Goal: Information Seeking & Learning: Learn about a topic

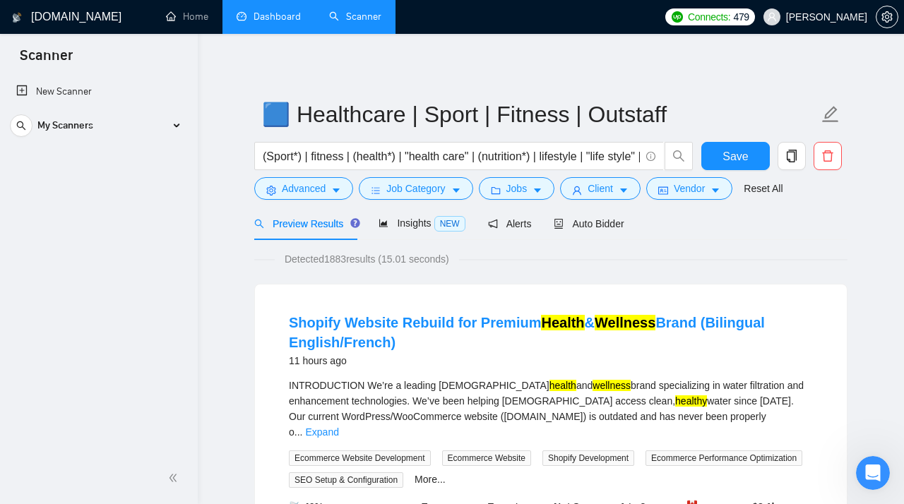
click at [250, 19] on link "Dashboard" at bounding box center [269, 17] width 64 height 12
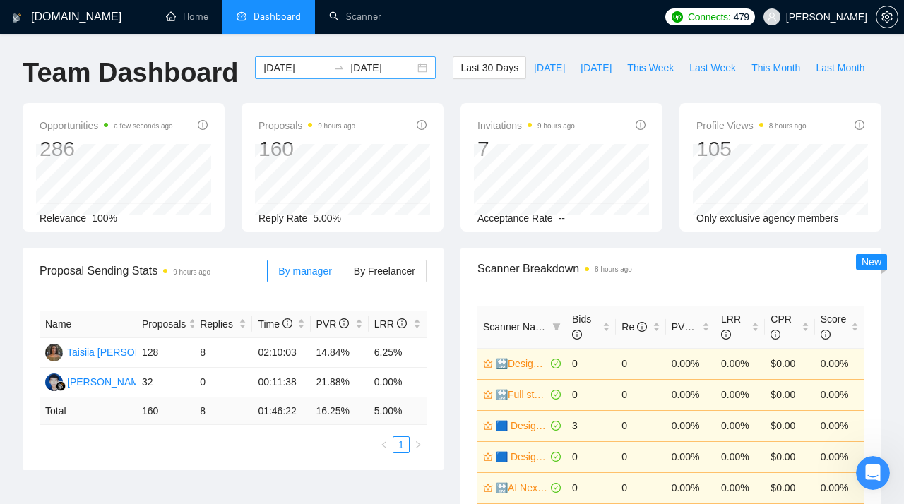
click at [412, 71] on div "[DATE] [DATE]" at bounding box center [345, 68] width 181 height 23
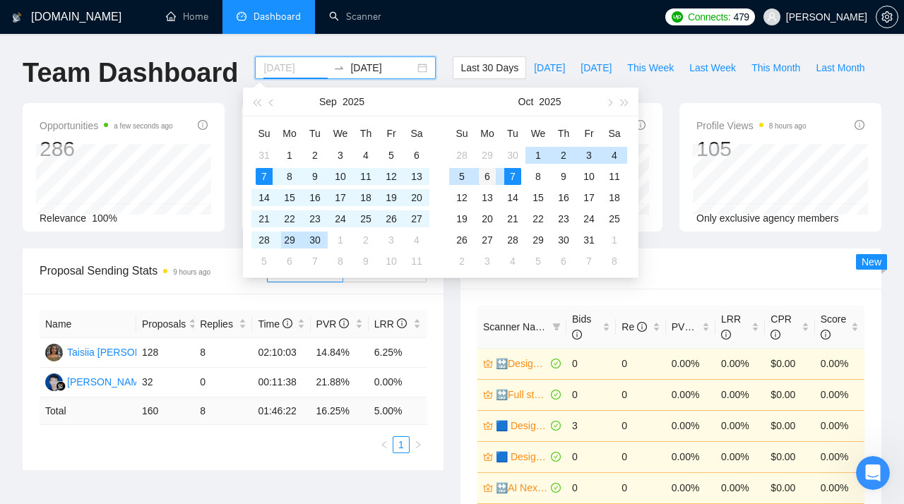
type input "[DATE]"
click at [482, 176] on div "6" at bounding box center [487, 176] width 17 height 17
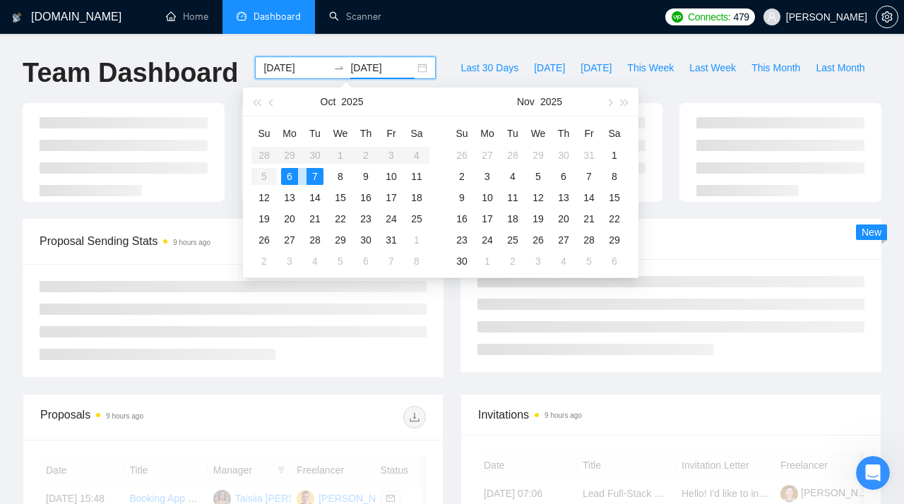
type input "[DATE]"
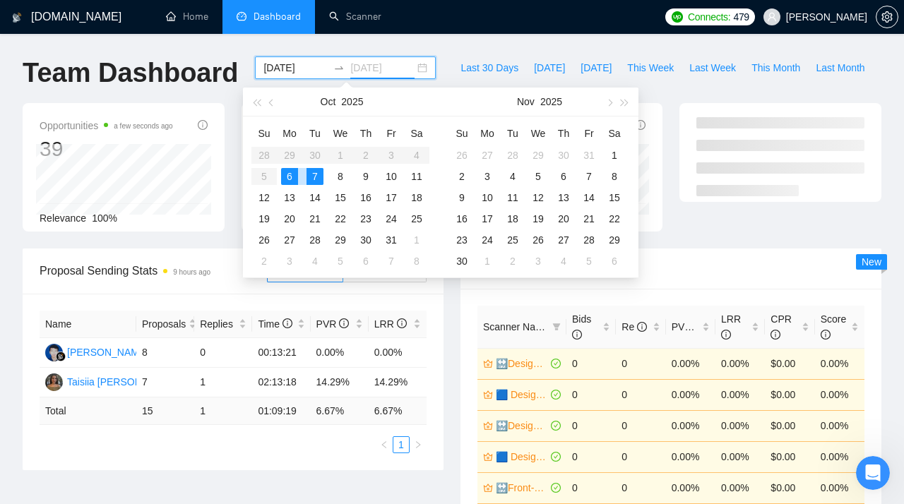
click at [312, 176] on div "7" at bounding box center [315, 176] width 17 height 17
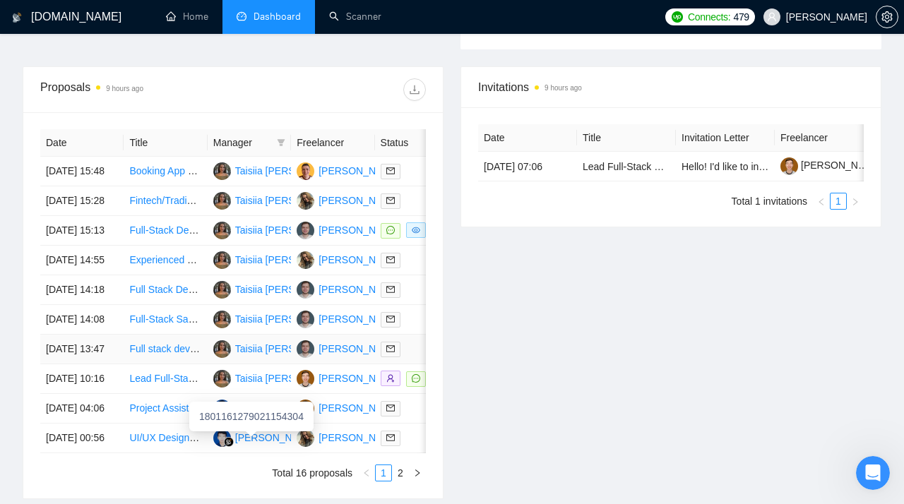
scroll to position [494, 0]
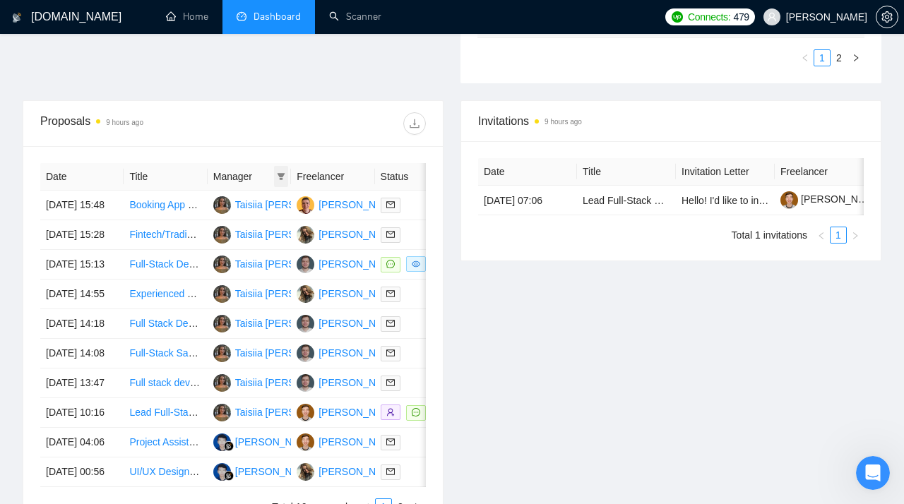
click at [282, 173] on icon "filter" at bounding box center [281, 176] width 8 height 8
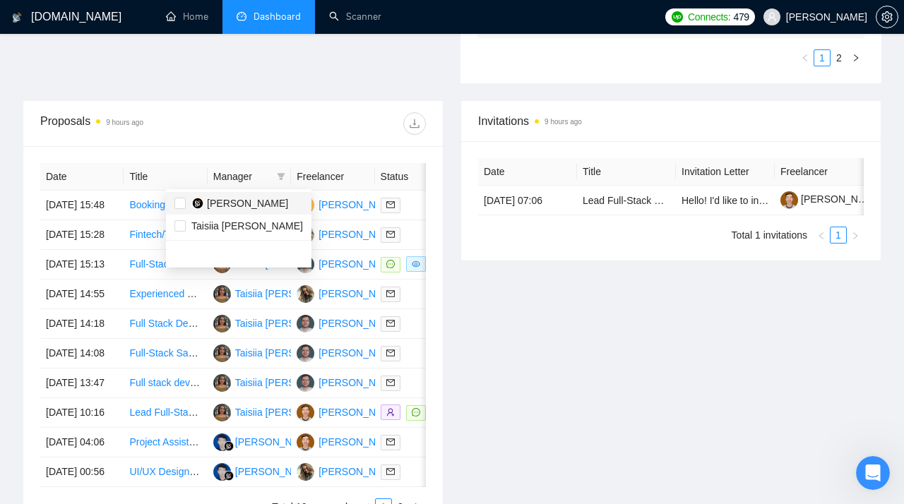
click at [226, 205] on span "[PERSON_NAME]" at bounding box center [247, 203] width 81 height 11
checkbox input "true"
click at [504, 407] on div "Invitations 9 hours ago Date Title Invitation Letter Freelancer Status [DATE] 0…" at bounding box center [671, 316] width 438 height 433
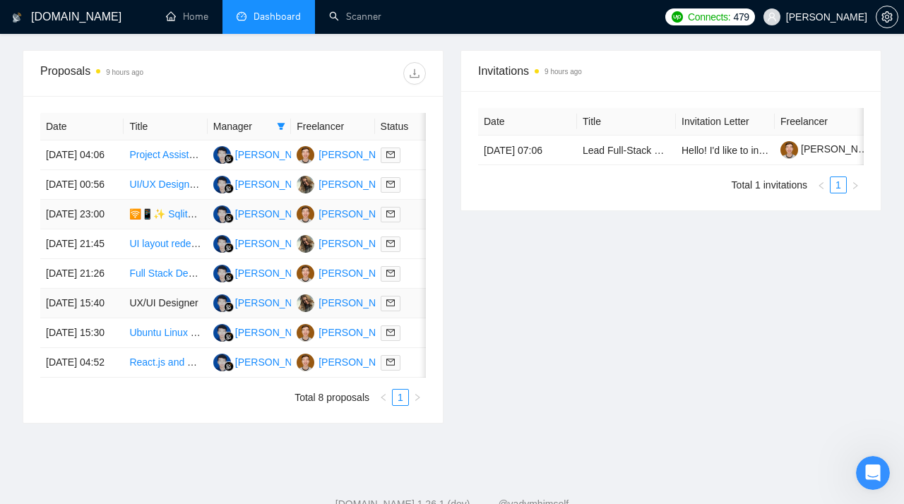
scroll to position [524, 0]
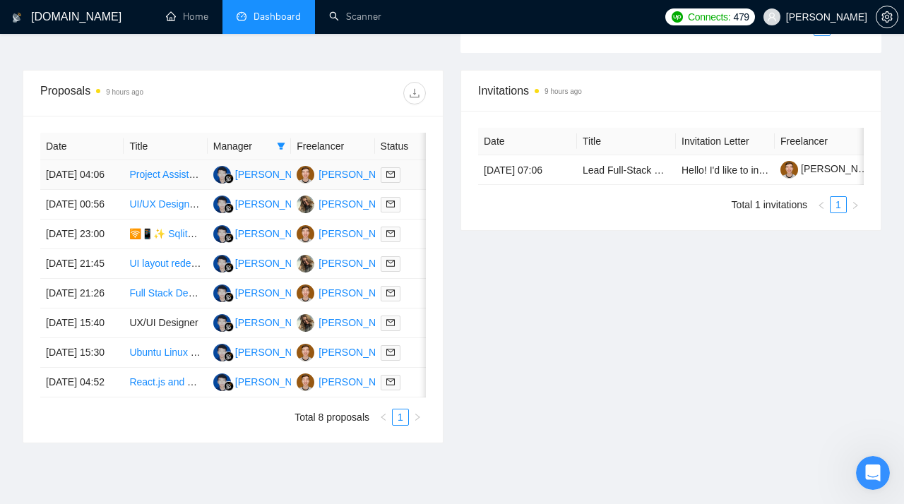
click at [170, 180] on link "Project Assistance | NextJS, Supabase, Drizzle, [PERSON_NAME]" at bounding box center [275, 174] width 293 height 11
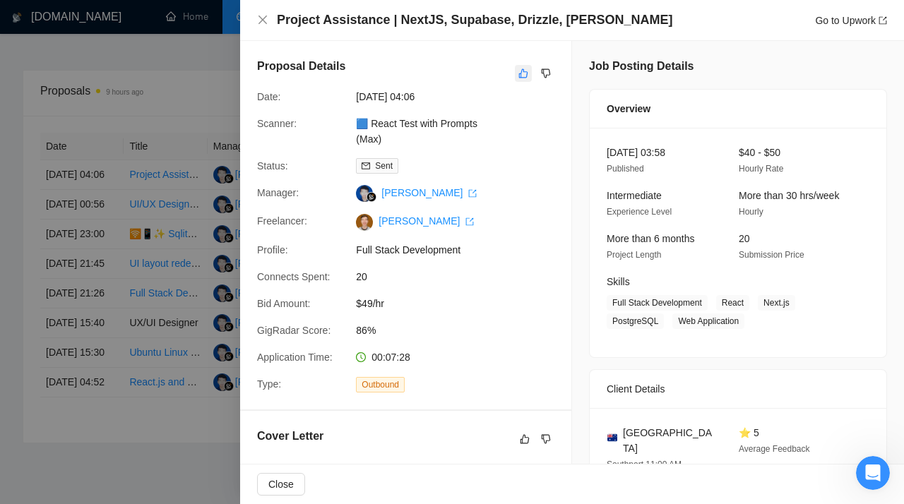
click at [523, 71] on icon "like" at bounding box center [524, 73] width 10 height 11
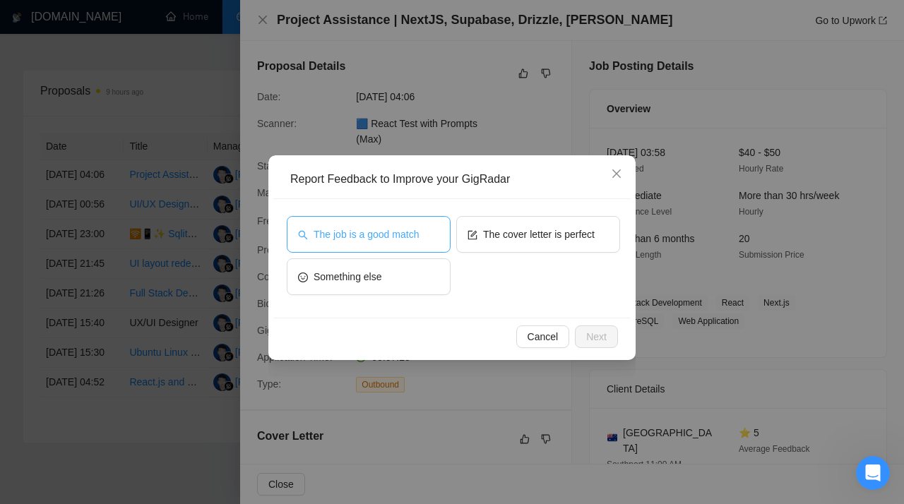
click at [401, 221] on button "The job is a good match" at bounding box center [369, 234] width 164 height 37
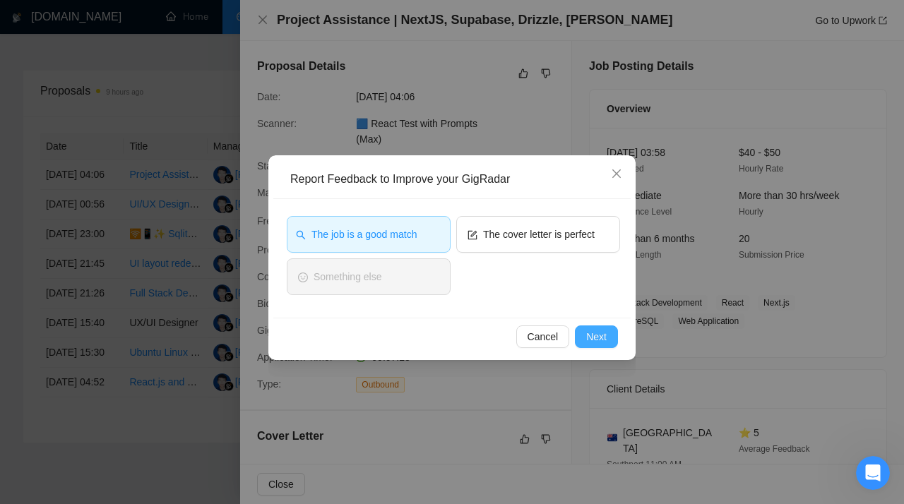
click at [591, 333] on span "Next" at bounding box center [596, 337] width 20 height 16
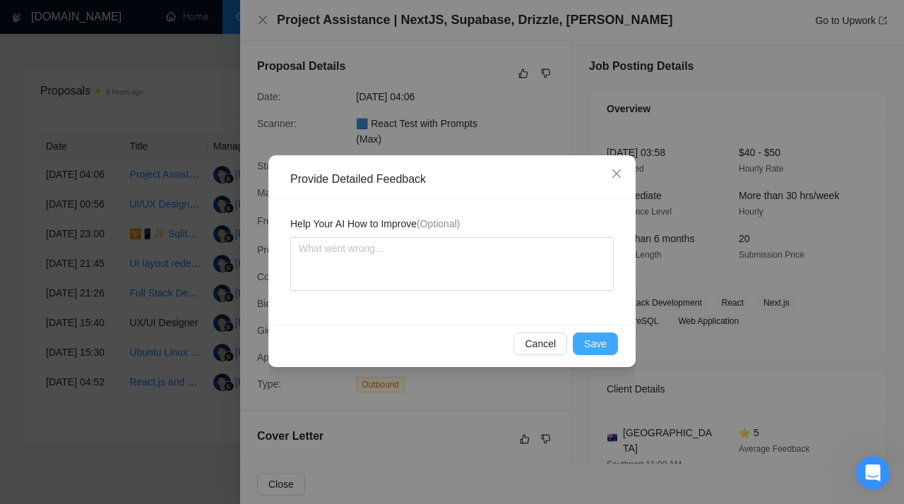
click at [605, 347] on span "Save" at bounding box center [595, 344] width 23 height 16
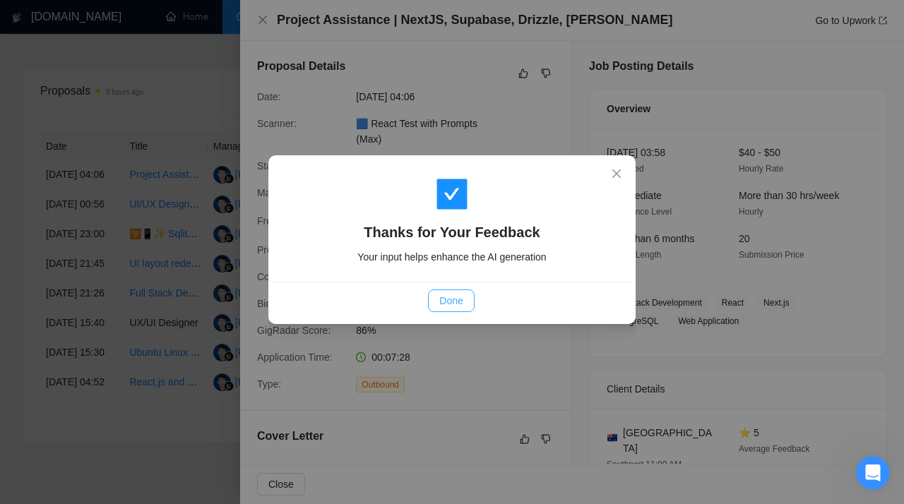
click at [454, 301] on span "Done" at bounding box center [450, 301] width 23 height 16
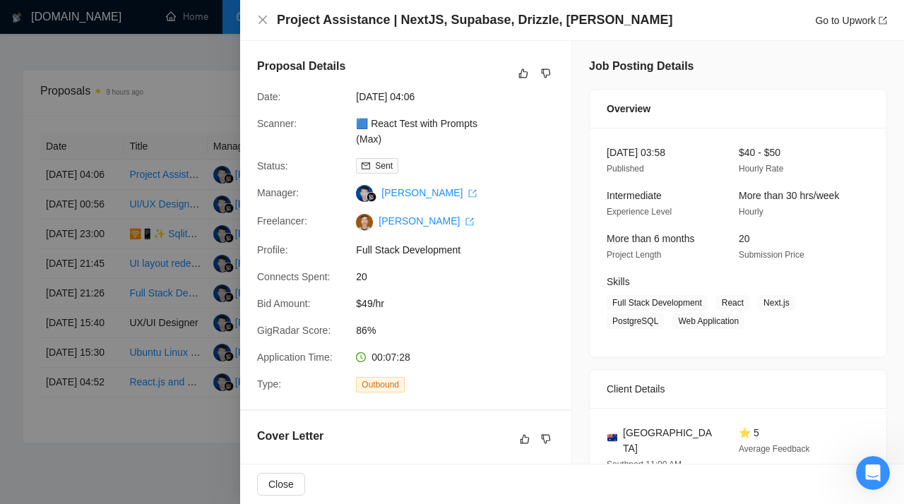
click at [148, 223] on div at bounding box center [452, 252] width 904 height 504
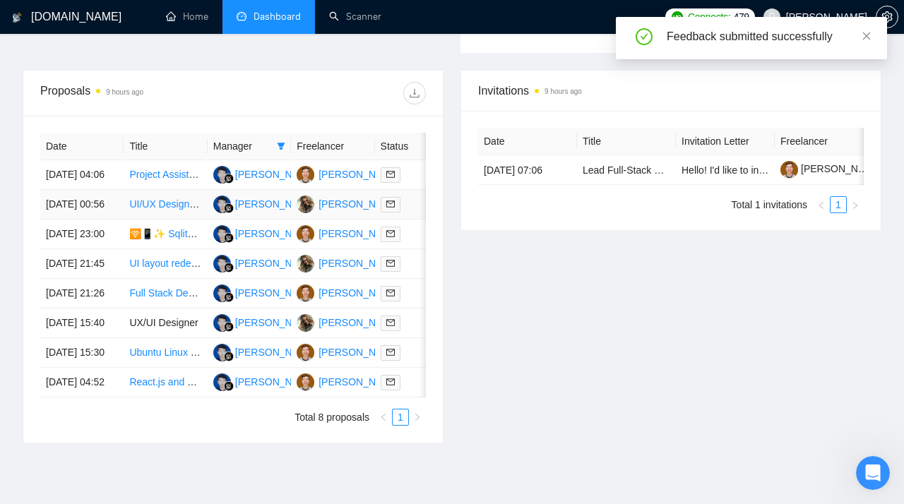
click at [166, 210] on link "UI/UX Designer for Trauma-Informed, Accessible Website (Figma + System Design)" at bounding box center [312, 204] width 367 height 11
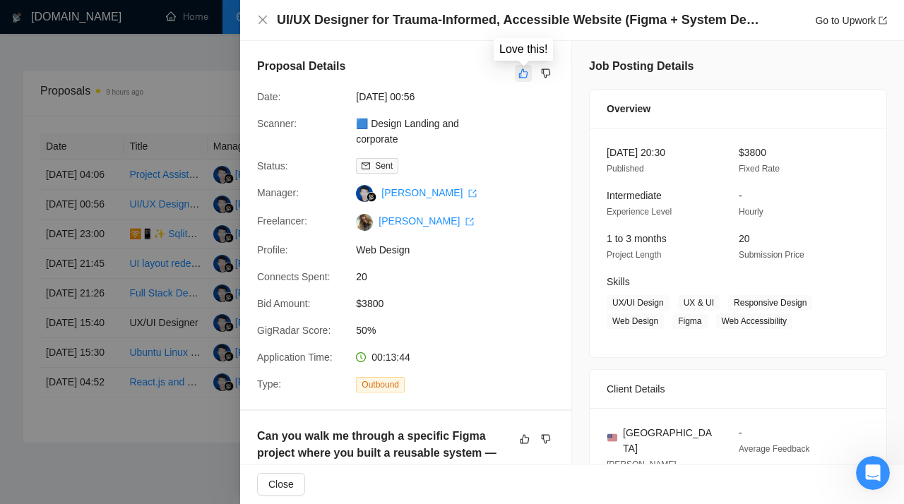
click at [519, 77] on icon "like" at bounding box center [524, 73] width 10 height 11
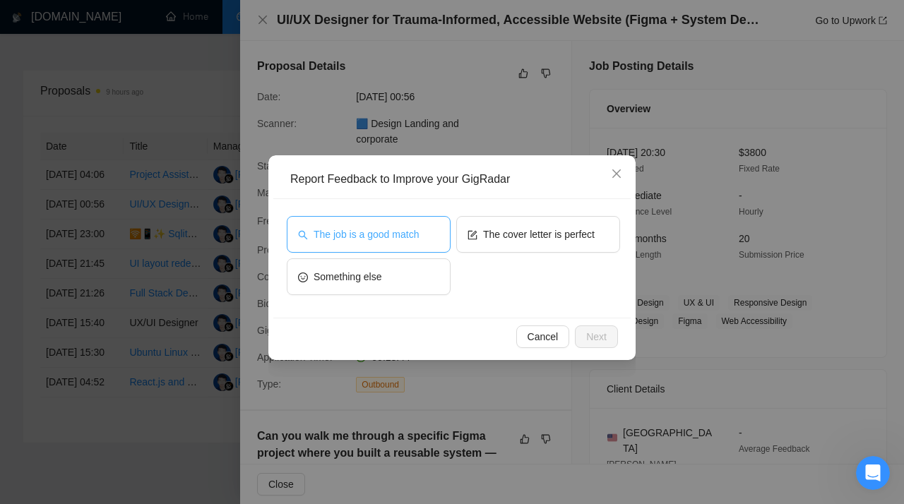
click at [352, 244] on button "The job is a good match" at bounding box center [369, 234] width 164 height 37
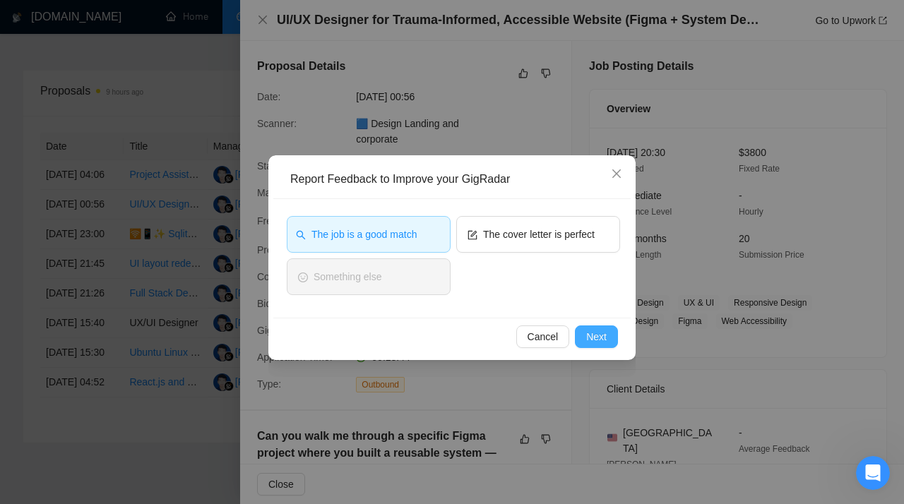
click at [590, 338] on span "Next" at bounding box center [596, 337] width 20 height 16
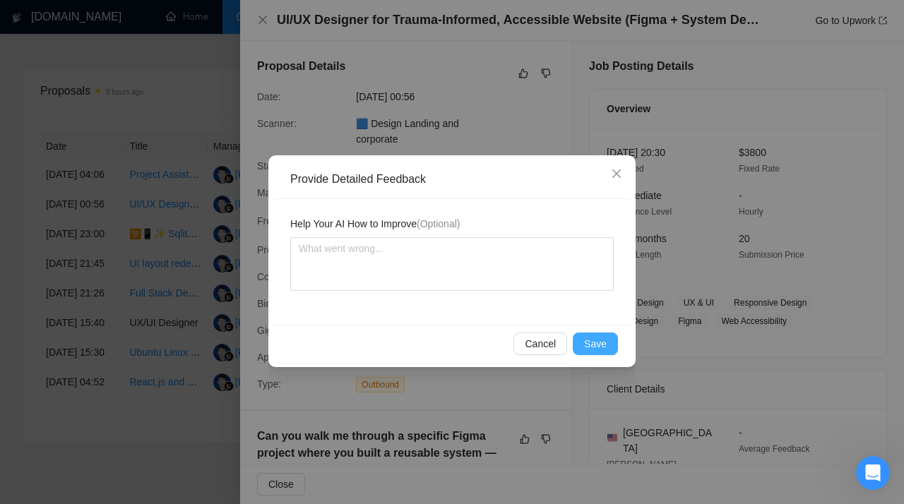
click at [586, 340] on span "Save" at bounding box center [595, 344] width 23 height 16
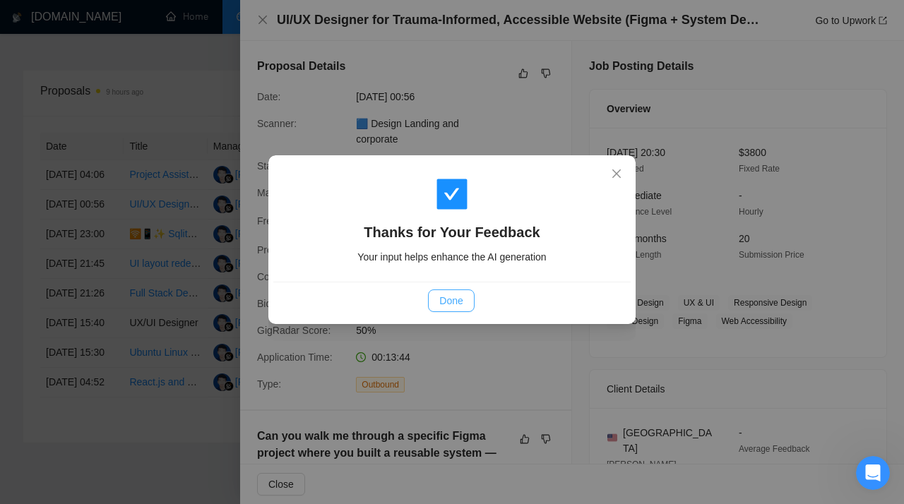
click at [450, 302] on span "Done" at bounding box center [450, 301] width 23 height 16
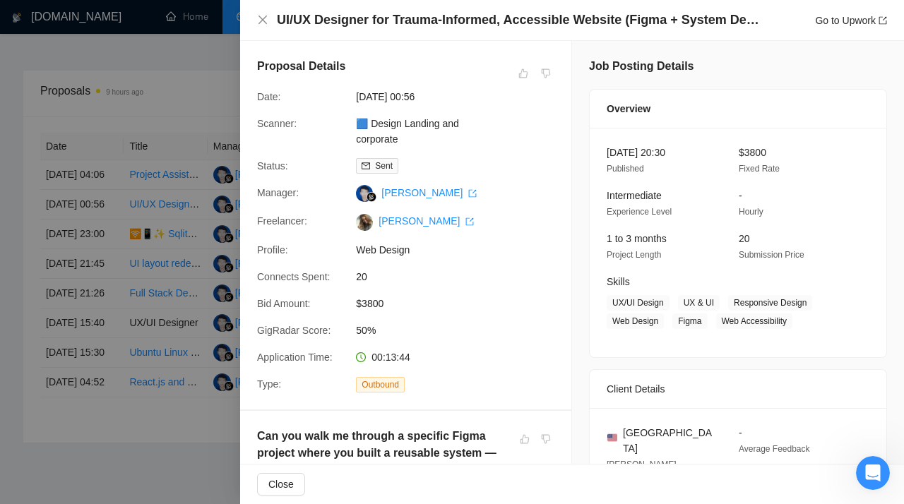
click at [159, 119] on div at bounding box center [452, 252] width 904 height 504
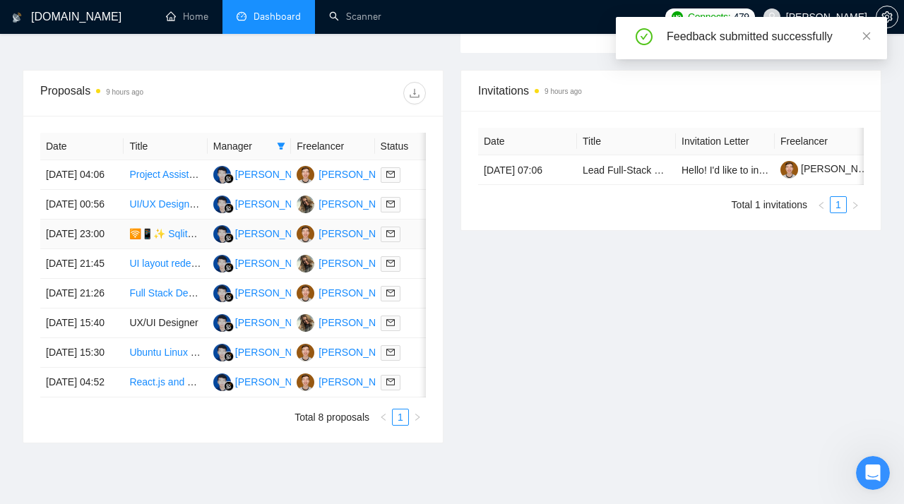
click at [160, 239] on link "🛜📱✨ Sqlite CRDT/Local-First/Sync Engine developer for personal sensemaking app" at bounding box center [320, 233] width 382 height 11
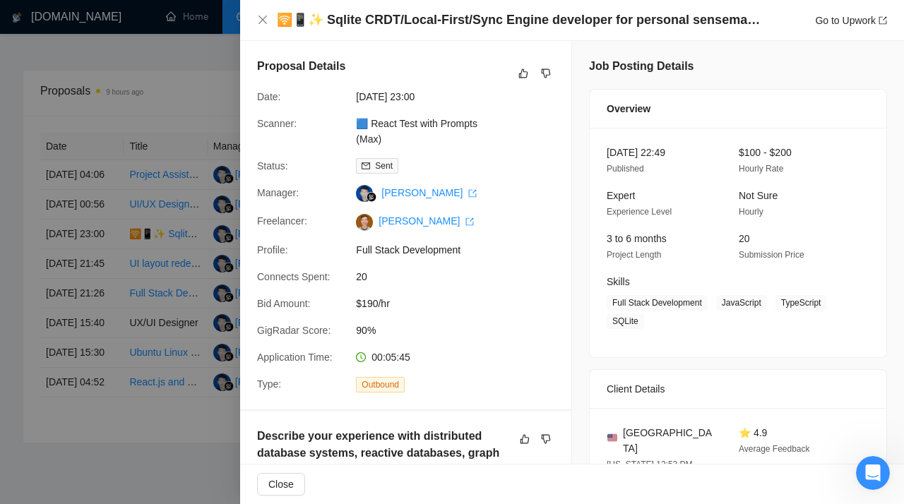
click at [160, 184] on div at bounding box center [452, 252] width 904 height 504
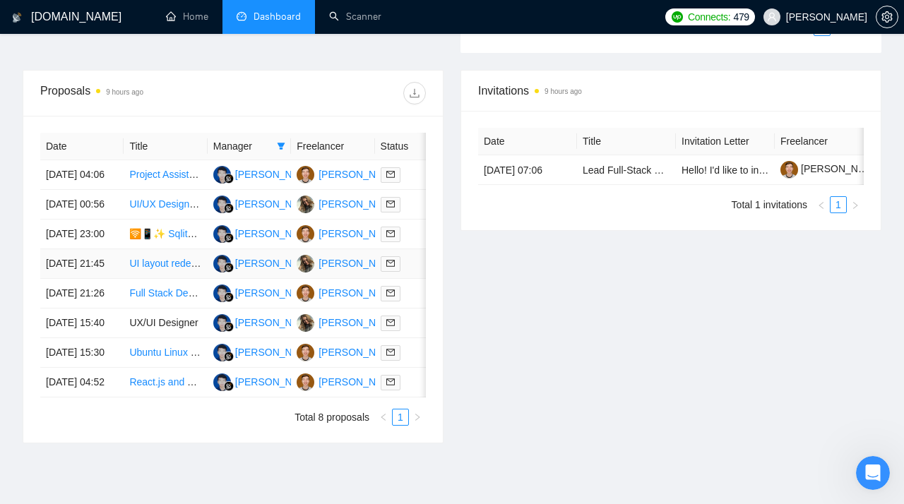
click at [149, 269] on link "UI layout redesign" at bounding box center [169, 263] width 80 height 11
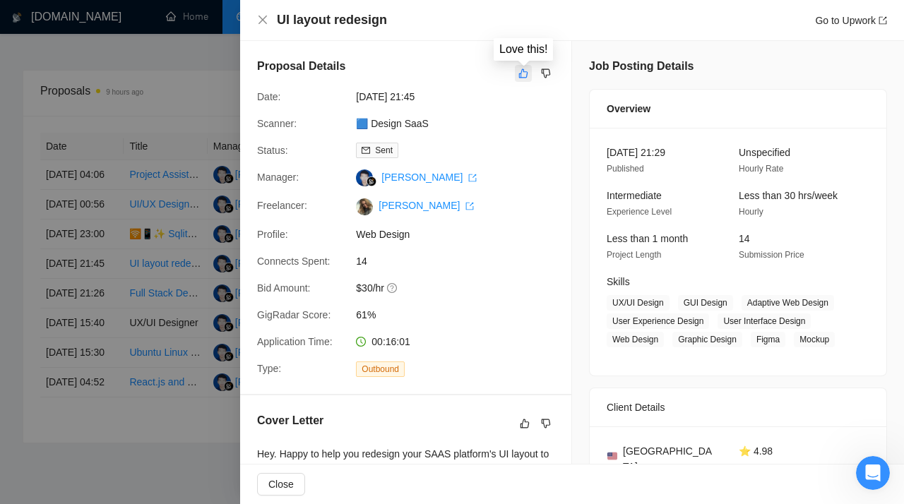
click at [523, 75] on icon "like" at bounding box center [524, 73] width 10 height 11
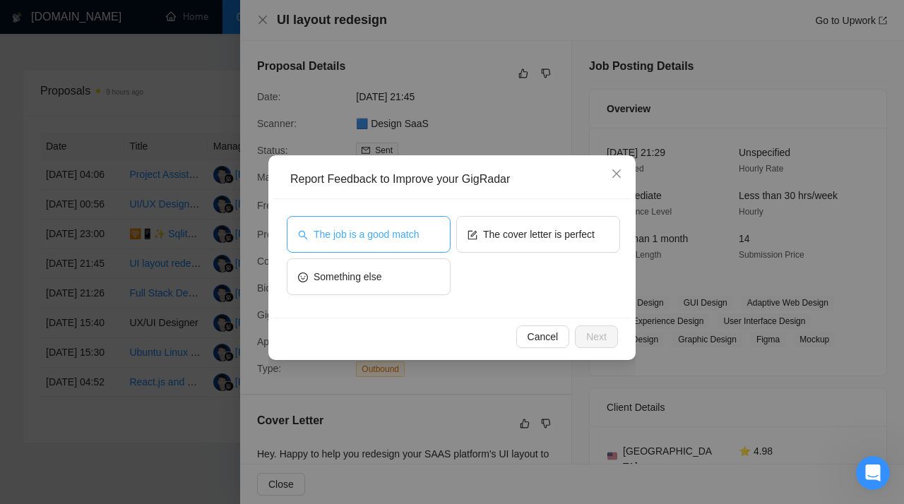
click at [402, 229] on span "The job is a good match" at bounding box center [366, 235] width 105 height 16
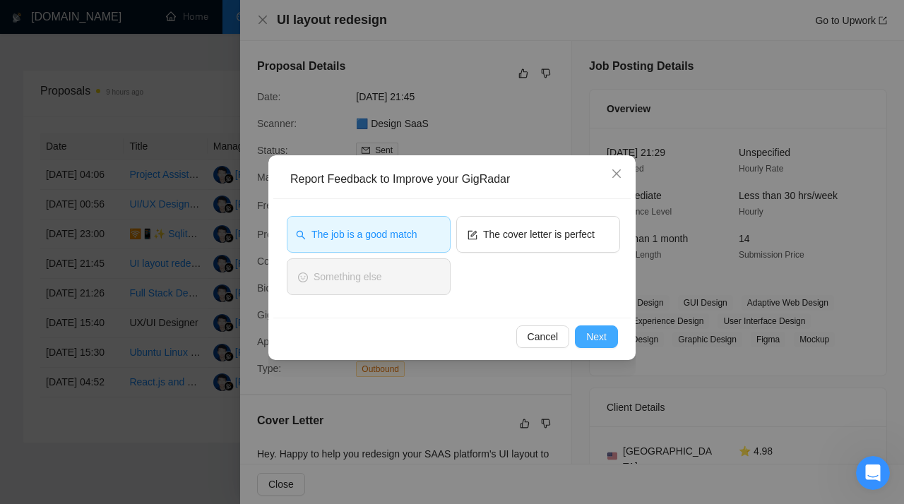
click at [604, 337] on span "Next" at bounding box center [596, 337] width 20 height 16
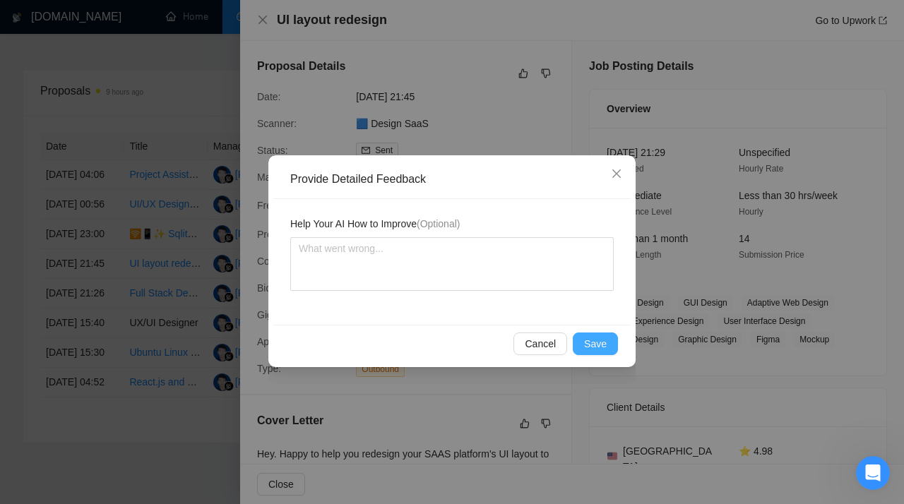
click at [598, 345] on span "Save" at bounding box center [595, 344] width 23 height 16
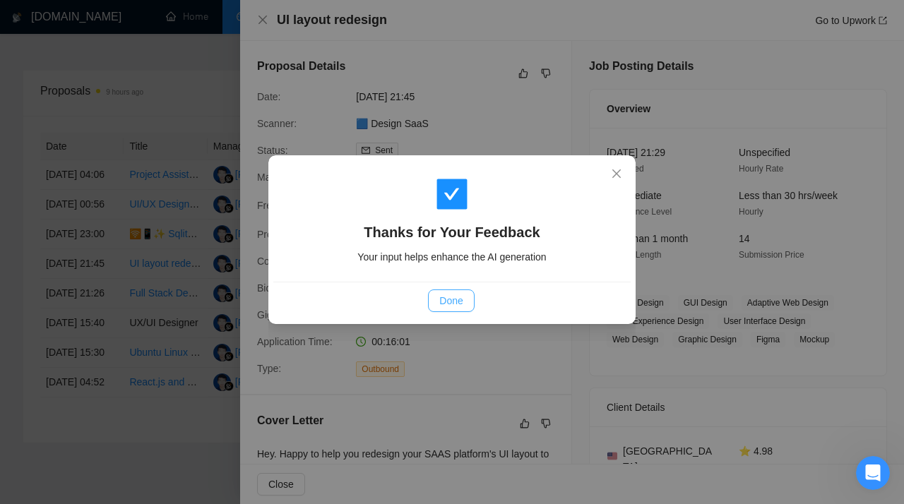
click at [442, 300] on span "Done" at bounding box center [450, 301] width 23 height 16
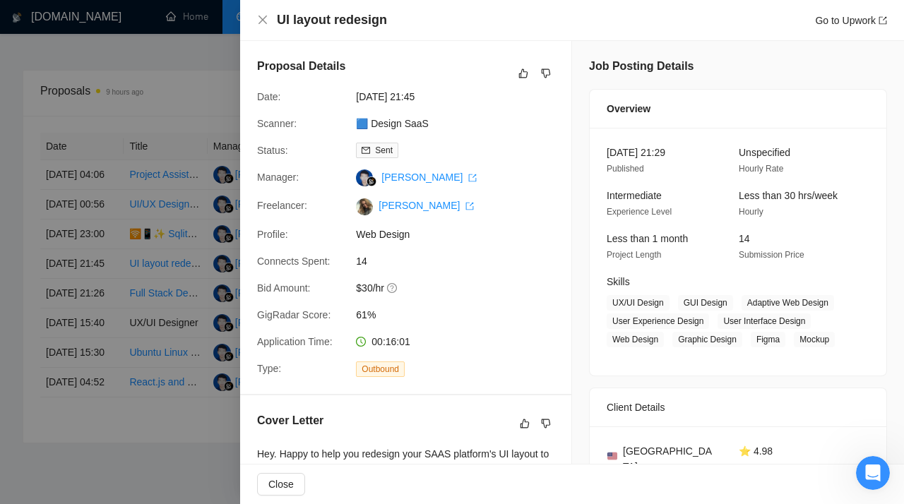
click at [158, 293] on div at bounding box center [452, 252] width 904 height 504
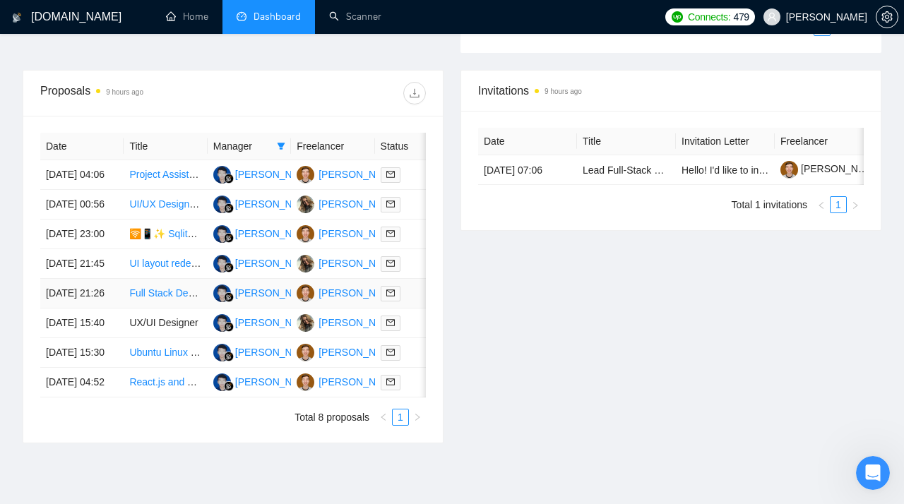
click at [154, 299] on link "Full Stack Developer for Enterprise SaaS" at bounding box center [219, 293] width 180 height 11
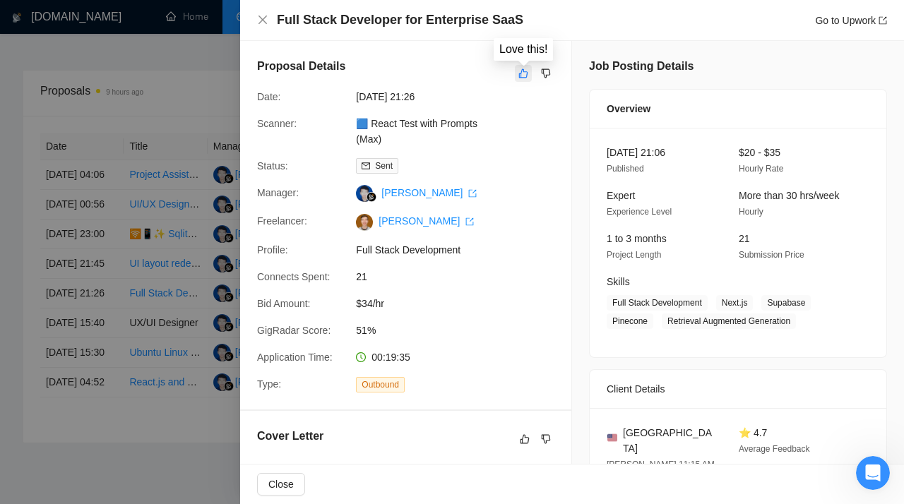
click at [520, 72] on icon "like" at bounding box center [524, 73] width 10 height 11
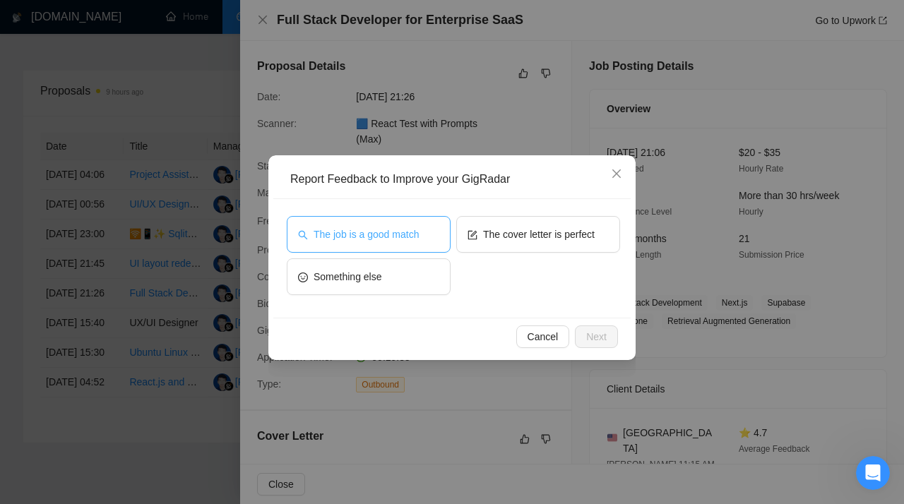
click at [400, 233] on span "The job is a good match" at bounding box center [366, 235] width 105 height 16
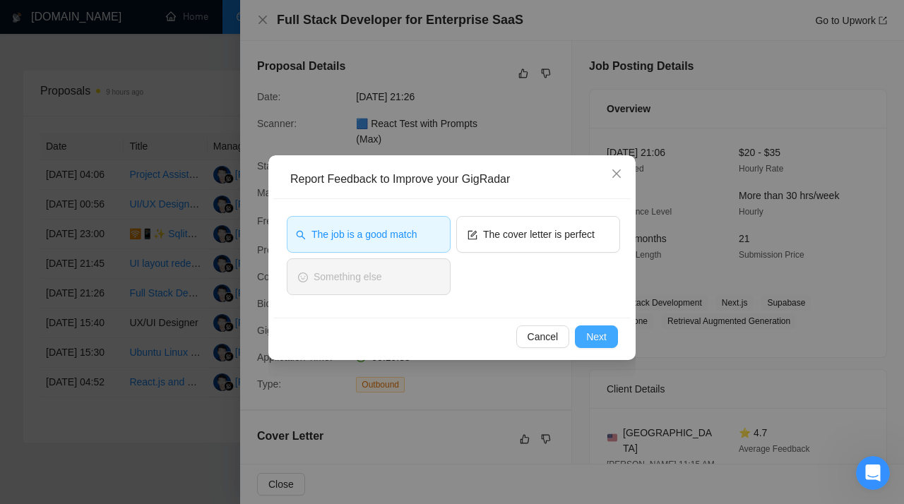
click at [595, 337] on span "Next" at bounding box center [596, 337] width 20 height 16
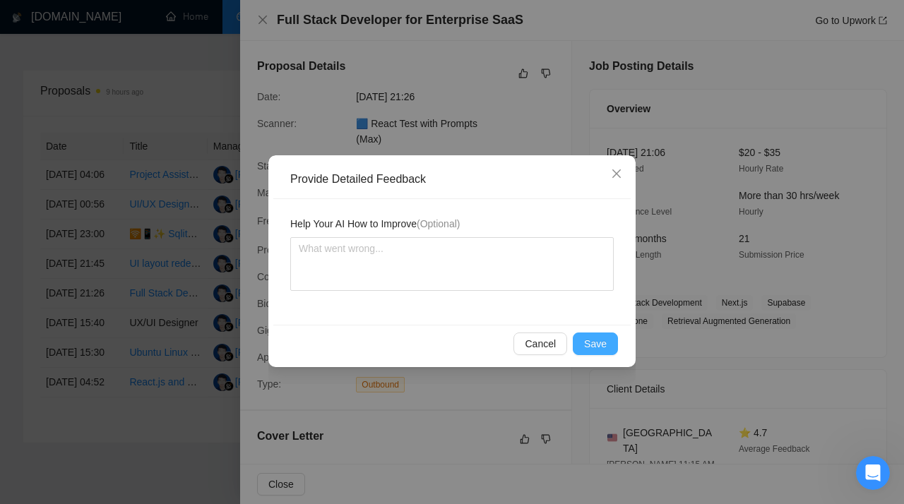
click at [599, 341] on span "Save" at bounding box center [595, 344] width 23 height 16
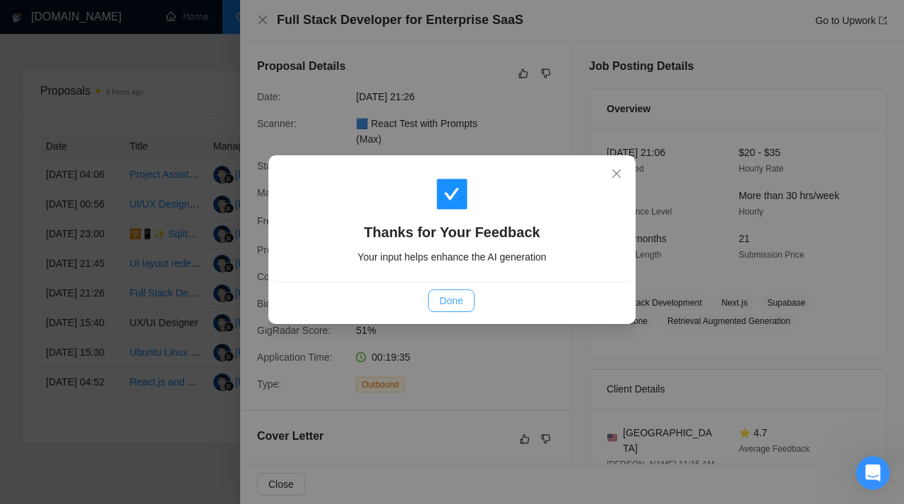
click at [446, 298] on span "Done" at bounding box center [450, 301] width 23 height 16
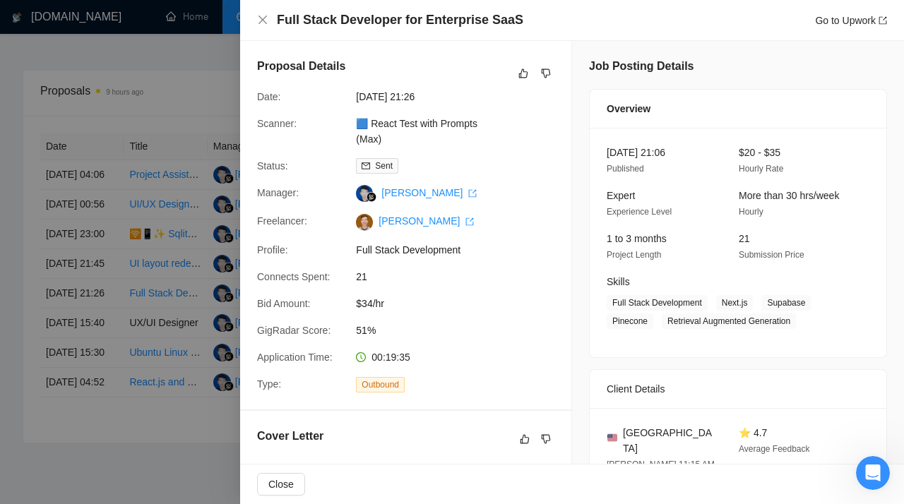
click at [138, 326] on div at bounding box center [452, 252] width 904 height 504
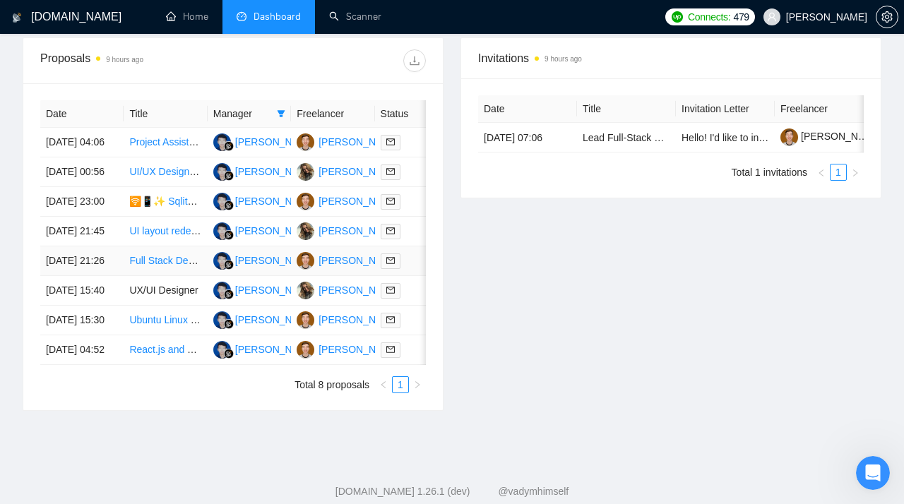
scroll to position [564, 0]
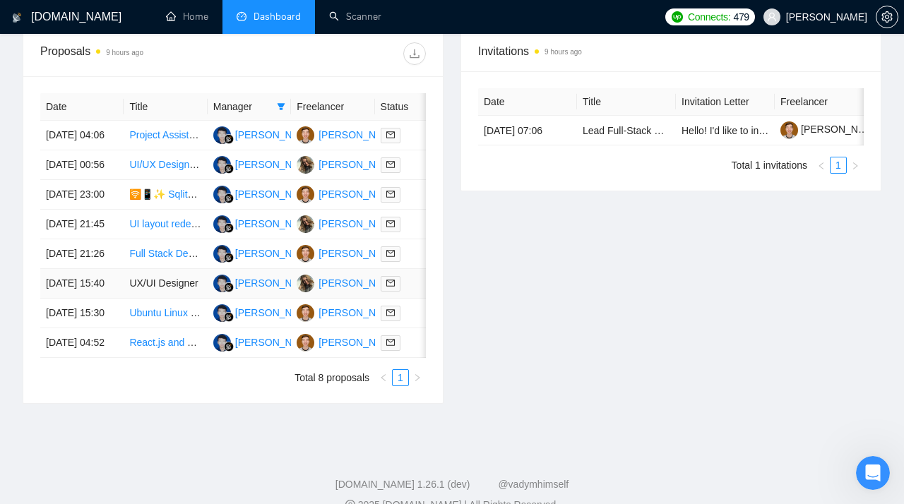
click at [163, 299] on td "UX/UI Designer" at bounding box center [165, 284] width 83 height 30
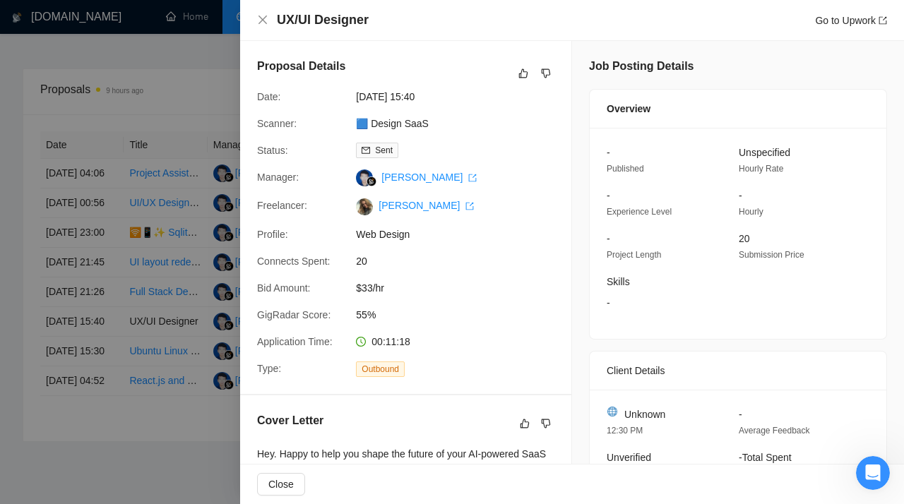
scroll to position [505, 0]
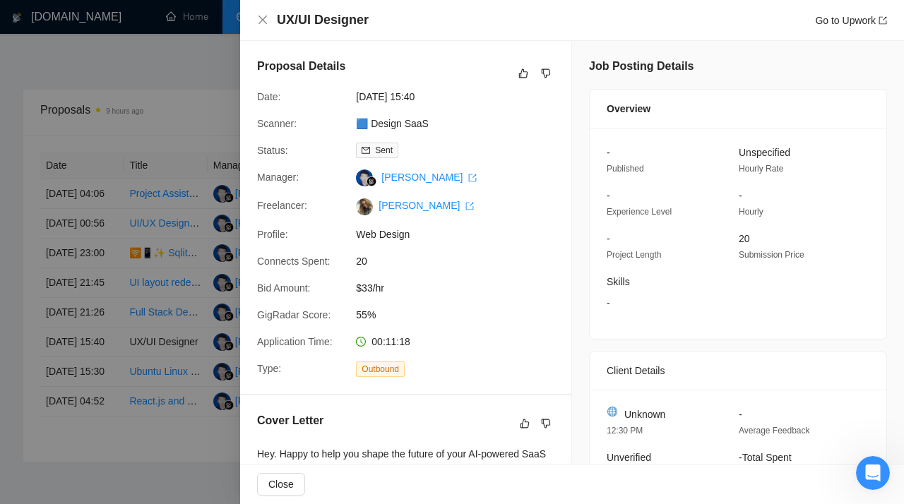
click at [205, 219] on div at bounding box center [452, 252] width 904 height 504
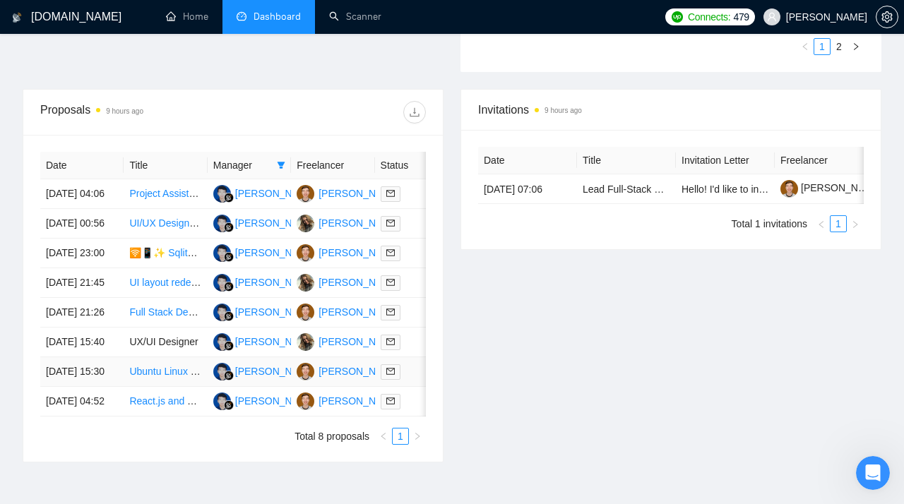
click at [147, 377] on link "Ubuntu Linux & NodeJS/JavaScript Expert Needed" at bounding box center [240, 371] width 223 height 11
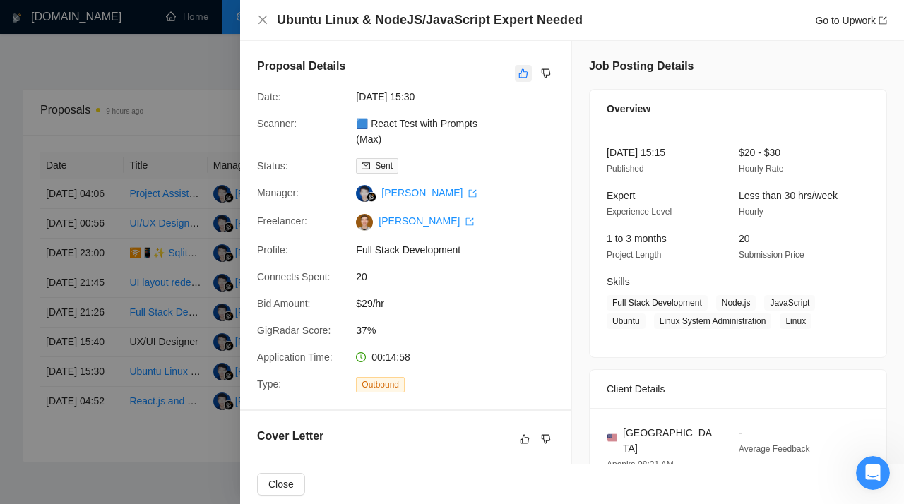
click at [523, 71] on icon "like" at bounding box center [524, 73] width 10 height 11
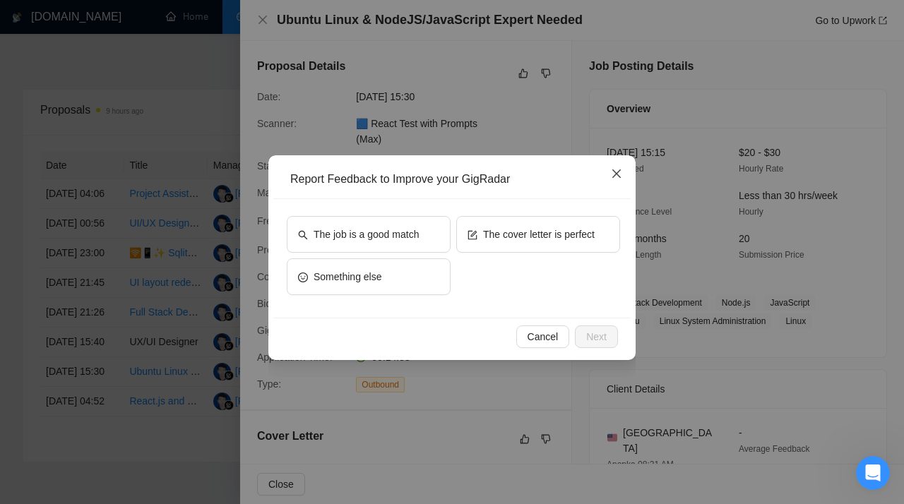
click at [610, 171] on icon "close" at bounding box center [616, 173] width 11 height 11
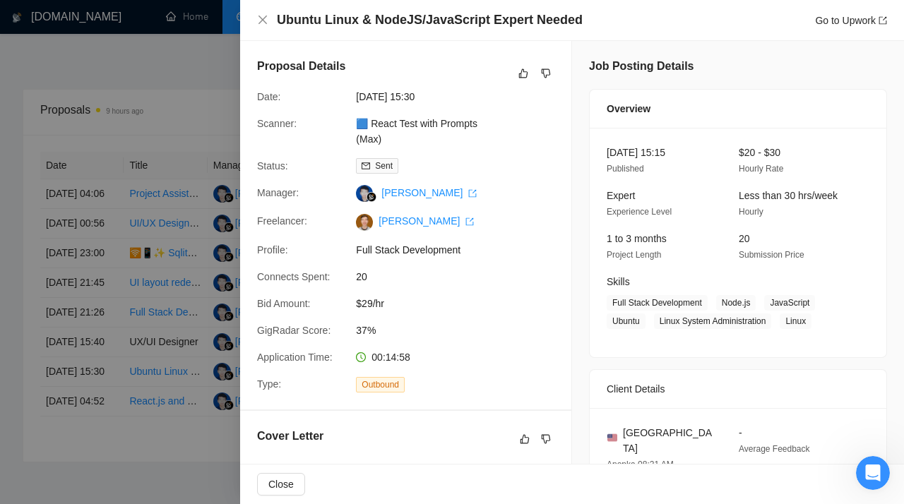
click at [136, 194] on div at bounding box center [452, 252] width 904 height 504
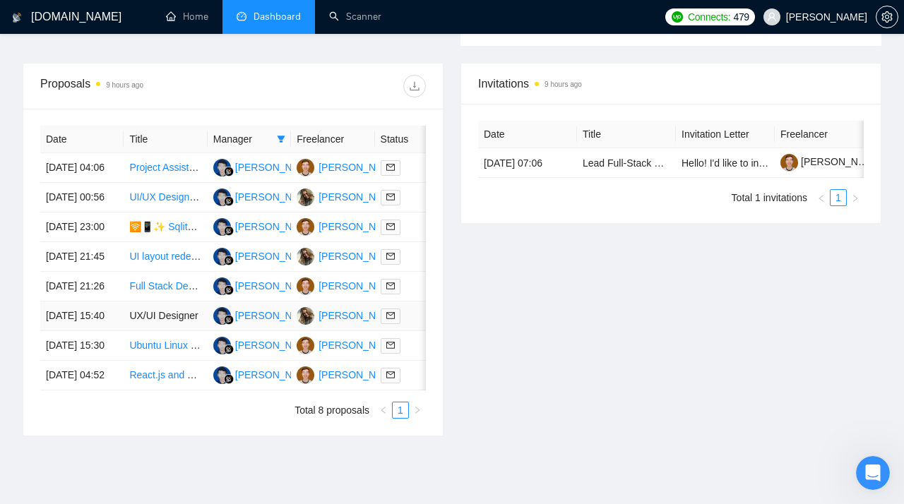
scroll to position [536, 0]
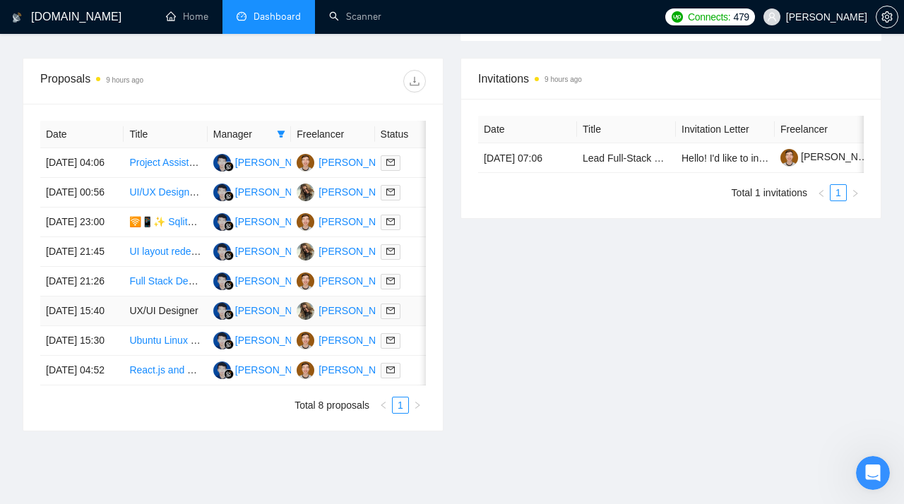
click at [155, 326] on td "UX/UI Designer" at bounding box center [165, 312] width 83 height 30
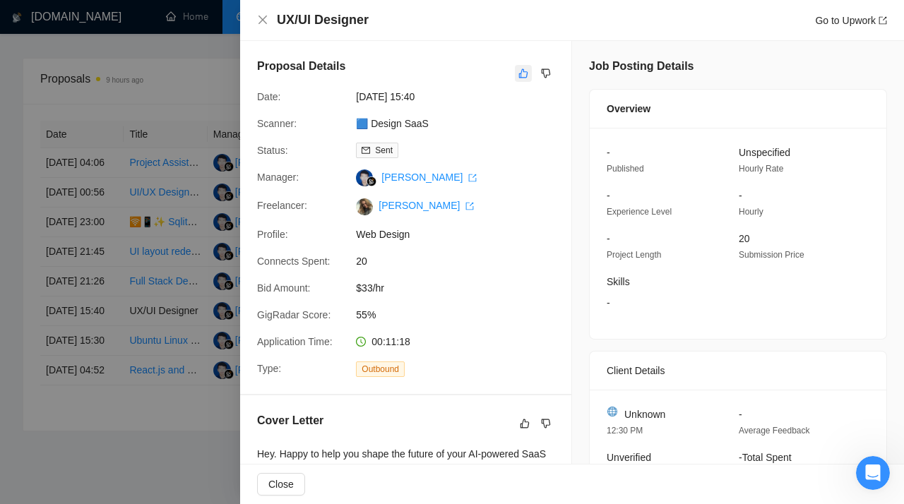
click at [520, 74] on icon "like" at bounding box center [524, 73] width 10 height 11
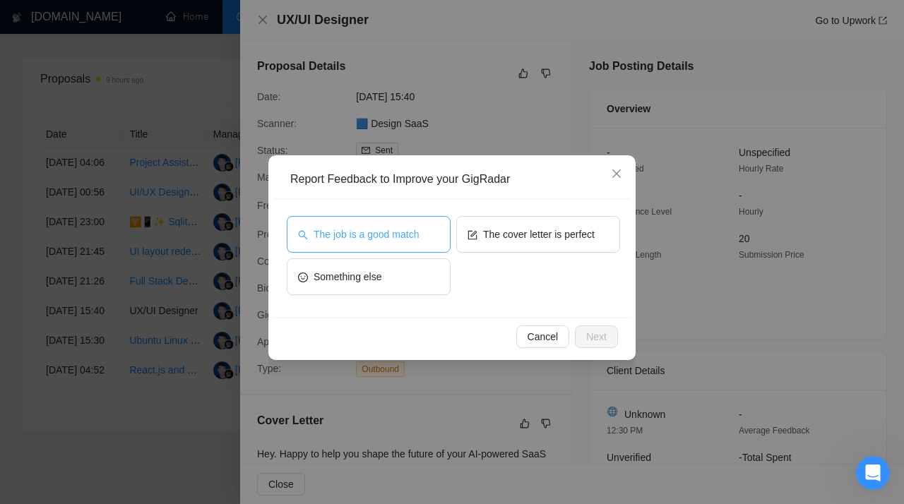
click at [372, 242] on button "The job is a good match" at bounding box center [369, 234] width 164 height 37
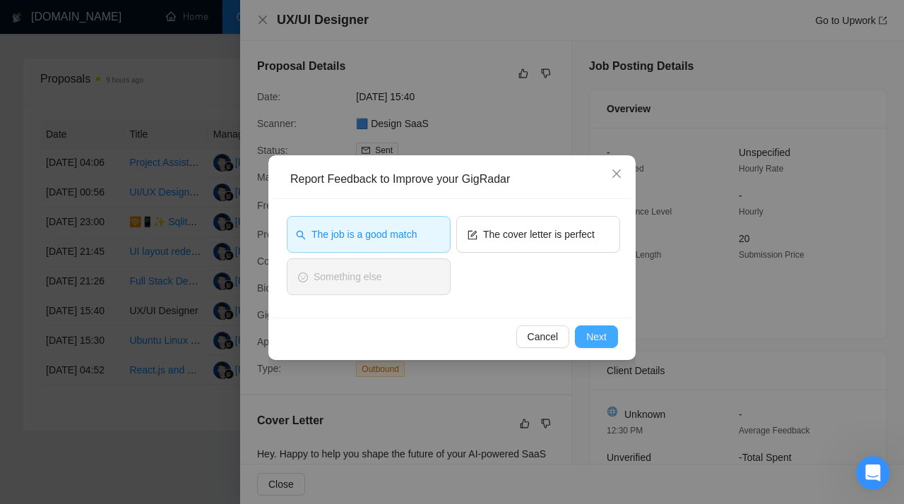
click at [598, 336] on span "Next" at bounding box center [596, 337] width 20 height 16
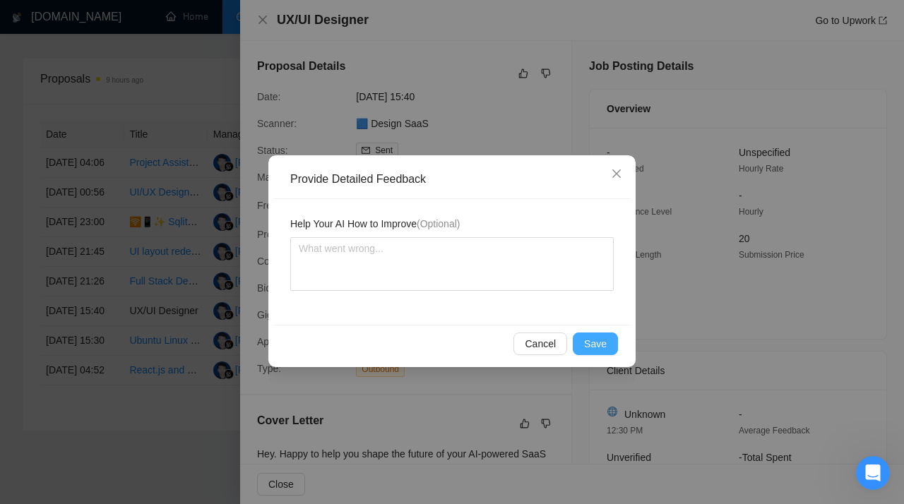
click at [597, 342] on span "Save" at bounding box center [595, 344] width 23 height 16
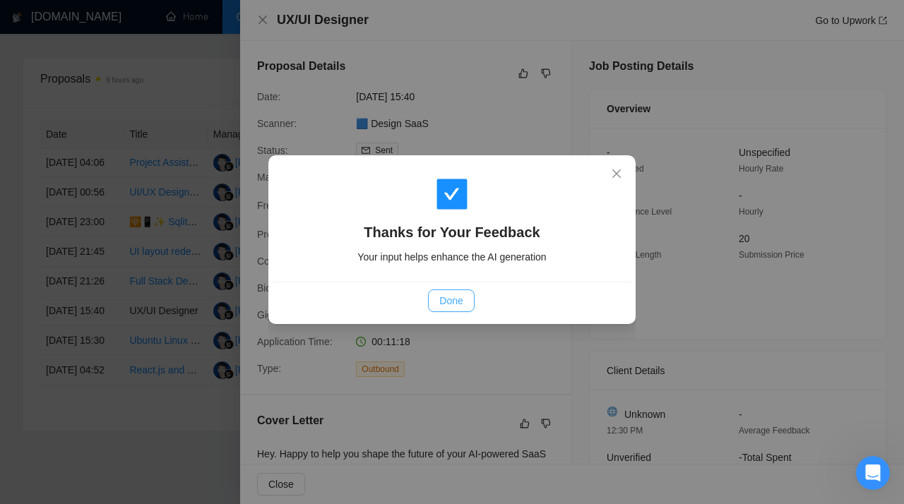
click at [459, 304] on span "Done" at bounding box center [450, 301] width 23 height 16
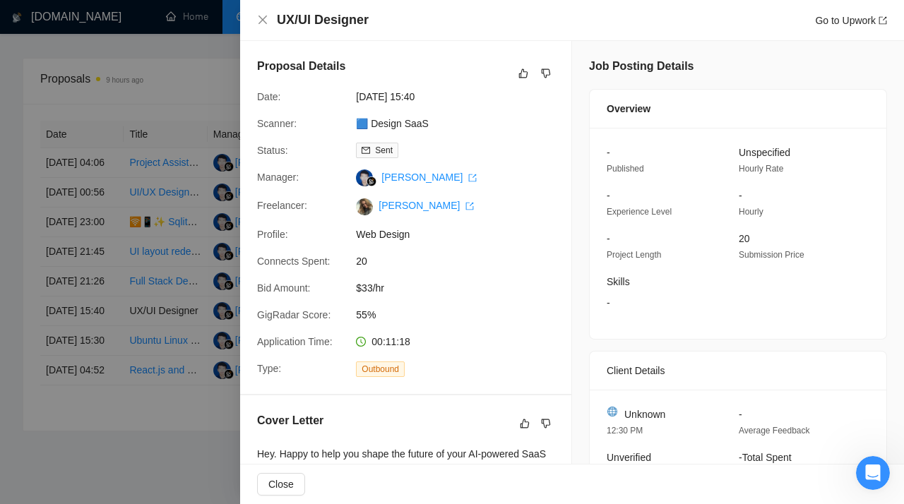
click at [203, 330] on div at bounding box center [452, 252] width 904 height 504
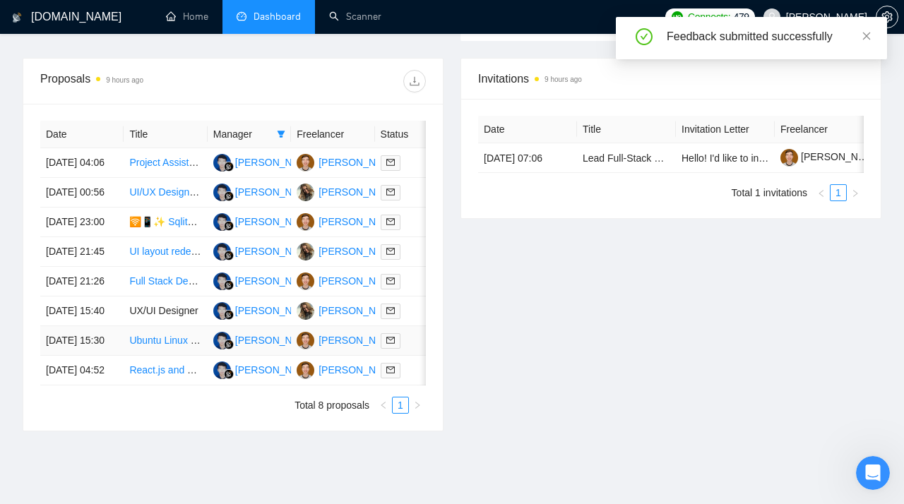
click at [150, 346] on link "Ubuntu Linux & NodeJS/JavaScript Expert Needed" at bounding box center [240, 340] width 223 height 11
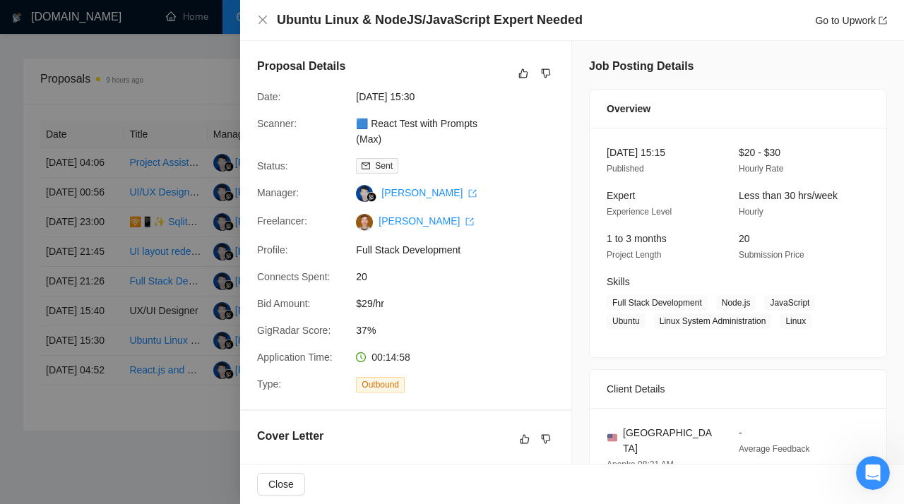
click at [155, 206] on div at bounding box center [452, 252] width 904 height 504
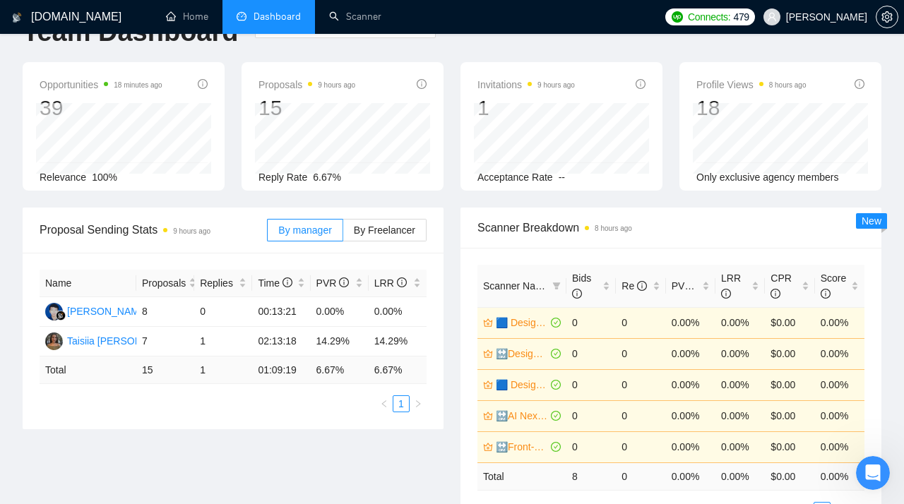
scroll to position [0, 0]
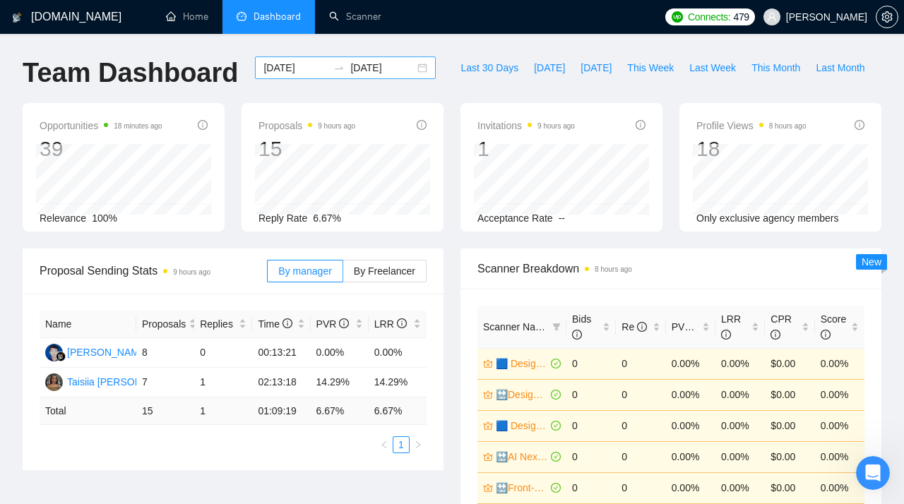
click at [409, 70] on div "[DATE] [DATE]" at bounding box center [345, 68] width 181 height 23
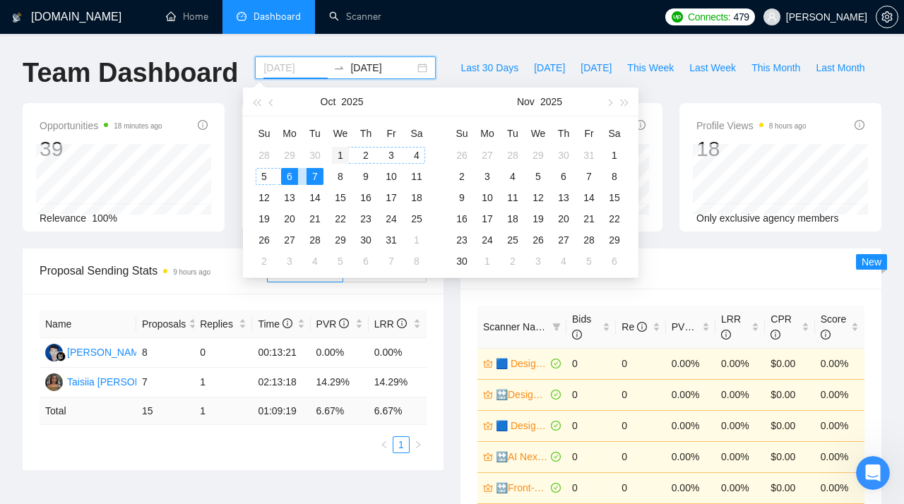
type input "[DATE]"
click at [341, 155] on div "1" at bounding box center [340, 155] width 17 height 17
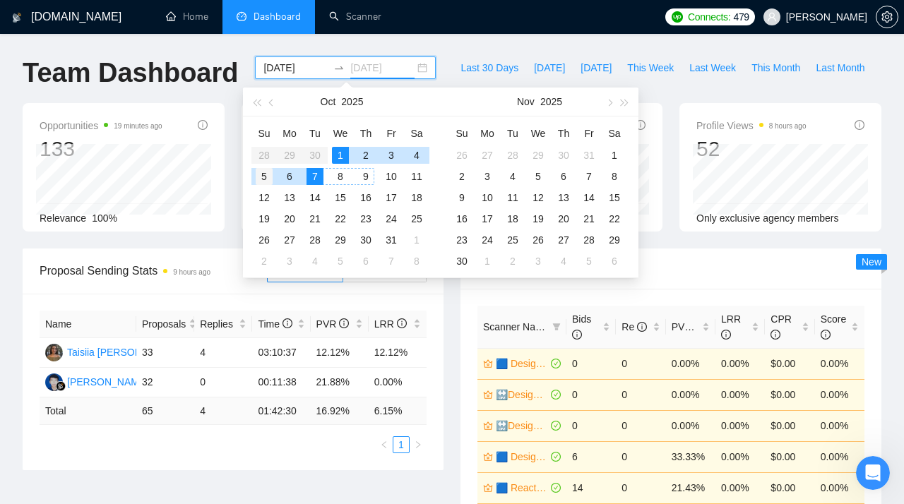
type input "[DATE]"
click at [263, 176] on div "5" at bounding box center [264, 176] width 17 height 17
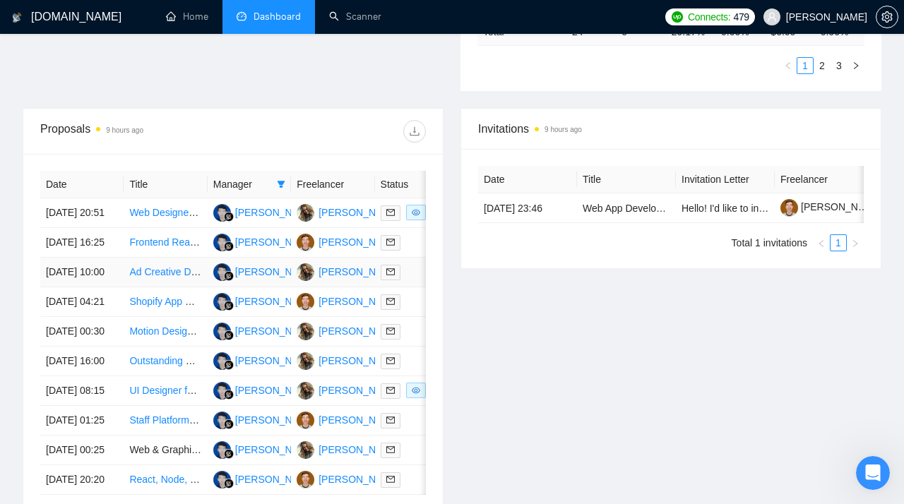
scroll to position [514, 0]
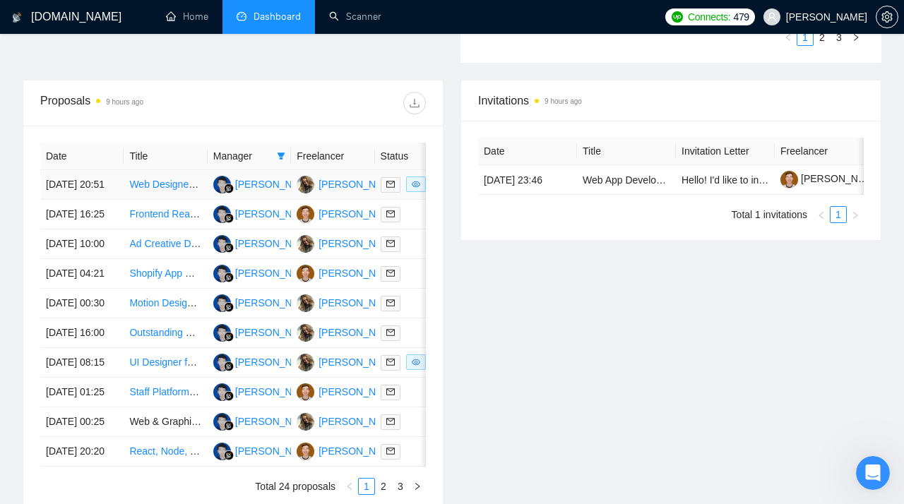
click at [168, 189] on link "Web Designer For Cinematic Landing Page" at bounding box center [224, 184] width 191 height 11
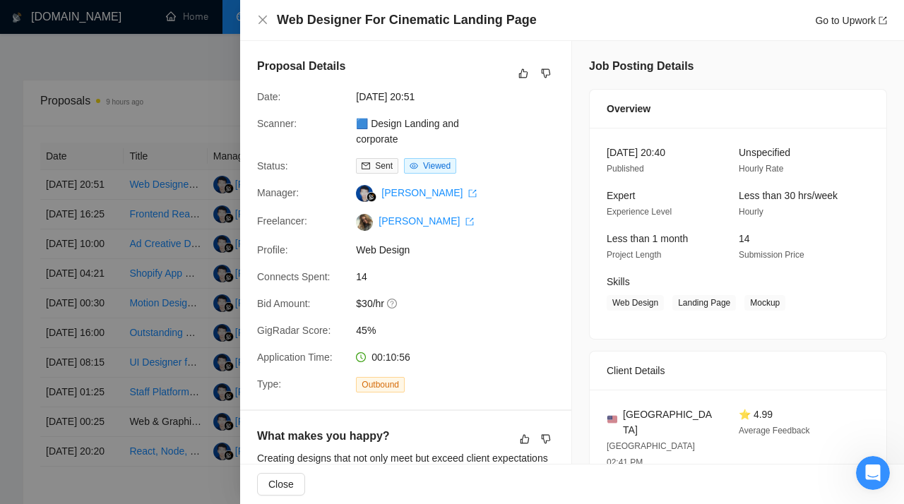
click at [184, 191] on div at bounding box center [452, 252] width 904 height 504
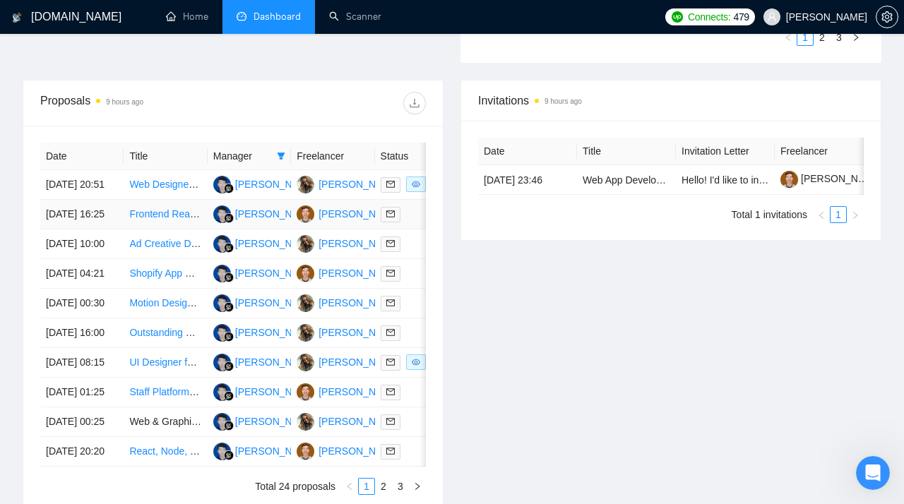
click at [149, 220] on link "Frontend React Developer for Media Platform" at bounding box center [228, 213] width 199 height 11
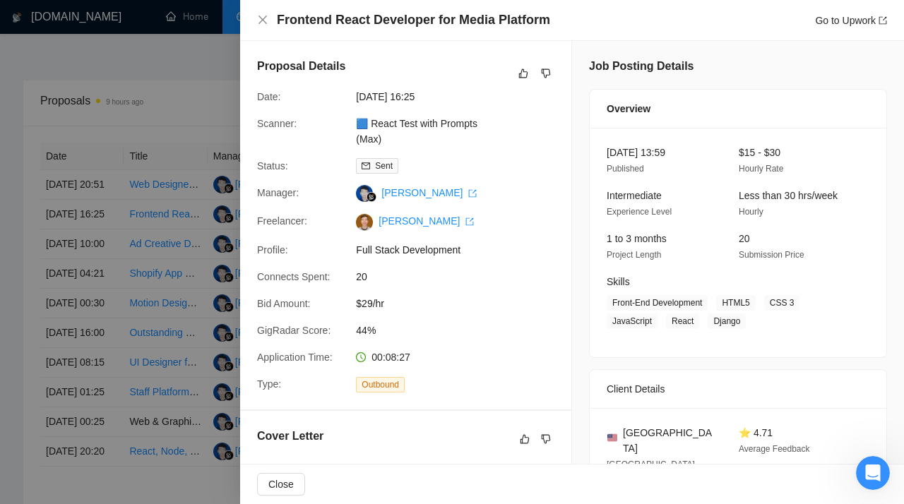
click at [122, 186] on div at bounding box center [452, 252] width 904 height 504
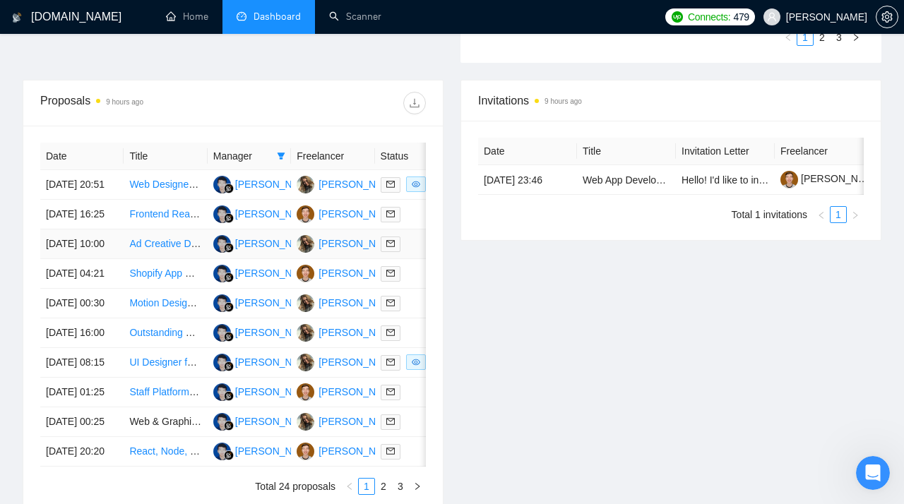
click at [160, 249] on link "Ad Creative Designer for Supplement eCommerce" at bounding box center [239, 243] width 220 height 11
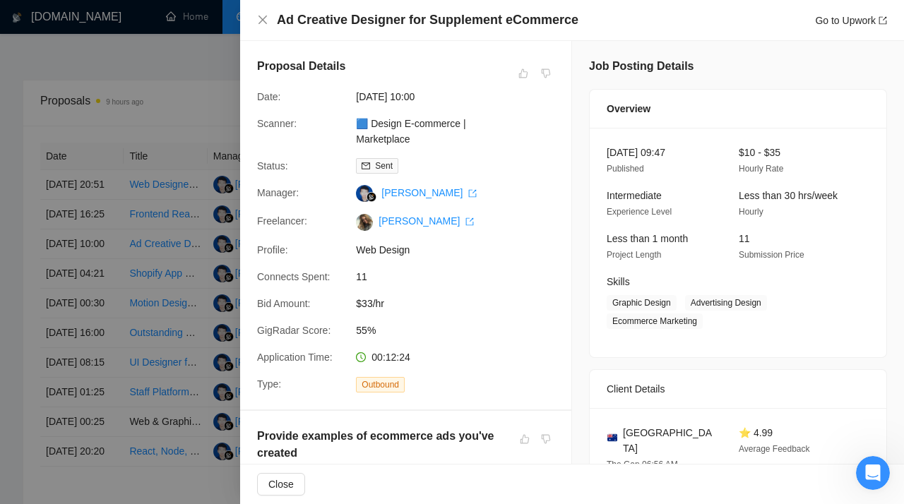
click at [121, 114] on div at bounding box center [452, 252] width 904 height 504
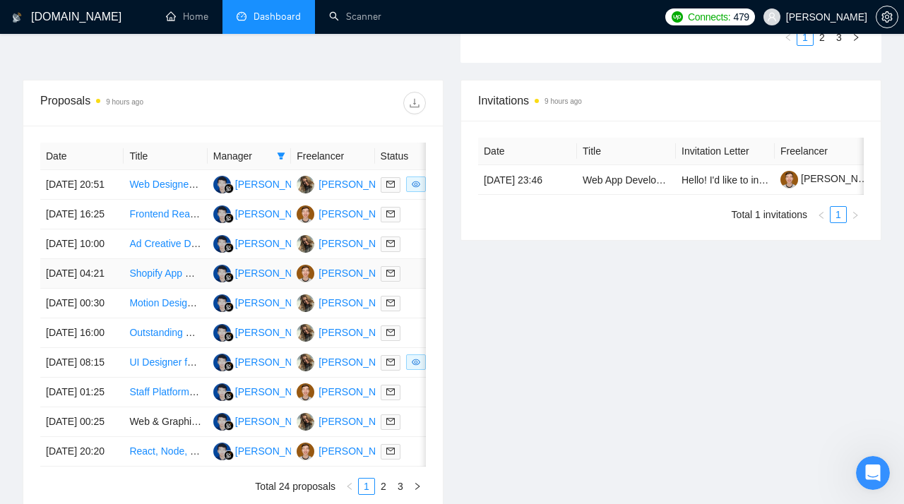
click at [150, 279] on link "Shopify App Developer Needed – TCGplayer API Order Integration" at bounding box center [275, 273] width 292 height 11
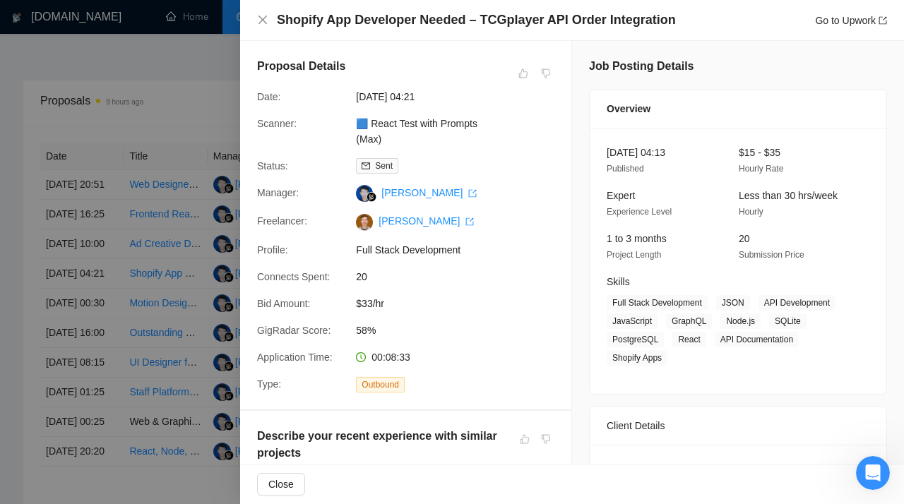
click at [151, 257] on div at bounding box center [452, 252] width 904 height 504
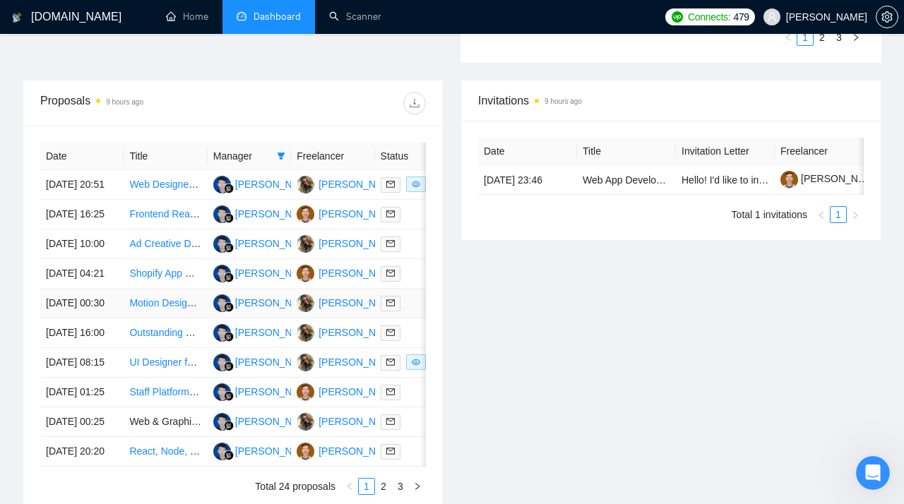
click at [148, 309] on link "Motion Designer for 2D Animation of SaaS Product Mocks" at bounding box center [256, 302] width 254 height 11
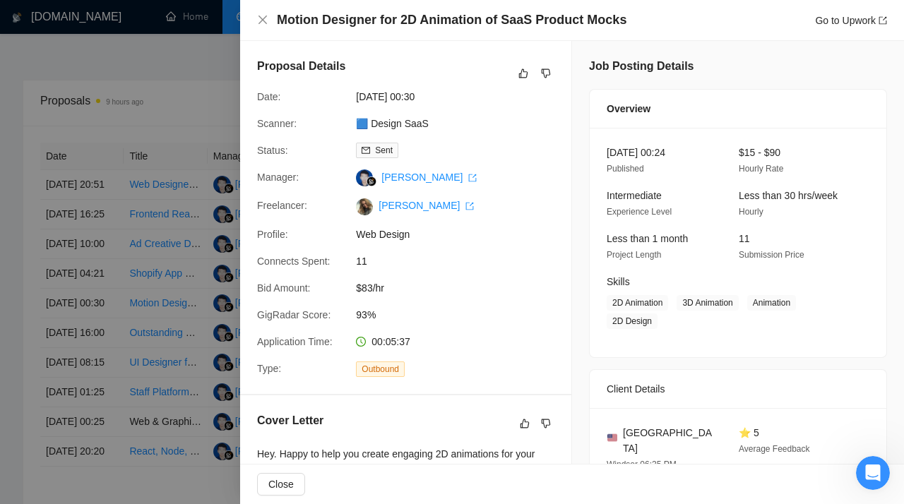
click at [137, 271] on div at bounding box center [452, 252] width 904 height 504
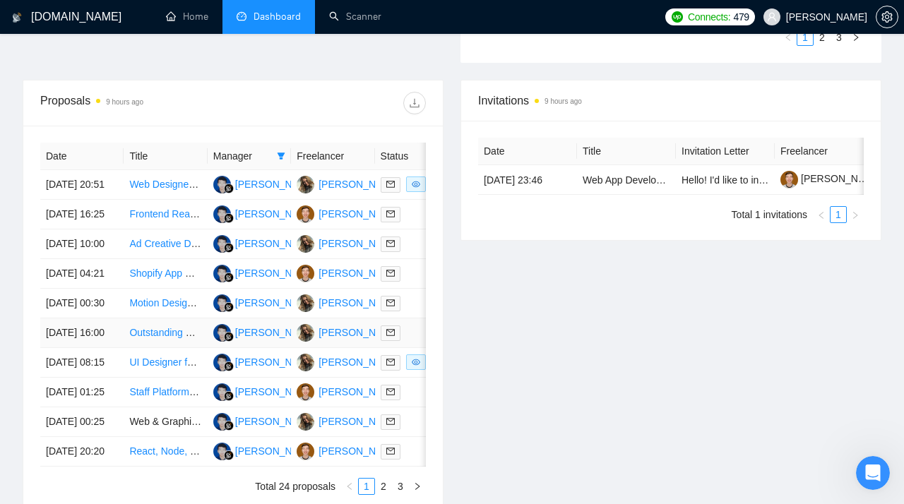
click at [147, 338] on link "Outstanding UX Designer for Marketplace Buyer-Seller Platform" at bounding box center [269, 332] width 280 height 11
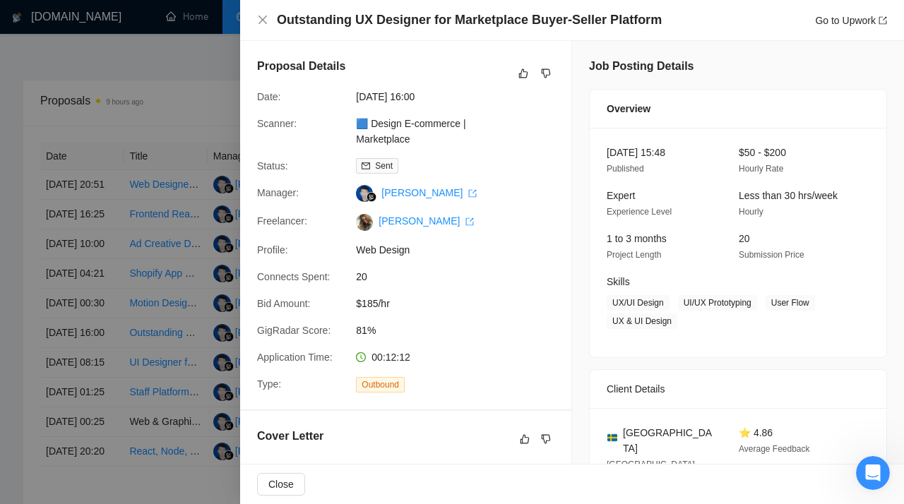
click at [138, 278] on div at bounding box center [452, 252] width 904 height 504
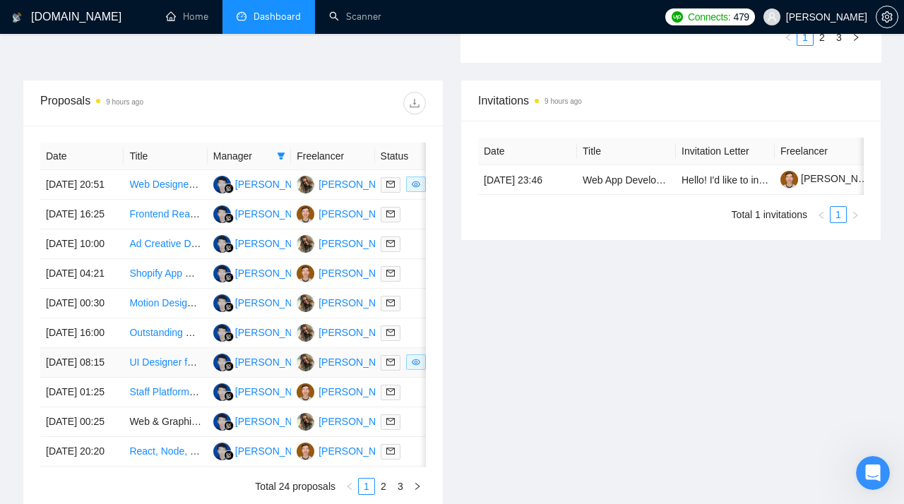
click at [142, 368] on link "UI Designer for Hair Styling App Icon" at bounding box center [209, 362] width 161 height 11
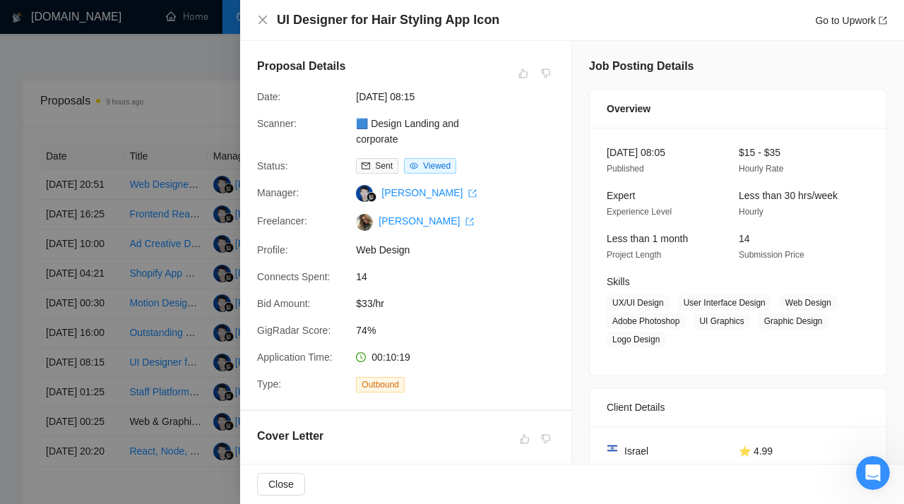
click at [131, 360] on div at bounding box center [452, 252] width 904 height 504
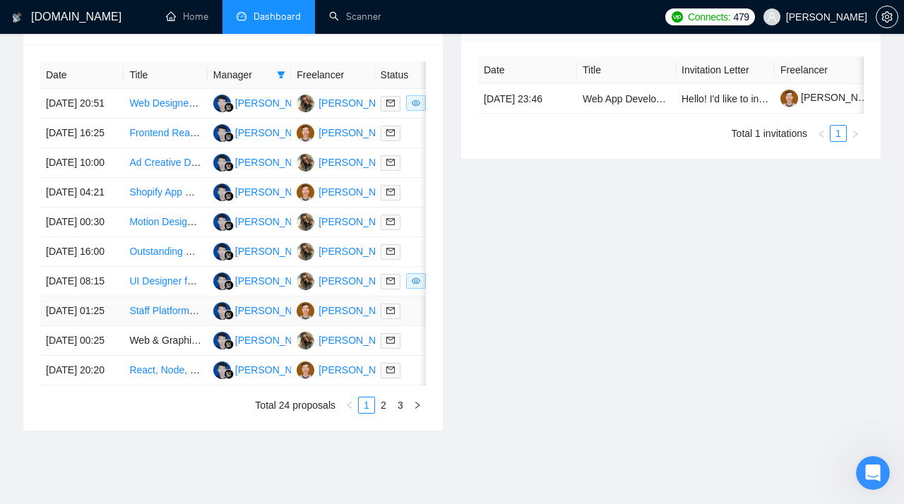
scroll to position [596, 0]
click at [155, 316] on link "Staff Platform Engineer" at bounding box center [180, 309] width 102 height 11
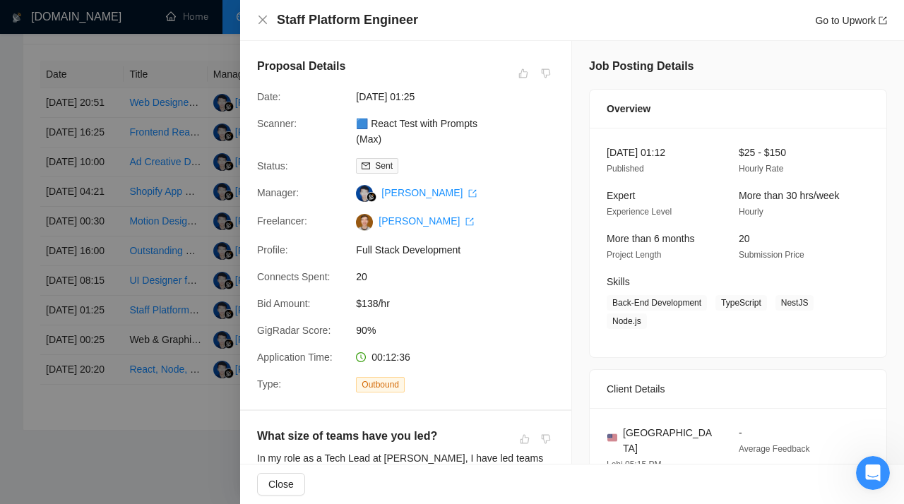
click at [143, 316] on div at bounding box center [452, 252] width 904 height 504
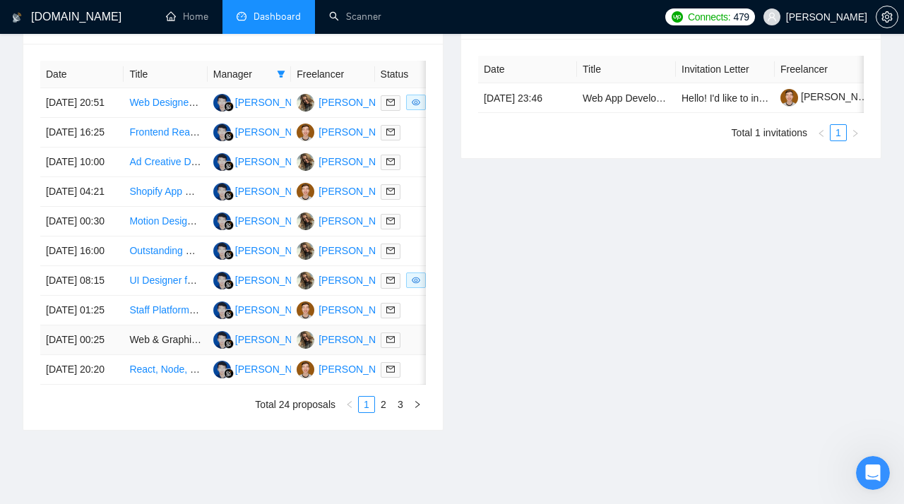
click at [148, 355] on td "Web & Graphic Designer Needed for Landing Page Icons" at bounding box center [165, 341] width 83 height 30
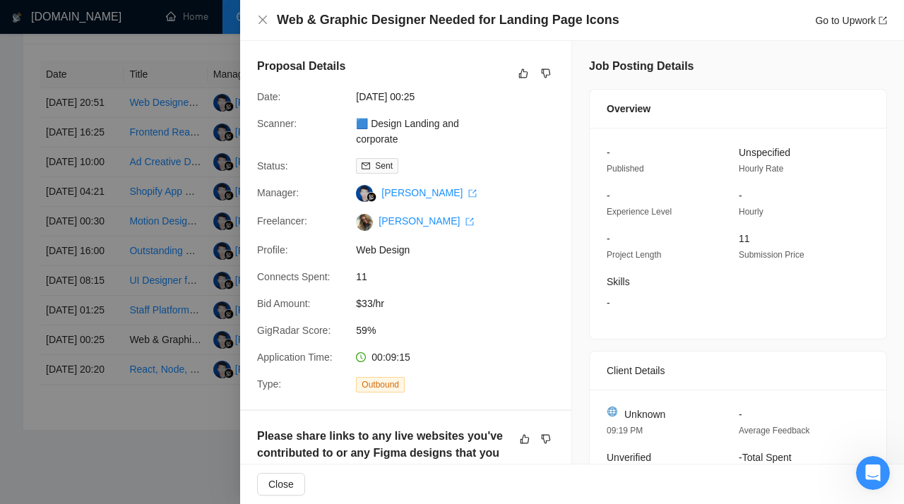
click at [127, 407] on div at bounding box center [452, 252] width 904 height 504
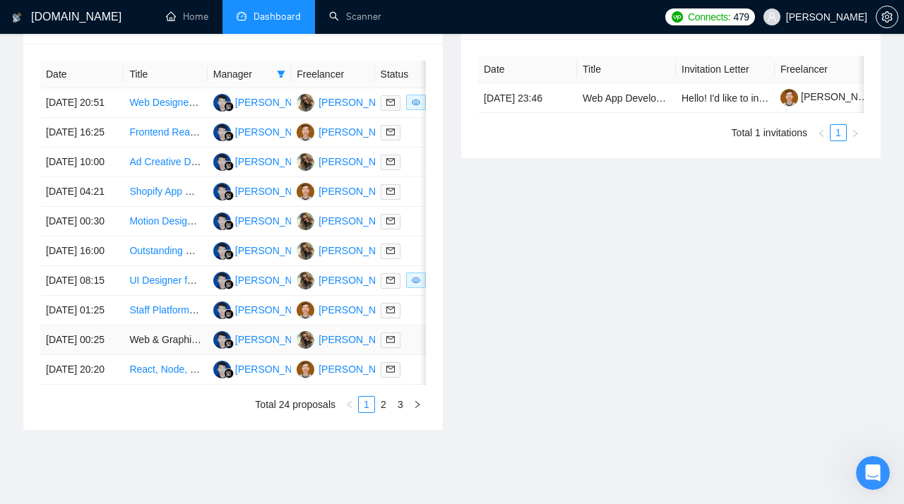
click at [156, 355] on td "Web & Graphic Designer Needed for Landing Page Icons" at bounding box center [165, 341] width 83 height 30
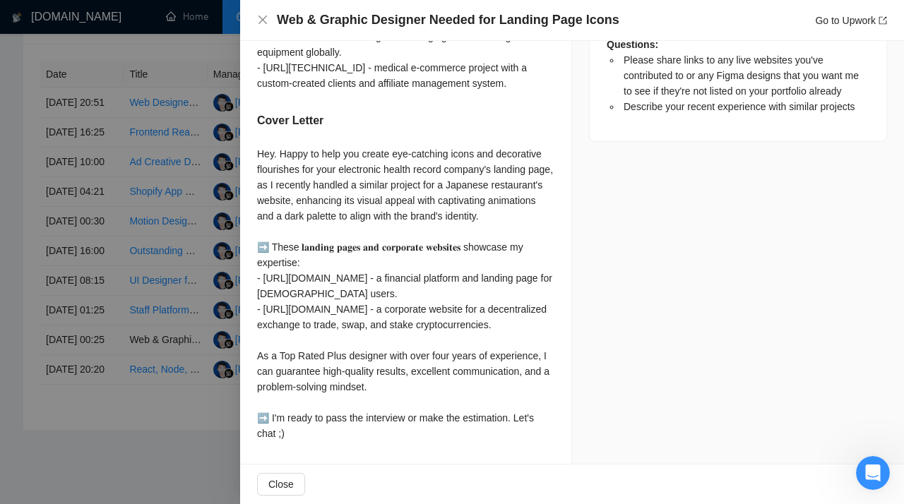
scroll to position [617, 0]
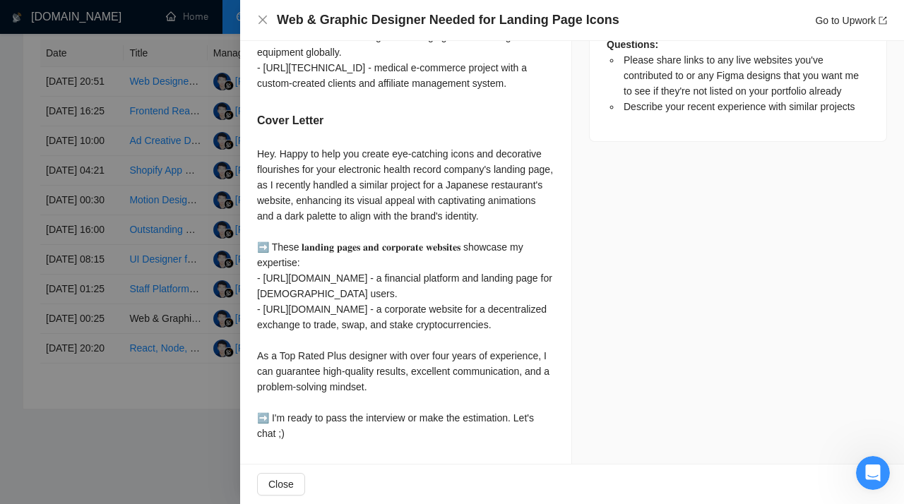
click at [150, 392] on div at bounding box center [452, 252] width 904 height 504
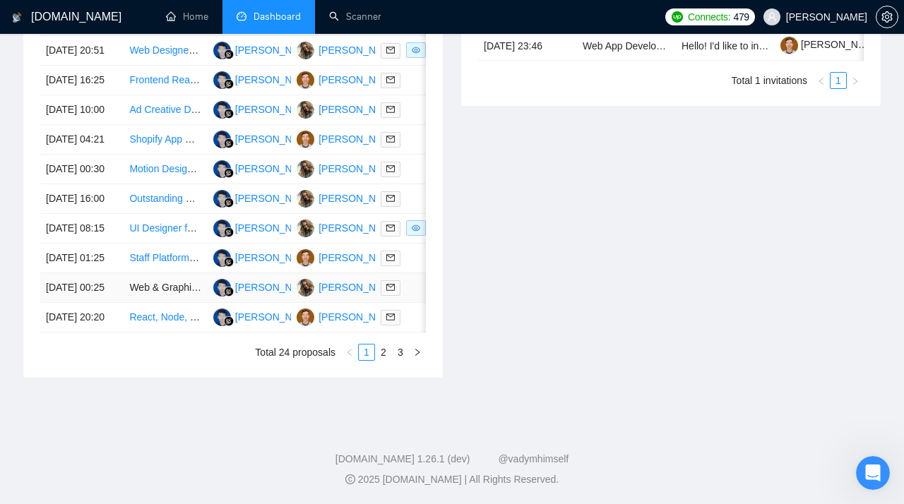
scroll to position [680, 0]
click at [153, 323] on link "React, Node, Postgress expert" at bounding box center [196, 317] width 135 height 11
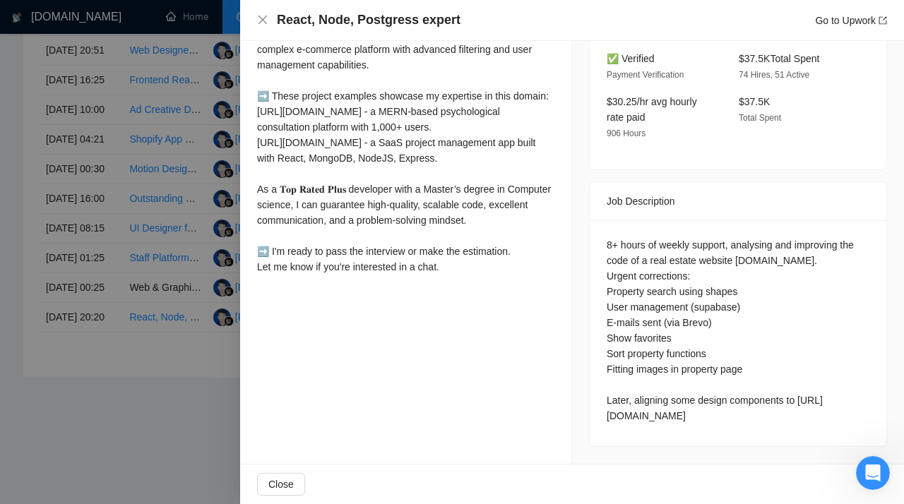
click at [152, 284] on div at bounding box center [452, 252] width 904 height 504
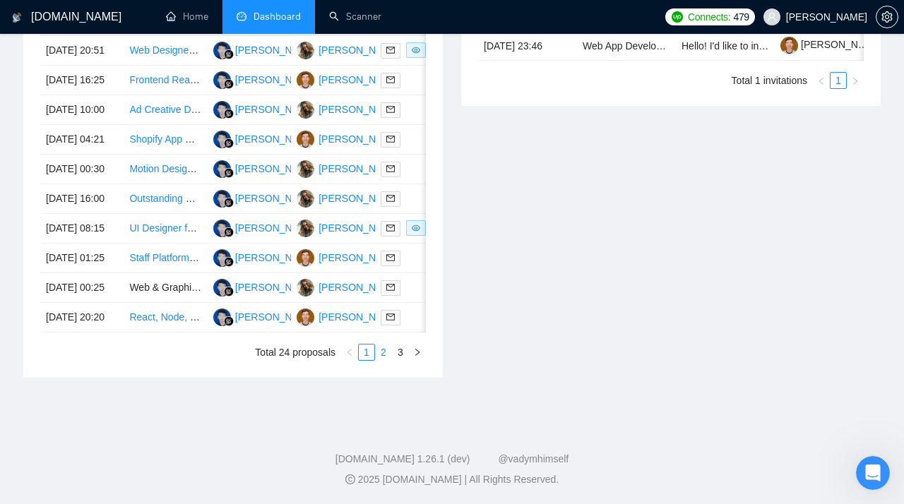
click at [384, 360] on link "2" at bounding box center [384, 353] width 16 height 16
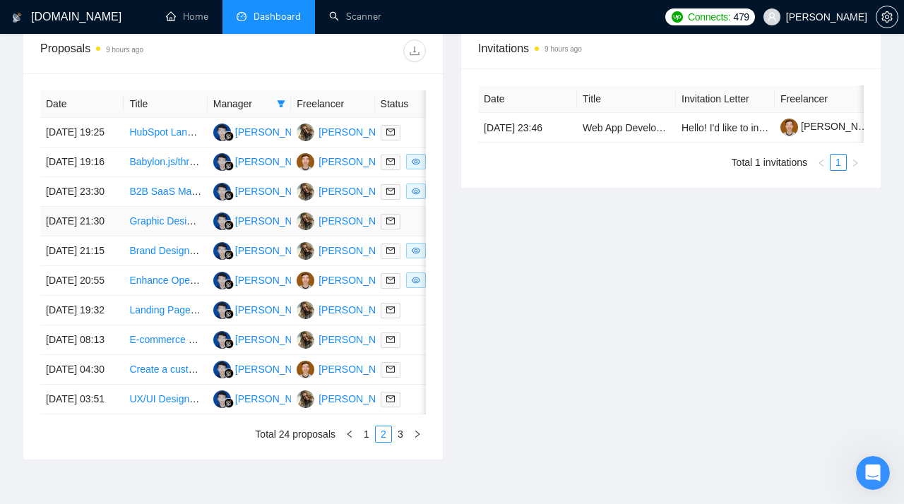
scroll to position [545, 0]
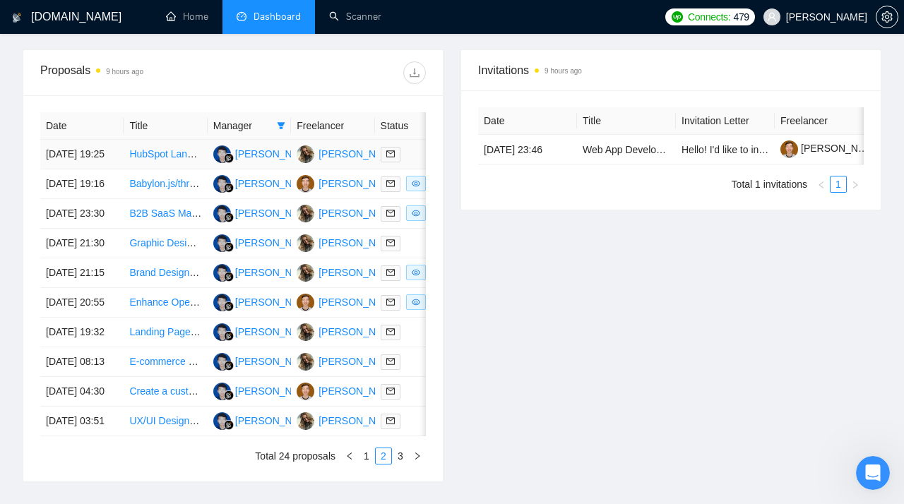
click at [156, 158] on link "HubSpot Landing Page Design Expert Needed" at bounding box center [231, 153] width 205 height 11
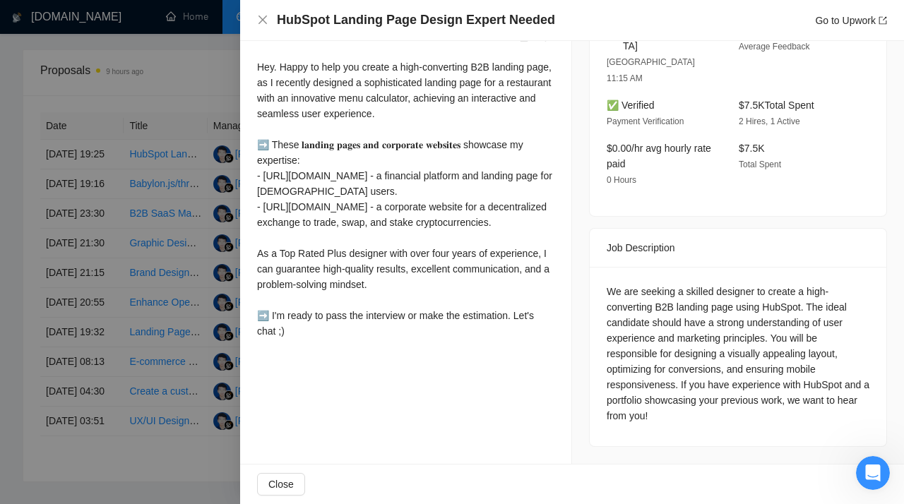
click at [174, 232] on div at bounding box center [452, 252] width 904 height 504
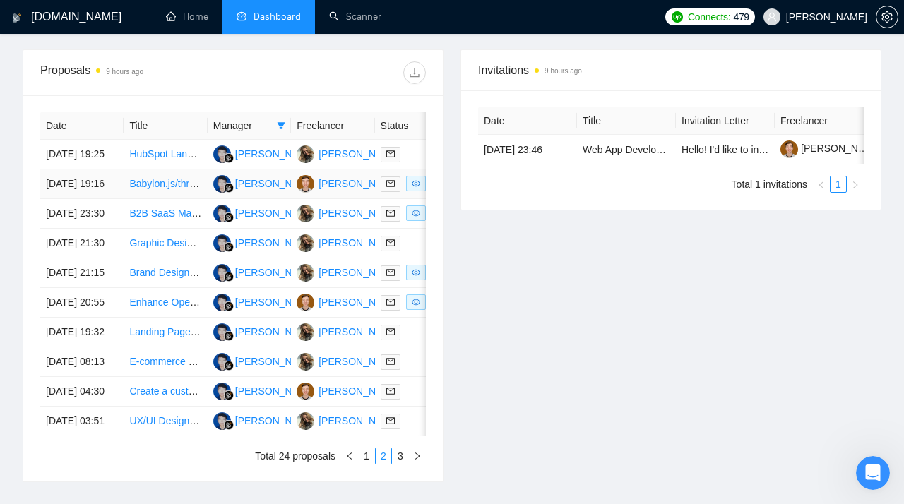
click at [158, 189] on link "Babylon.js/three.js Developer for 3D Face Plastic Surgery Simulation App (React…" at bounding box center [322, 183] width 387 height 11
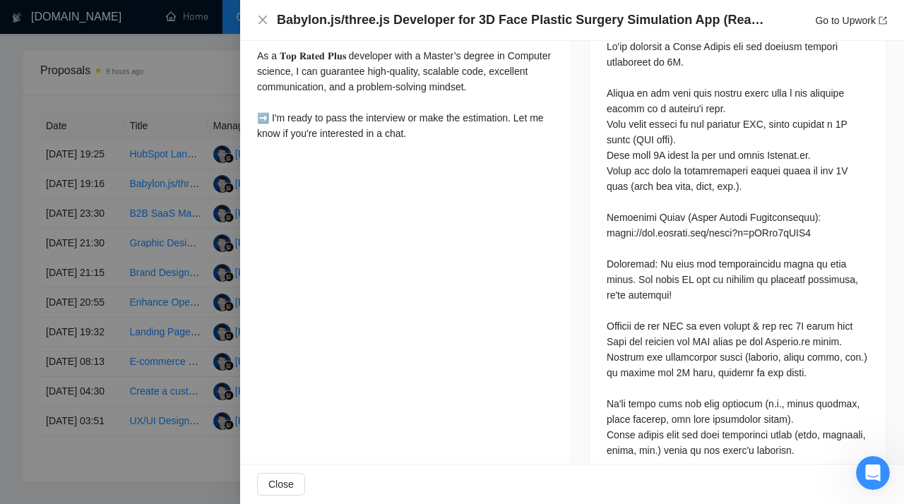
click at [170, 319] on div at bounding box center [452, 252] width 904 height 504
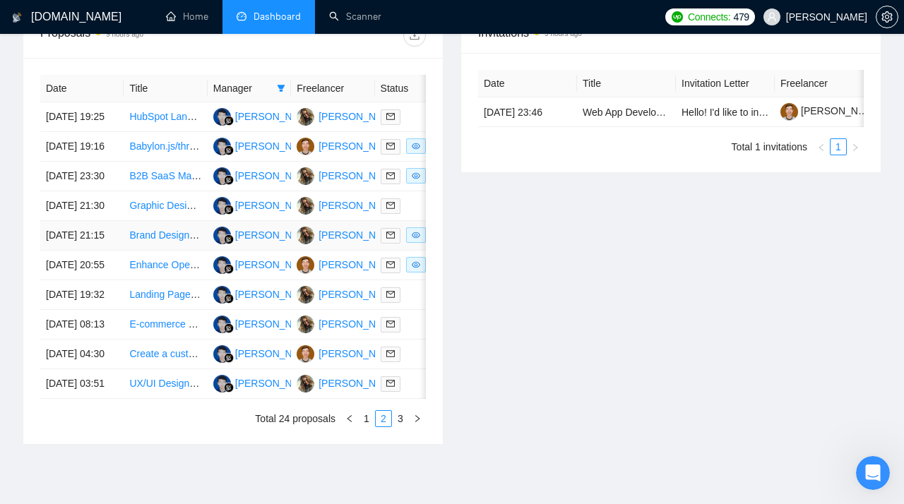
scroll to position [584, 0]
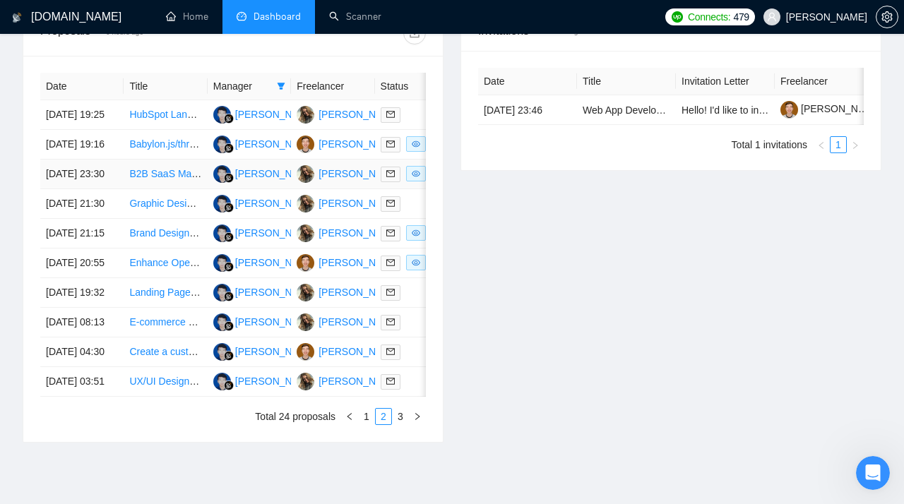
click at [165, 179] on link "B2B SaaS Marketing Website Designer / Beautifier" at bounding box center [240, 173] width 223 height 11
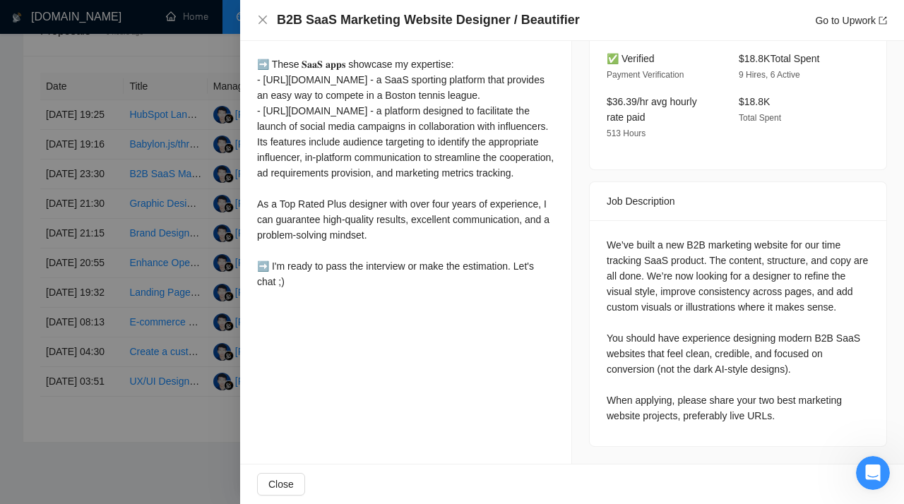
click at [146, 352] on div at bounding box center [452, 252] width 904 height 504
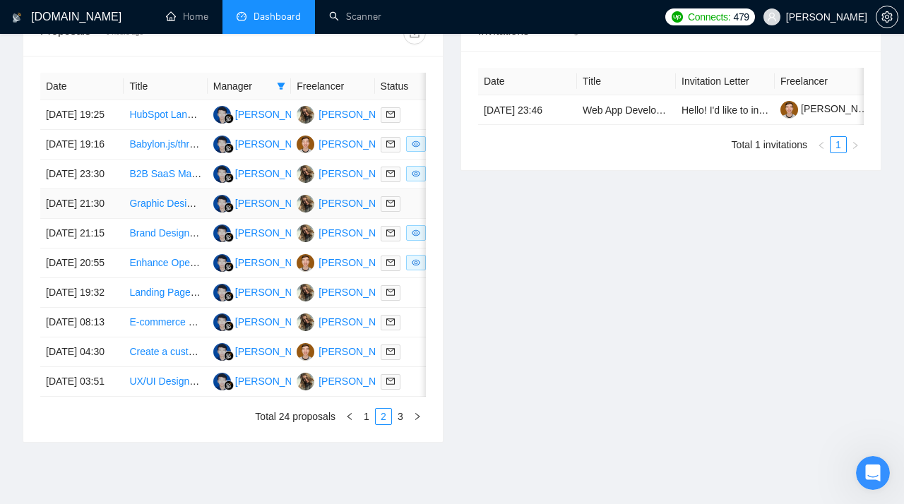
click at [175, 209] on link "Graphic Designer" at bounding box center [167, 203] width 77 height 11
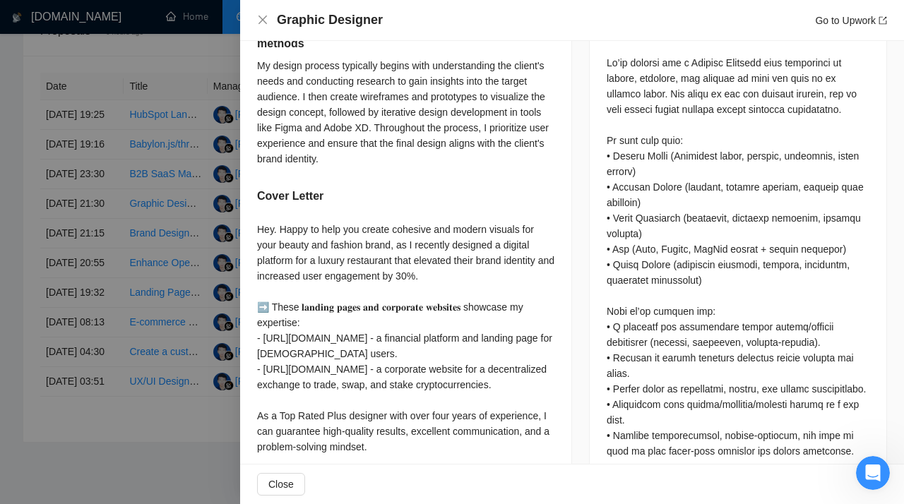
click at [159, 225] on div at bounding box center [452, 252] width 904 height 504
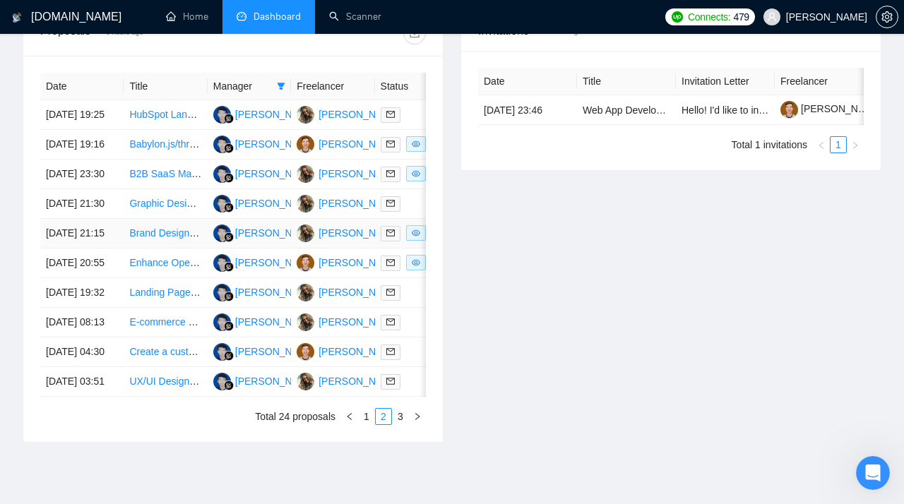
click at [150, 239] on link "Brand Designer (Automation Focus)" at bounding box center [208, 232] width 158 height 11
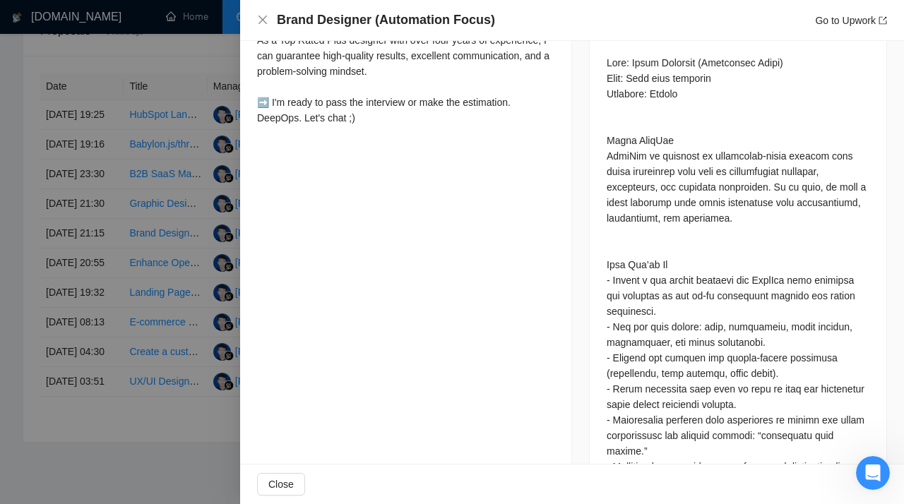
click at [150, 321] on div at bounding box center [452, 252] width 904 height 504
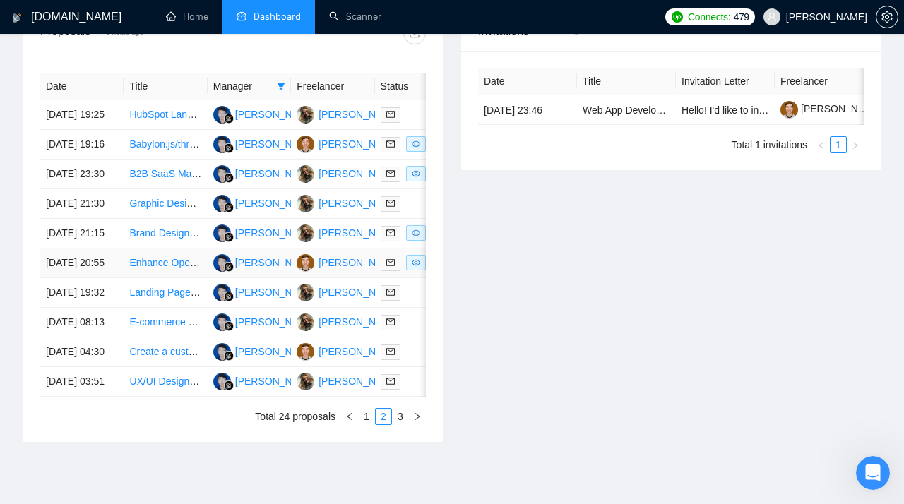
click at [150, 268] on link "Enhance Open Source Affine Block Editor" at bounding box center [220, 262] width 183 height 11
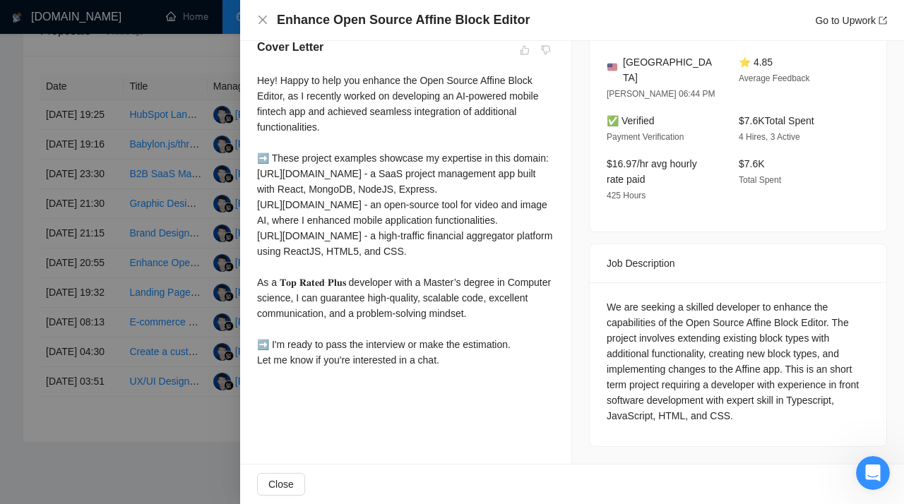
click at [141, 345] on div at bounding box center [452, 252] width 904 height 504
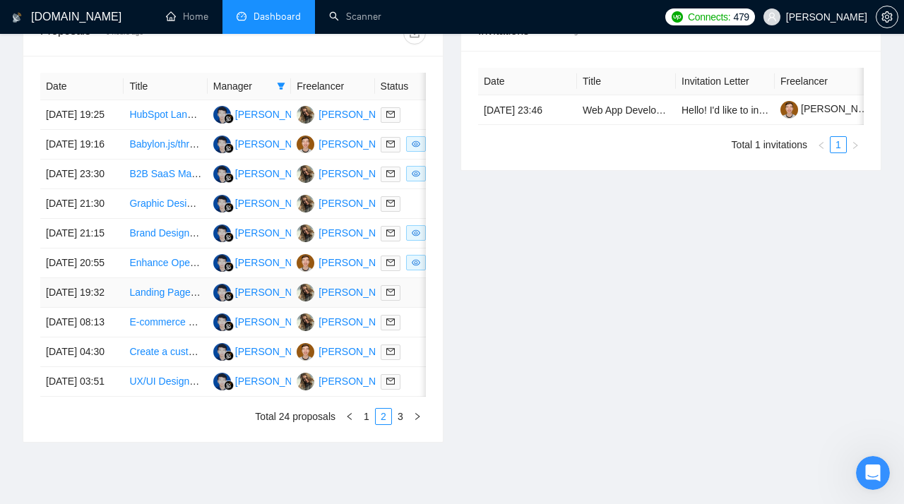
click at [150, 298] on link "Landing Page Designer with Strong Figma Expertise" at bounding box center [244, 292] width 230 height 11
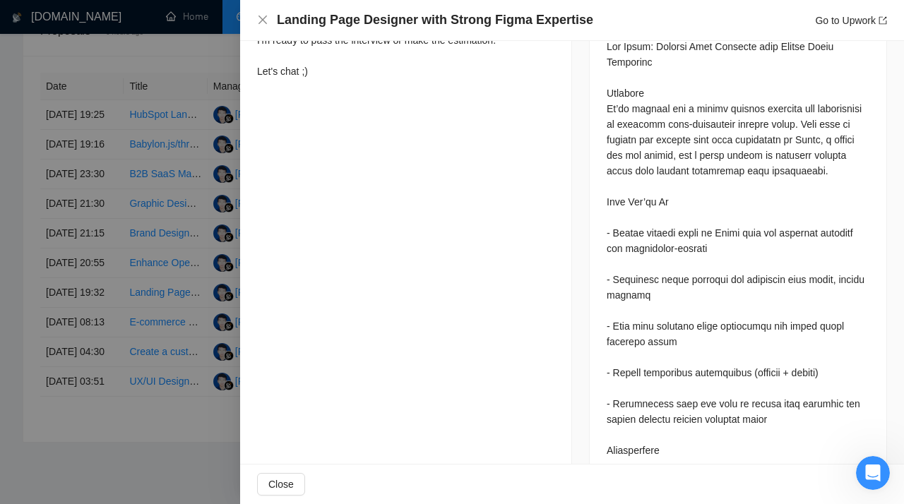
click at [134, 256] on div at bounding box center [452, 252] width 904 height 504
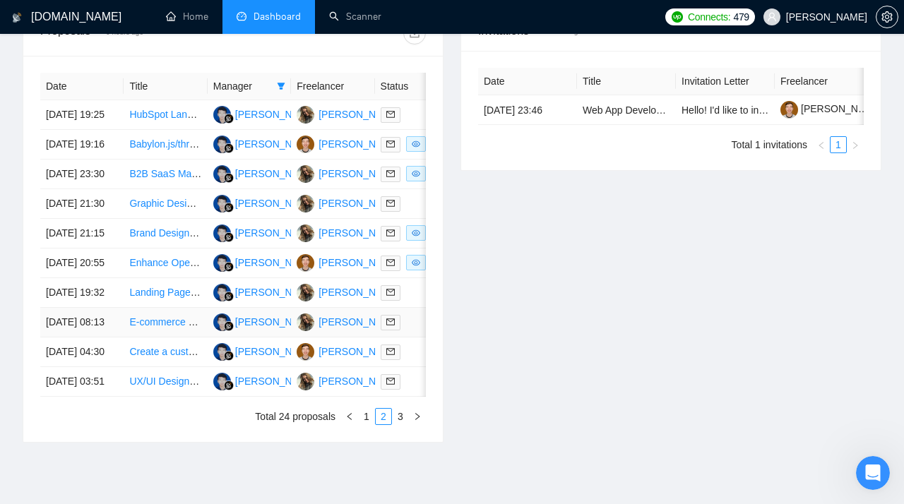
click at [150, 328] on link "E-commerce Website Designer & Merchandiser | Turn Our Site into a Sales Machine" at bounding box center [314, 321] width 370 height 11
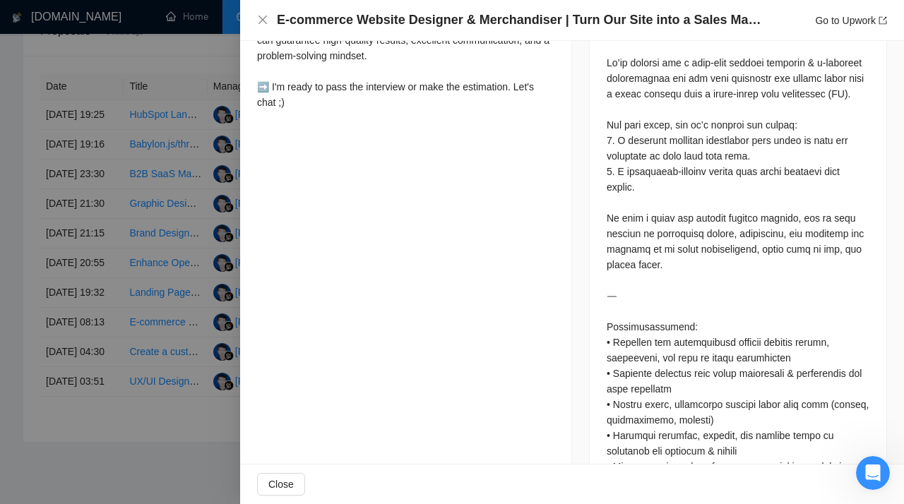
click at [150, 278] on div at bounding box center [452, 252] width 904 height 504
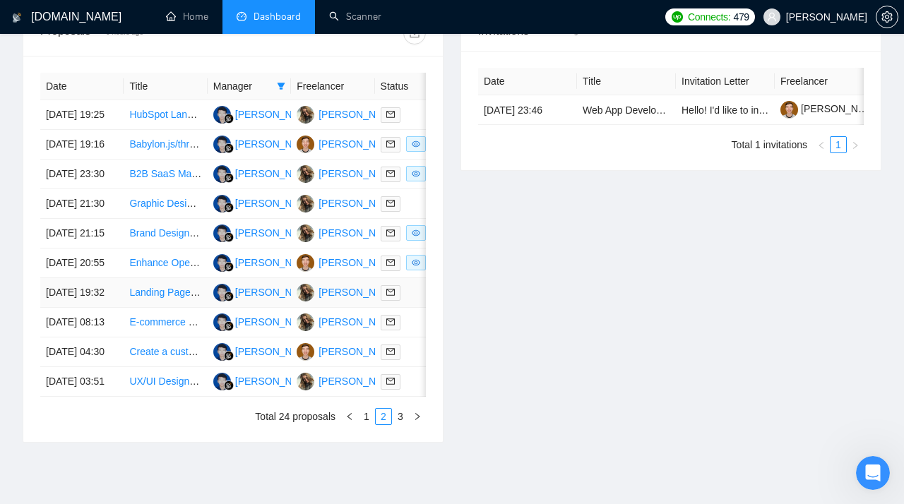
click at [148, 298] on link "Landing Page Designer with Strong Figma Expertise" at bounding box center [244, 292] width 230 height 11
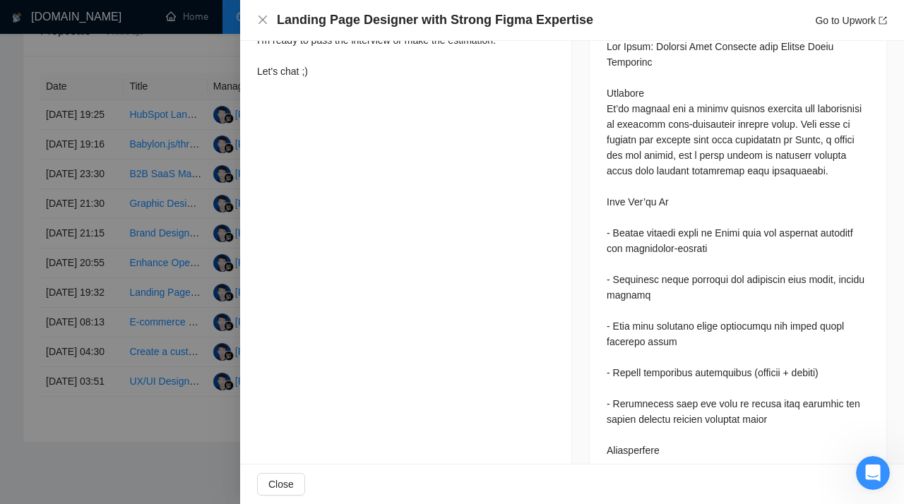
click at [140, 361] on div at bounding box center [452, 252] width 904 height 504
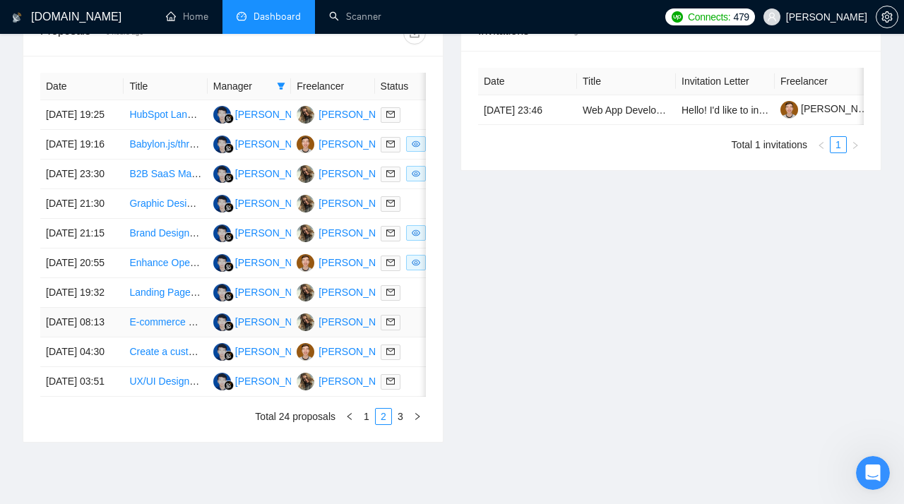
click at [151, 328] on link "E-commerce Website Designer & Merchandiser | Turn Our Site into a Sales Machine" at bounding box center [314, 321] width 370 height 11
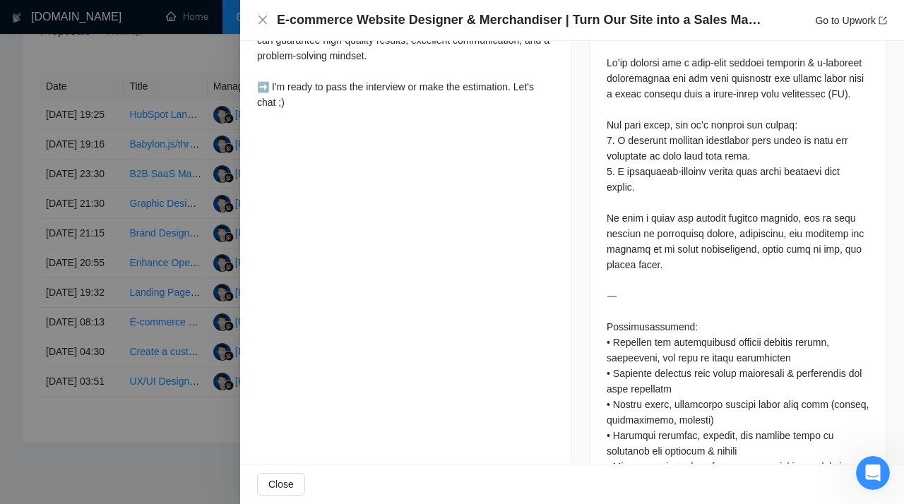
click at [166, 295] on div at bounding box center [452, 252] width 904 height 504
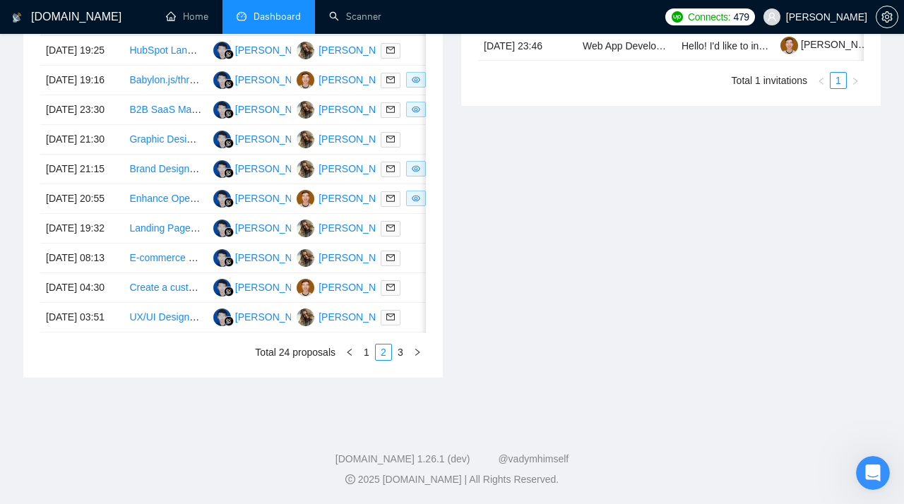
scroll to position [697, 0]
click at [155, 293] on link "Create a custom web app for messaging with clients" at bounding box center [243, 287] width 229 height 11
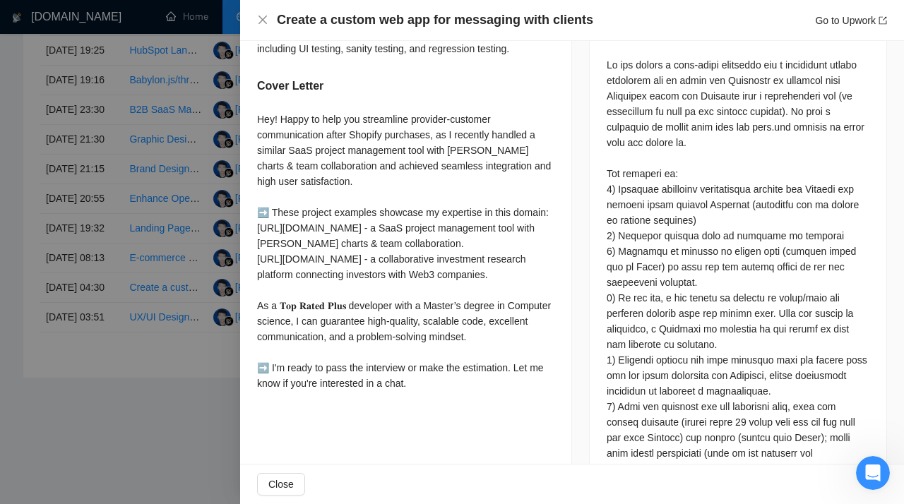
click at [171, 305] on div at bounding box center [452, 252] width 904 height 504
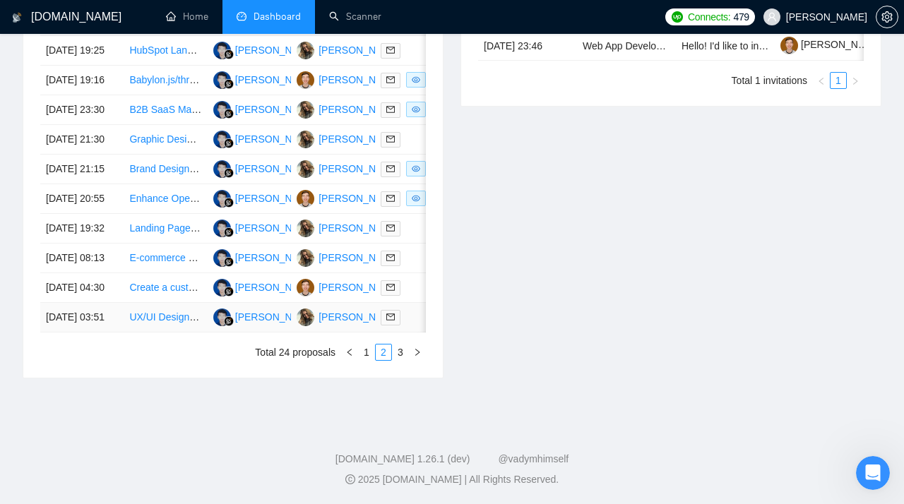
click at [166, 323] on link "UX/UI Designer for Legal SaaS product" at bounding box center [215, 317] width 172 height 11
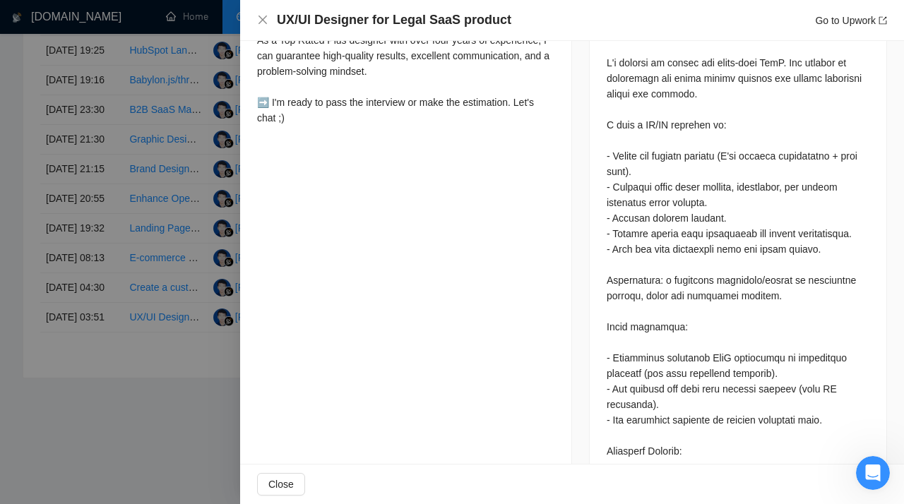
click at [156, 257] on div at bounding box center [452, 252] width 904 height 504
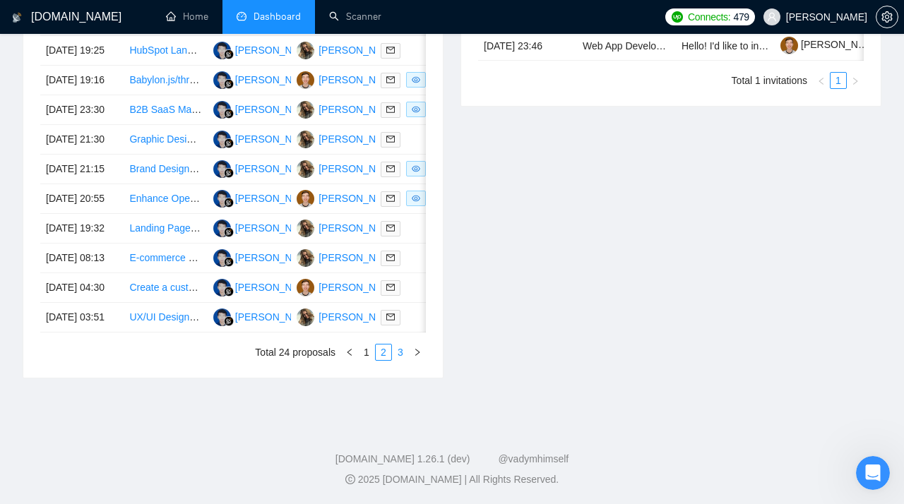
click at [403, 360] on link "3" at bounding box center [401, 353] width 16 height 16
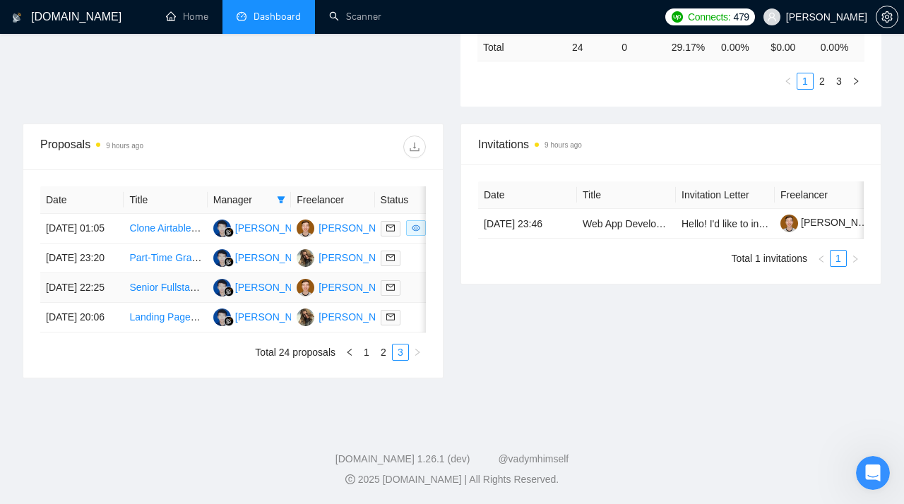
scroll to position [524, 0]
click at [147, 223] on link "Clone Airtable to External DB + PostgREST-Style REST API (Fixed Fee • [GEOGRAPH…" at bounding box center [398, 228] width 539 height 11
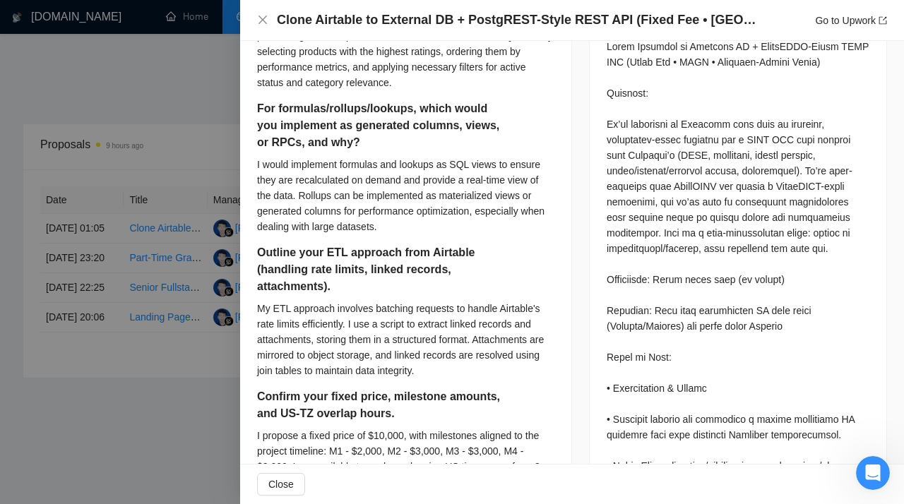
click at [148, 262] on div at bounding box center [452, 252] width 904 height 504
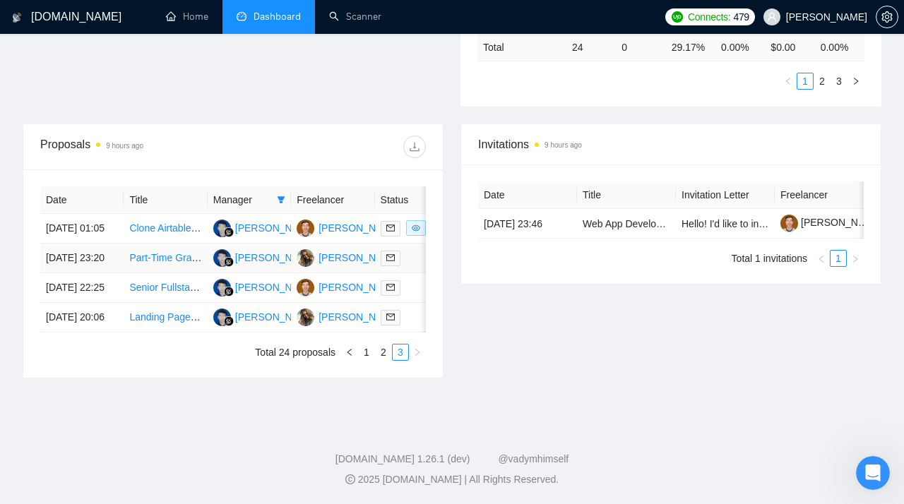
click at [153, 252] on link "Part-Time Graphic Designer for Lead Magnets, PDFs, and Landing Pages" at bounding box center [291, 257] width 324 height 11
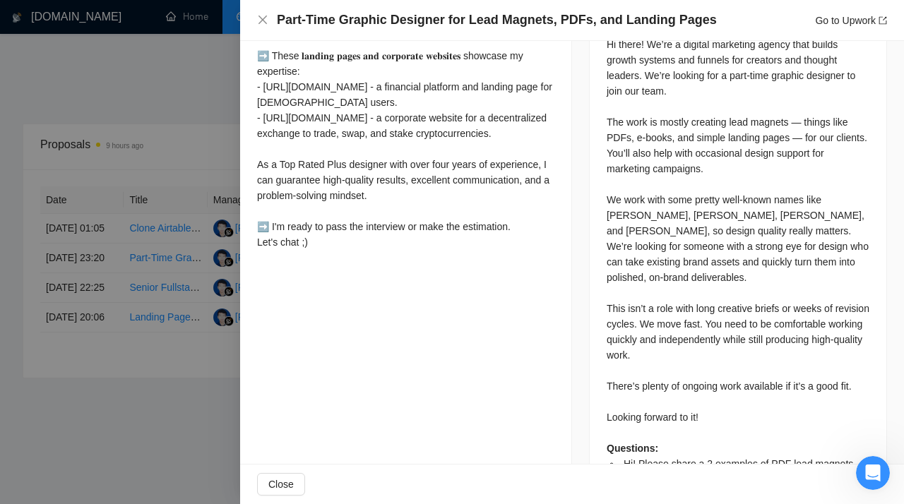
click at [154, 244] on div at bounding box center [452, 252] width 904 height 504
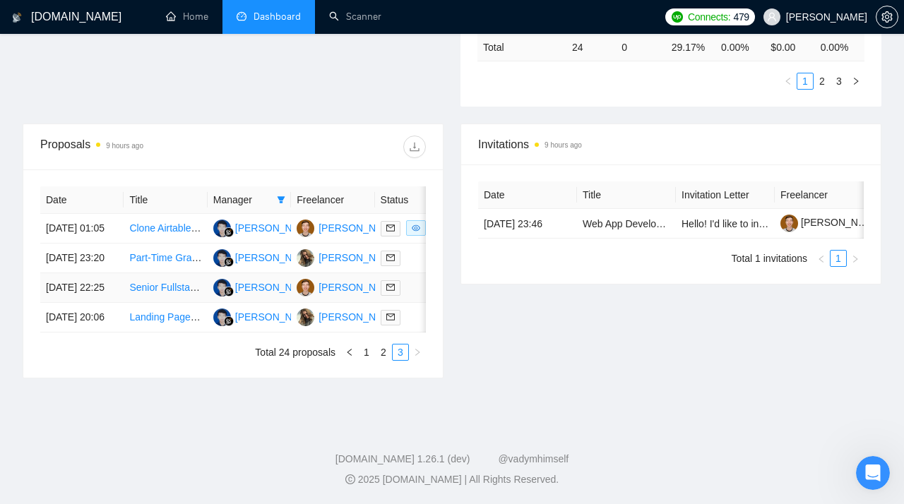
click at [153, 282] on link "Senior Fullstack Developer with Map Technologies Expertise" at bounding box center [261, 287] width 265 height 11
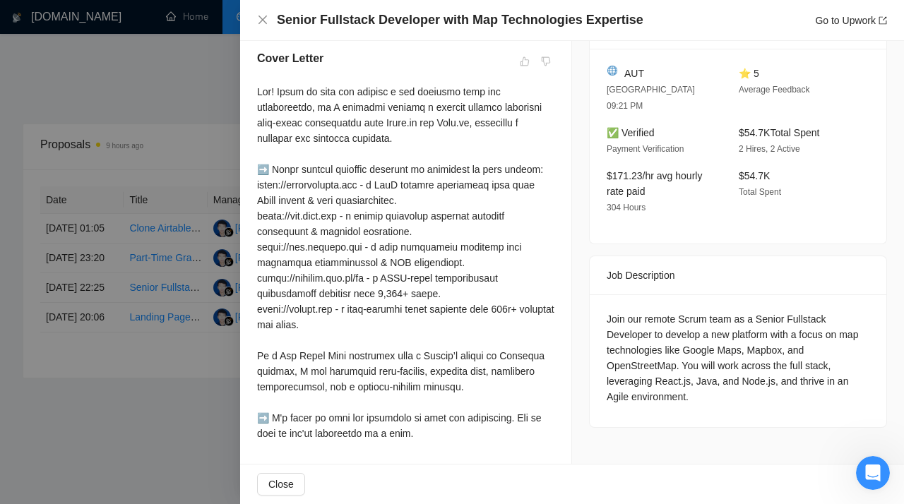
click at [155, 257] on div at bounding box center [452, 252] width 904 height 504
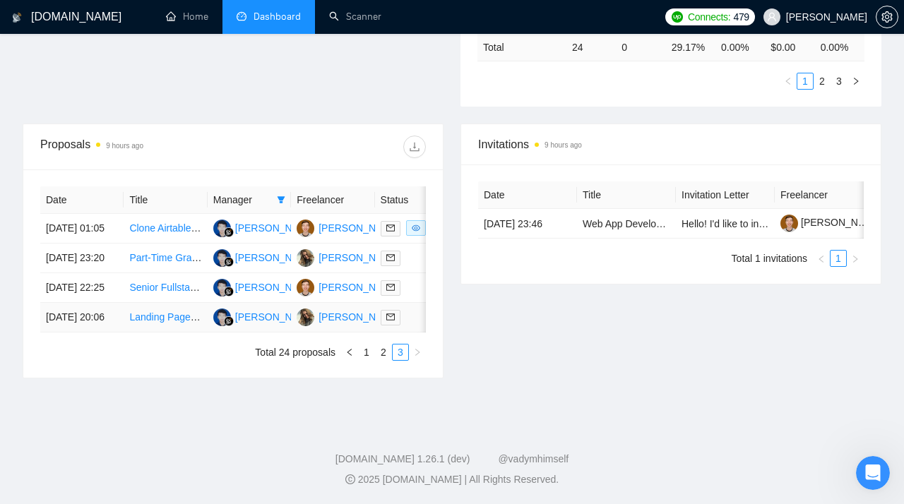
click at [153, 312] on link "Landing Page Designer for PageFly and Unbounce" at bounding box center [241, 317] width 224 height 11
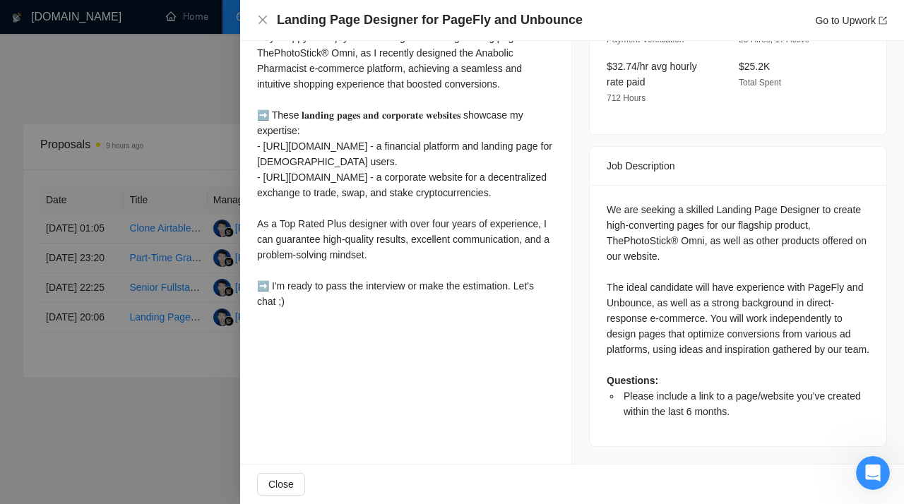
click at [170, 345] on div at bounding box center [452, 252] width 904 height 504
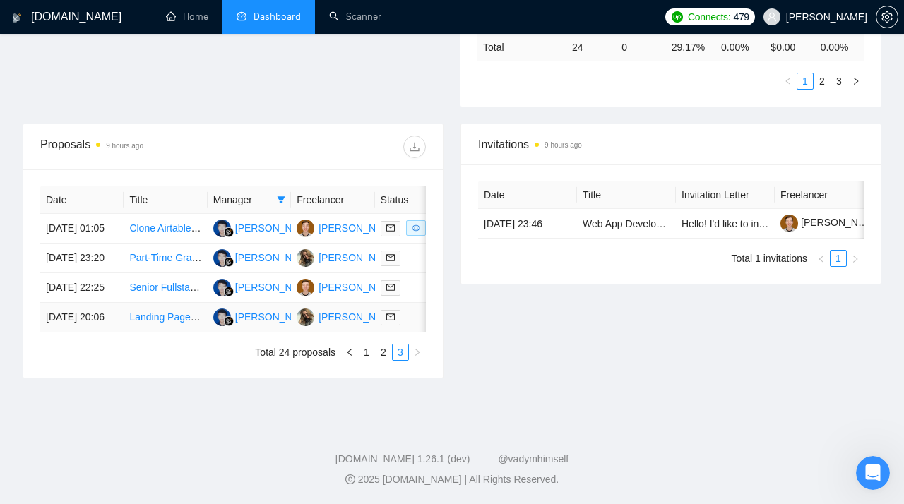
click at [150, 312] on link "Landing Page Designer for PageFly and Unbounce" at bounding box center [241, 317] width 224 height 11
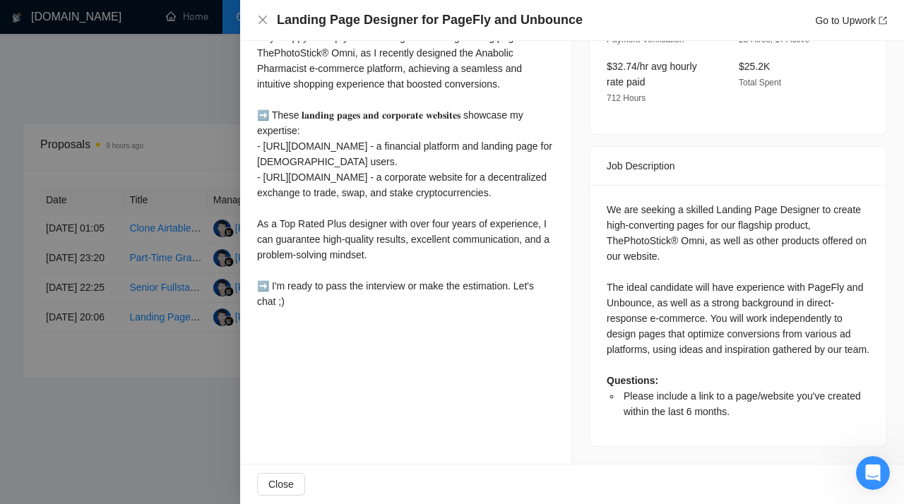
click at [160, 268] on div at bounding box center [452, 252] width 904 height 504
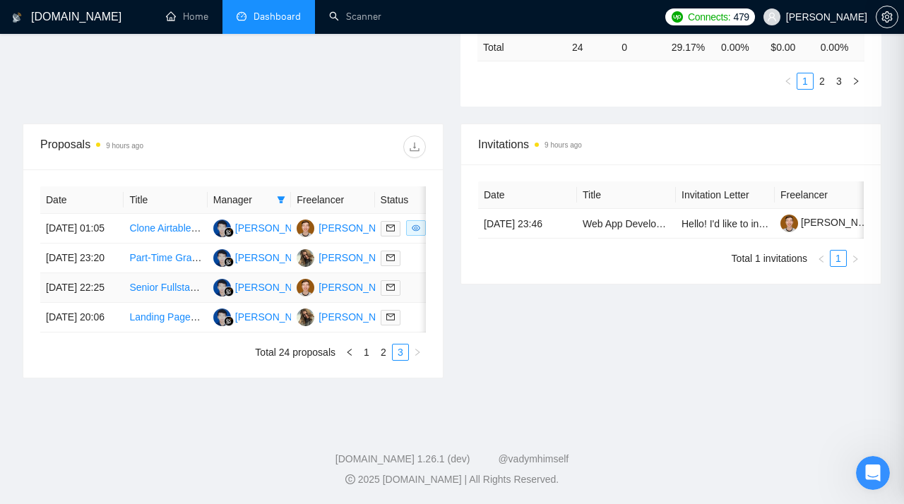
click at [157, 282] on link "Senior Fullstack Developer with Map Technologies Expertise" at bounding box center [261, 287] width 265 height 11
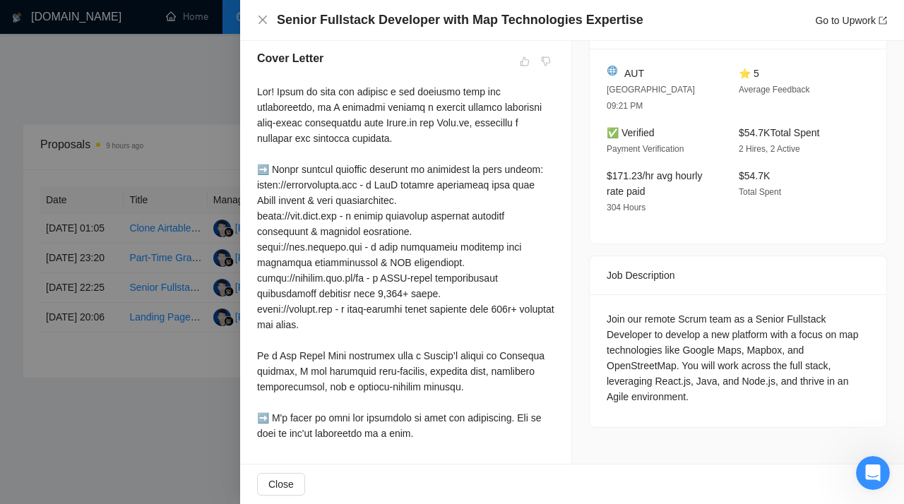
click at [174, 232] on div at bounding box center [452, 252] width 904 height 504
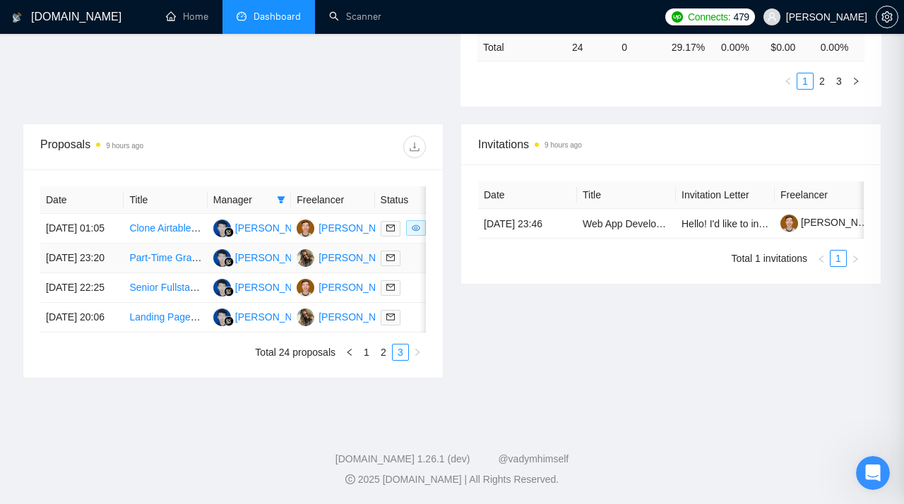
click at [155, 252] on link "Part-Time Graphic Designer for Lead Magnets, PDFs, and Landing Pages" at bounding box center [291, 257] width 324 height 11
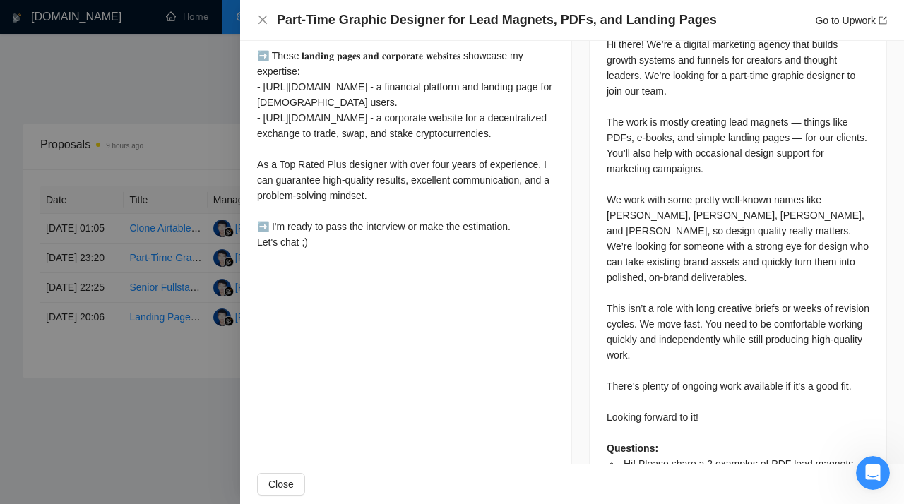
click at [96, 213] on div at bounding box center [452, 252] width 904 height 504
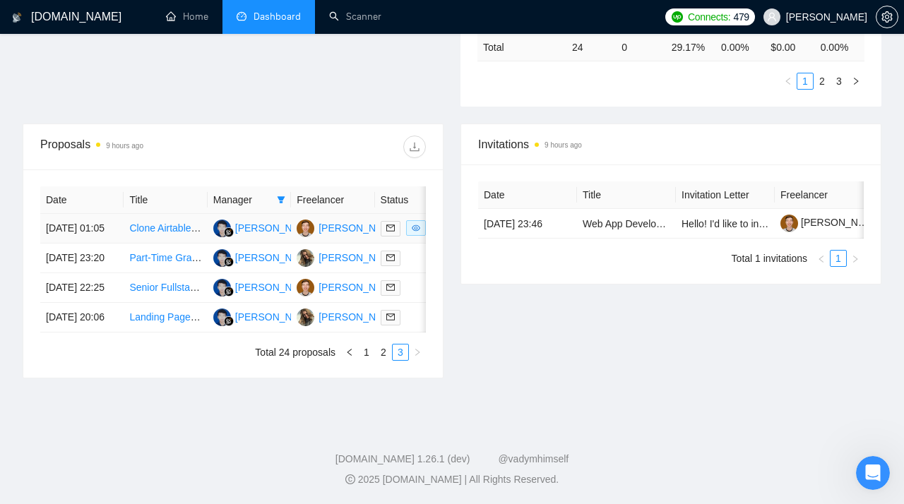
click at [158, 223] on link "Clone Airtable to External DB + PostgREST-Style REST API (Fixed Fee • [GEOGRAPH…" at bounding box center [398, 228] width 539 height 11
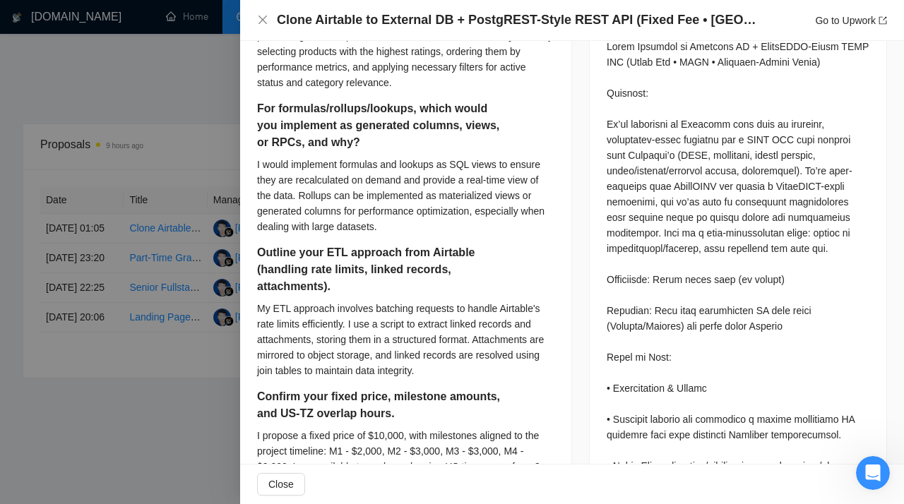
click at [121, 200] on div at bounding box center [452, 252] width 904 height 504
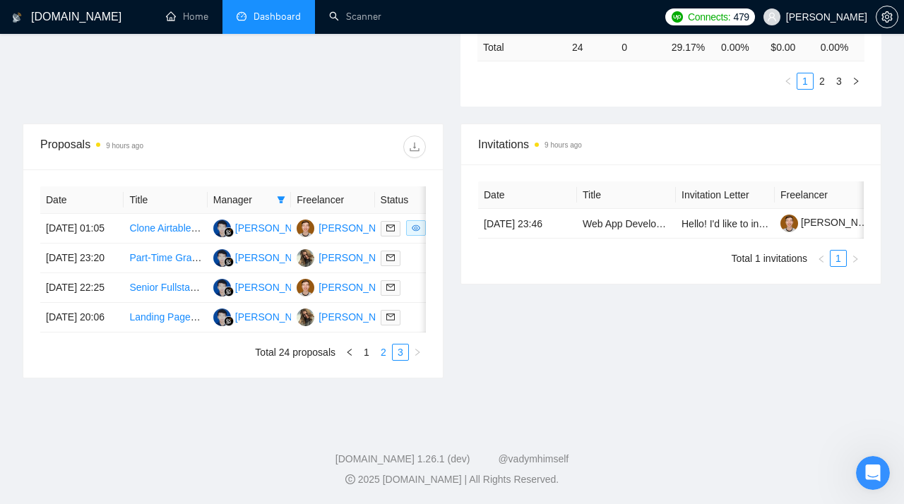
click at [381, 350] on link "2" at bounding box center [384, 353] width 16 height 16
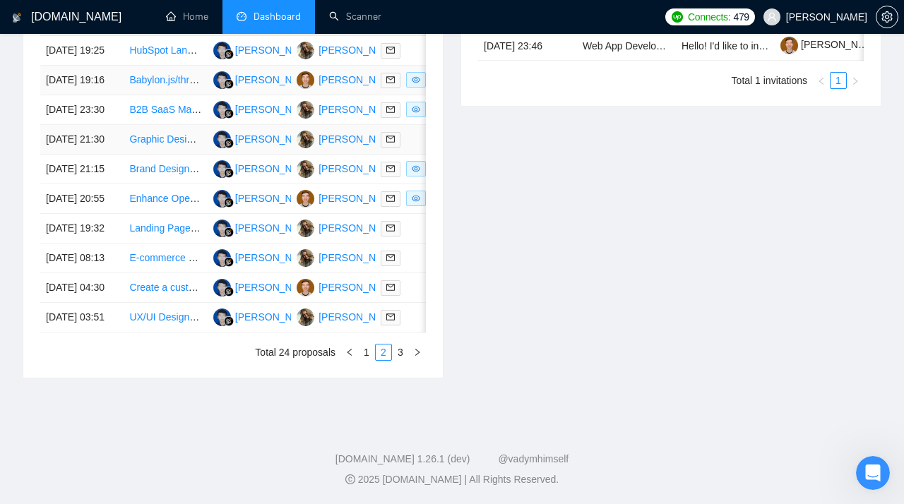
scroll to position [783, 0]
click at [158, 312] on link "UX/UI Designer for Legal SaaS product" at bounding box center [215, 317] width 172 height 11
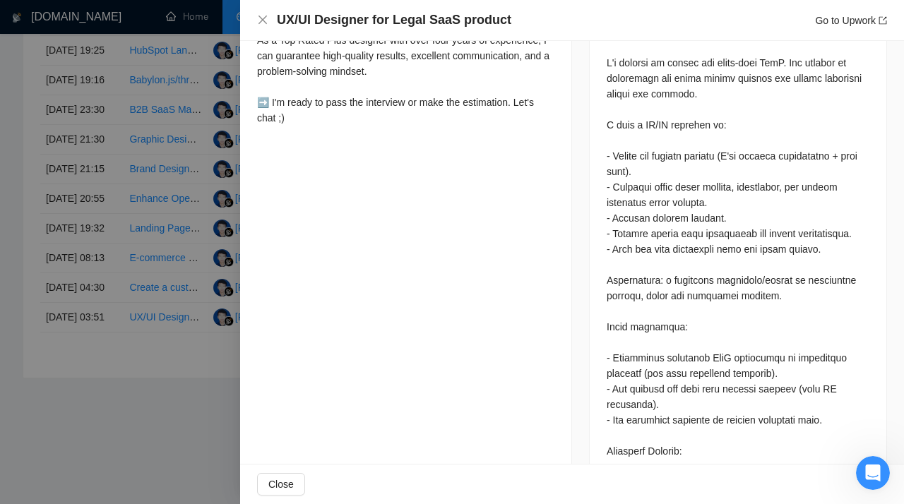
click at [149, 295] on div at bounding box center [452, 252] width 904 height 504
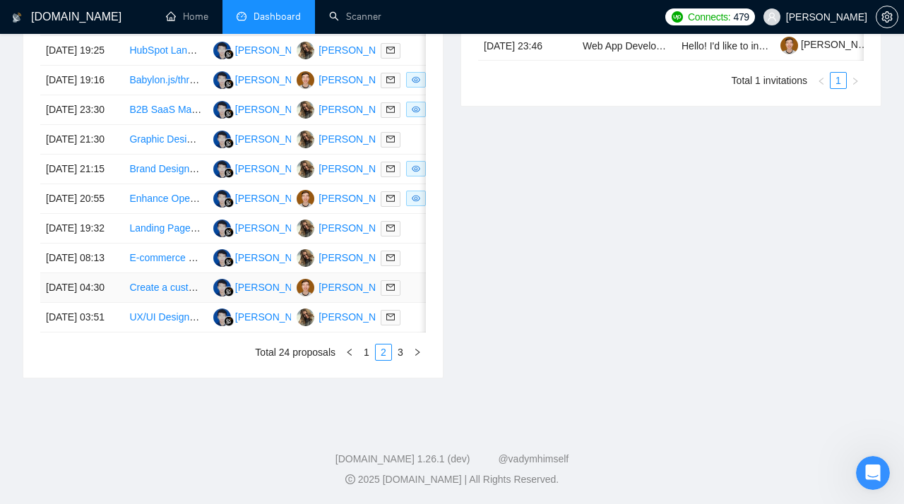
click at [150, 282] on link "Create a custom web app for messaging with clients" at bounding box center [243, 287] width 229 height 11
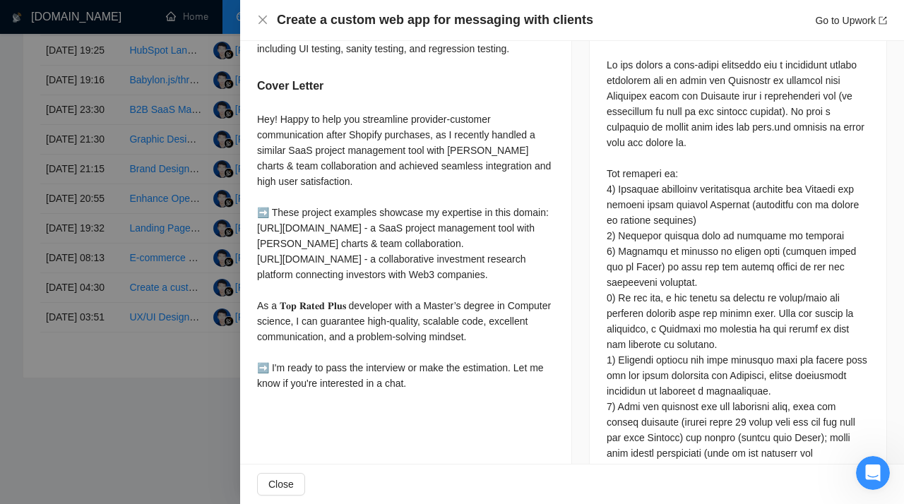
click at [143, 215] on div at bounding box center [452, 252] width 904 height 504
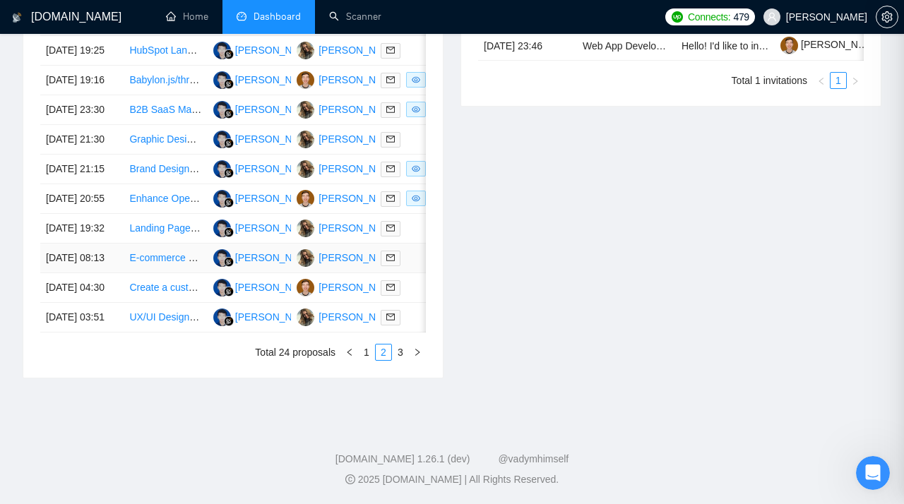
click at [144, 252] on link "E-commerce Website Designer & Merchandiser | Turn Our Site into a Sales Machine" at bounding box center [314, 257] width 370 height 11
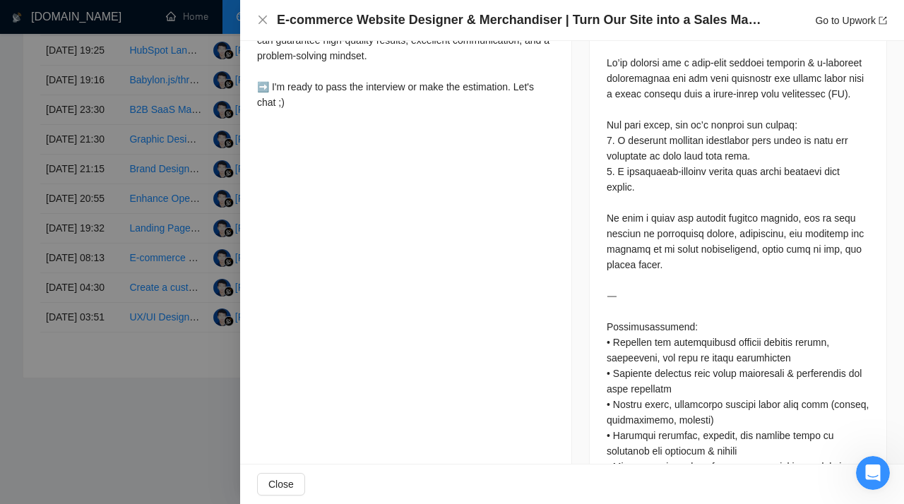
click at [153, 200] on div at bounding box center [452, 252] width 904 height 504
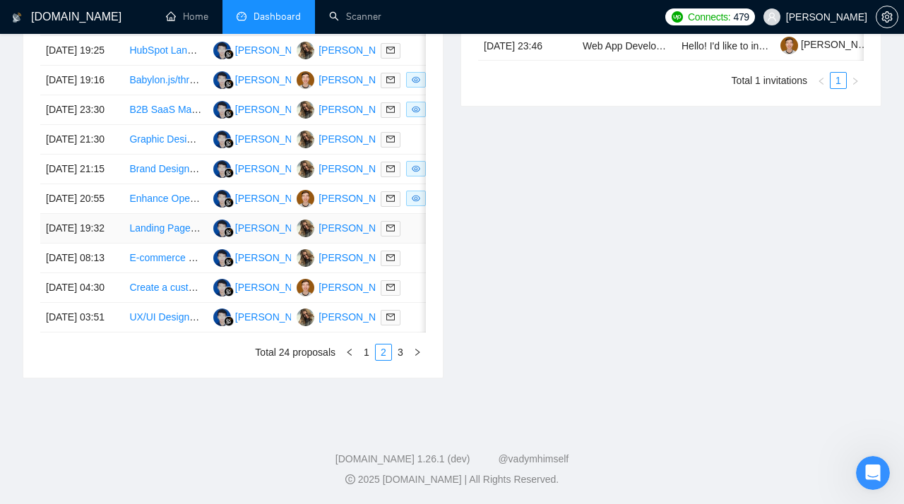
click at [152, 223] on link "Landing Page Designer with Strong Figma Expertise" at bounding box center [244, 228] width 230 height 11
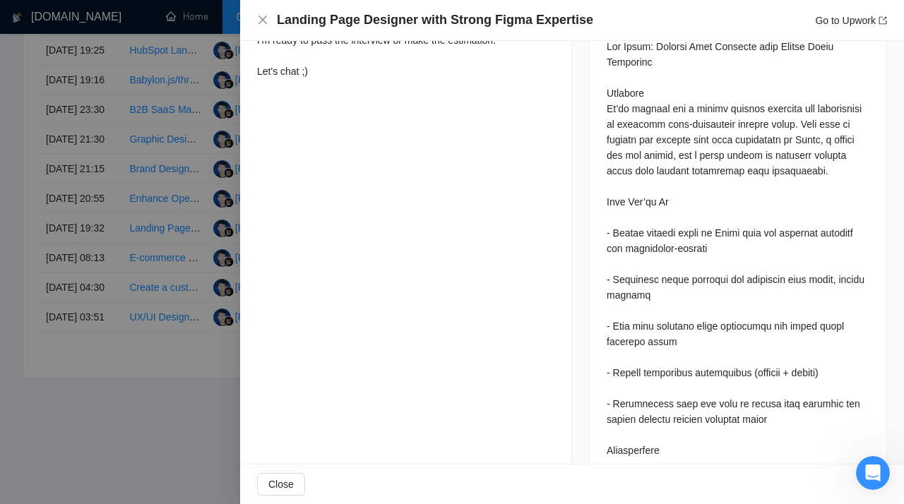
click at [156, 209] on div at bounding box center [452, 252] width 904 height 504
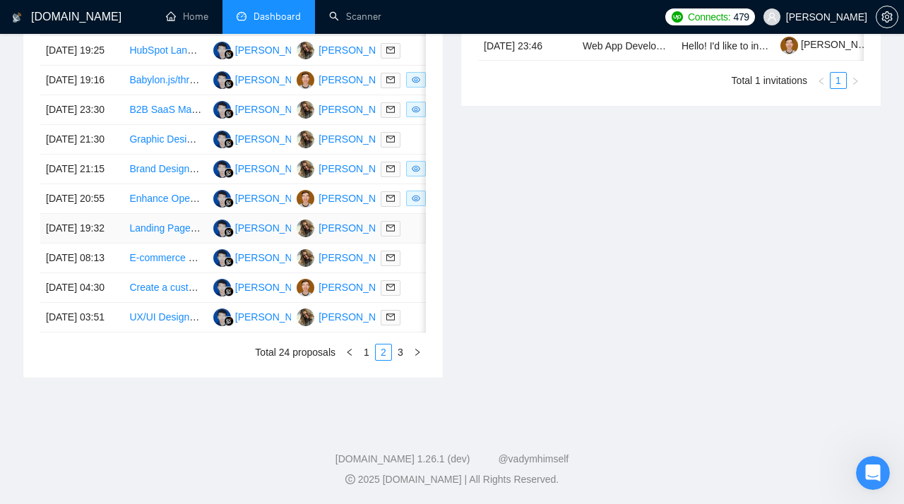
scroll to position [692, 0]
click at [153, 204] on link "Enhance Open Source Affine Block Editor" at bounding box center [220, 198] width 183 height 11
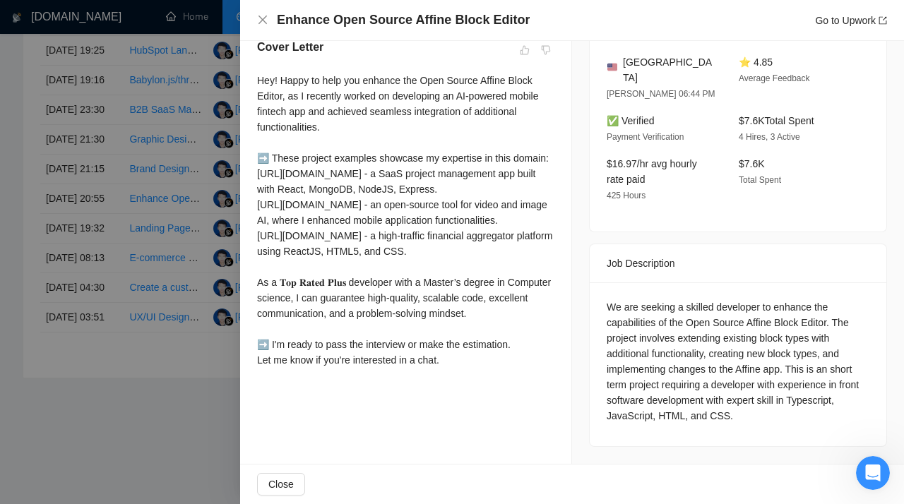
click at [148, 259] on div at bounding box center [452, 252] width 904 height 504
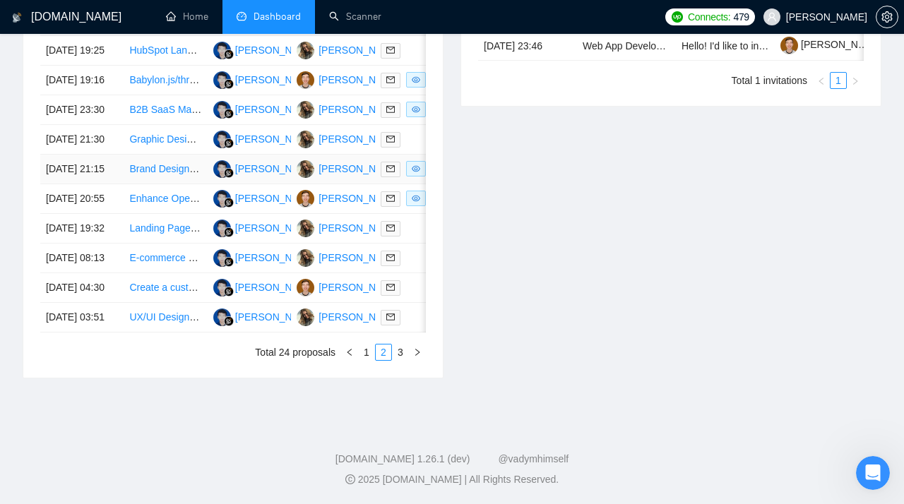
click at [164, 174] on link "Brand Designer (Automation Focus)" at bounding box center [208, 168] width 158 height 11
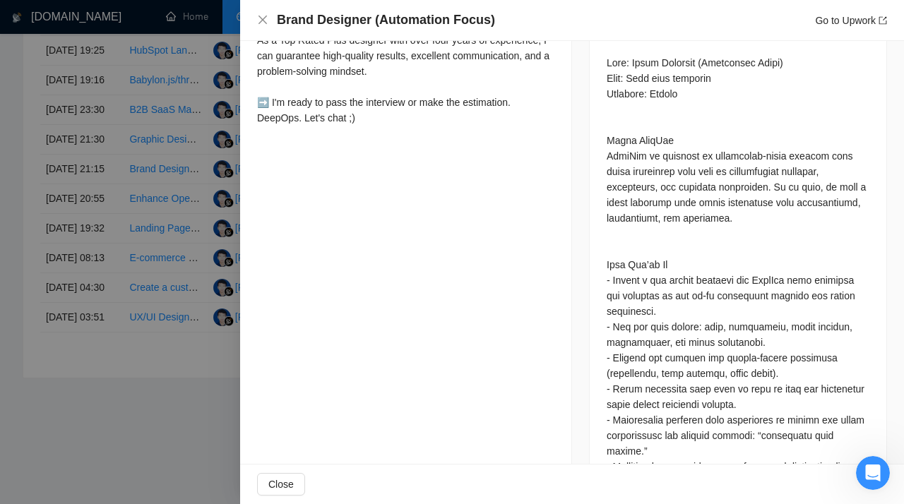
click at [162, 199] on div at bounding box center [452, 252] width 904 height 504
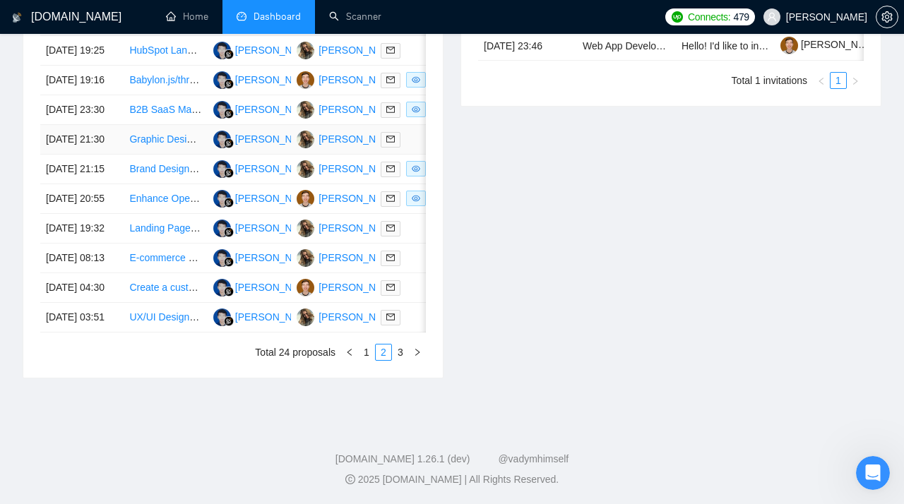
click at [155, 142] on link "Graphic Designer" at bounding box center [167, 139] width 77 height 11
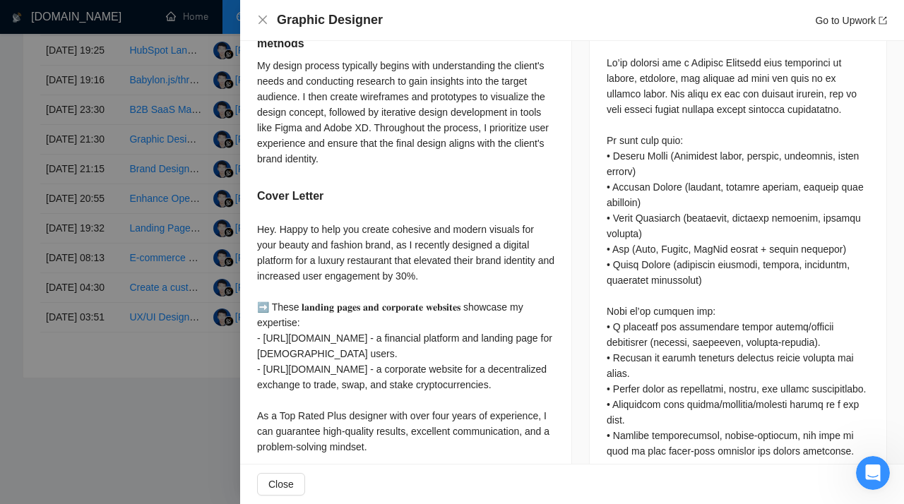
click at [140, 216] on div at bounding box center [452, 252] width 904 height 504
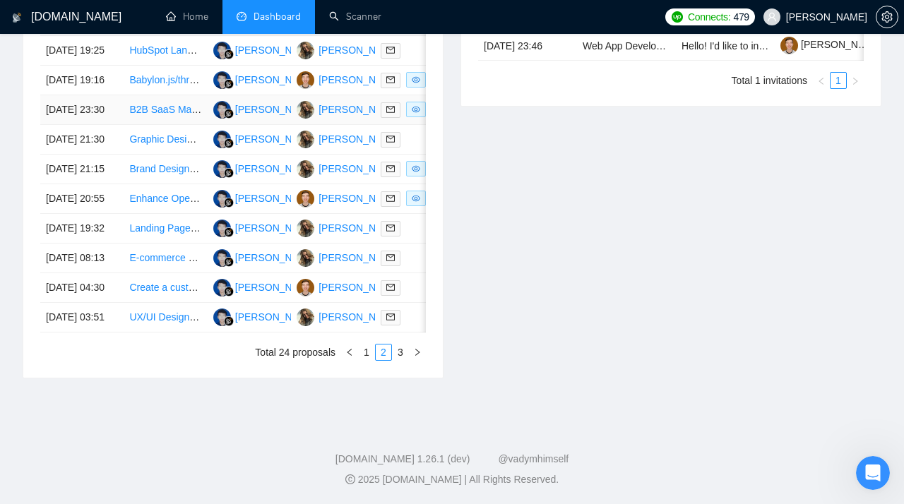
click at [173, 104] on link "B2B SaaS Marketing Website Designer / Beautifier" at bounding box center [240, 109] width 223 height 11
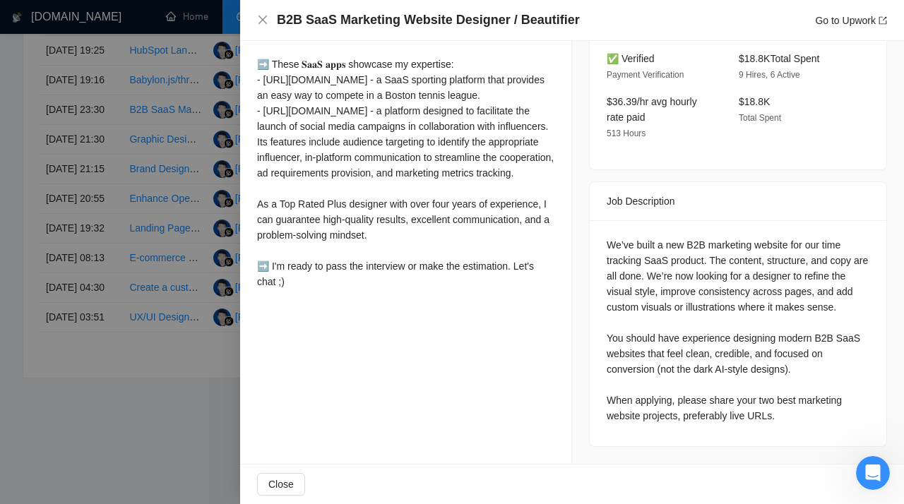
click at [139, 257] on div at bounding box center [452, 252] width 904 height 504
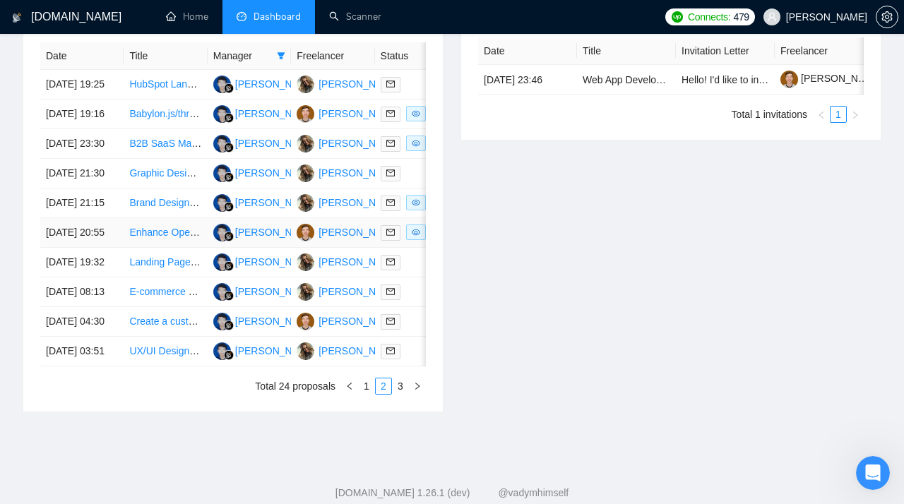
scroll to position [614, 0]
click at [166, 120] on link "Babylon.js/three.js Developer for 3D Face Plastic Surgery Simulation App (React…" at bounding box center [322, 114] width 387 height 11
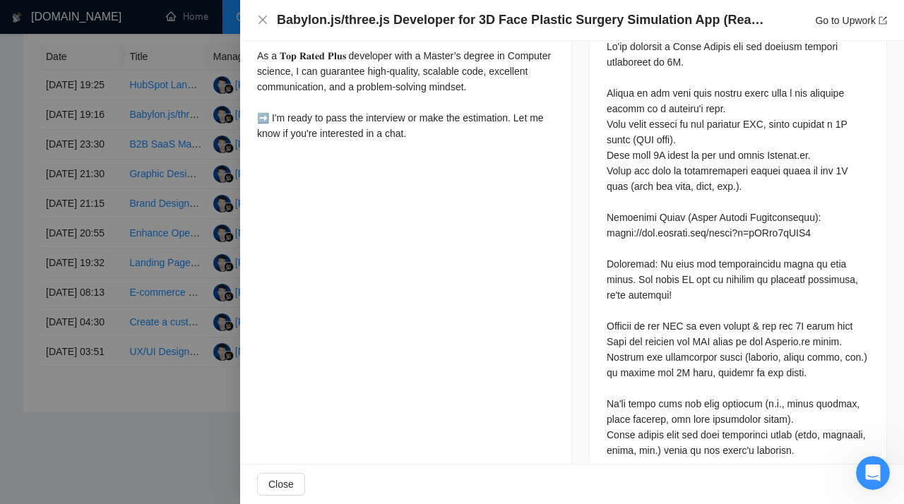
click at [174, 198] on div at bounding box center [452, 252] width 904 height 504
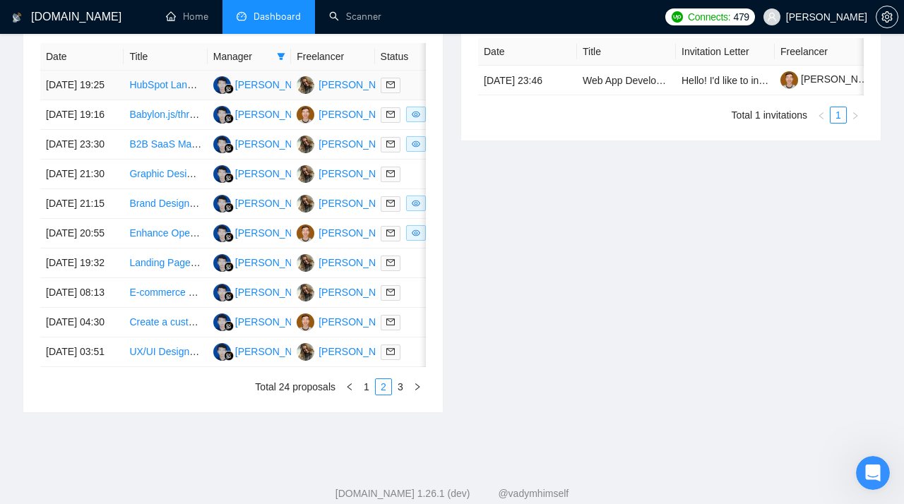
click at [170, 90] on link "HubSpot Landing Page Design Expert Needed" at bounding box center [231, 84] width 205 height 11
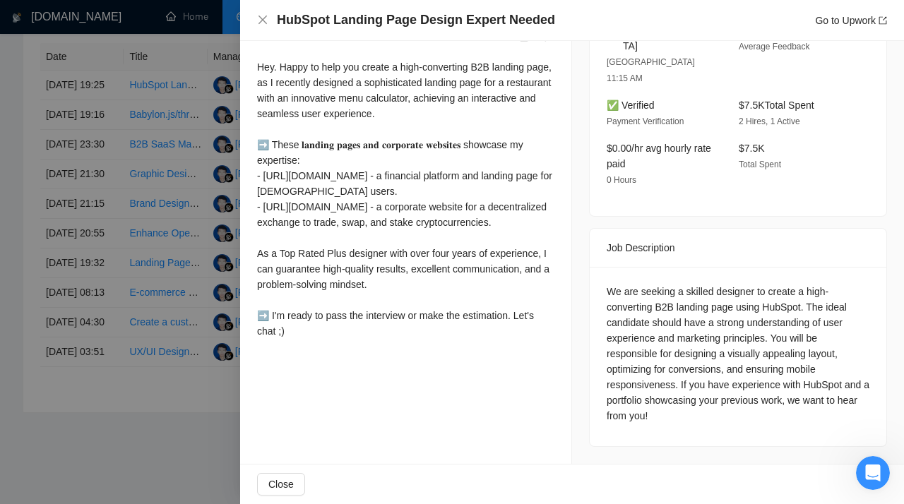
click at [172, 141] on div at bounding box center [452, 252] width 904 height 504
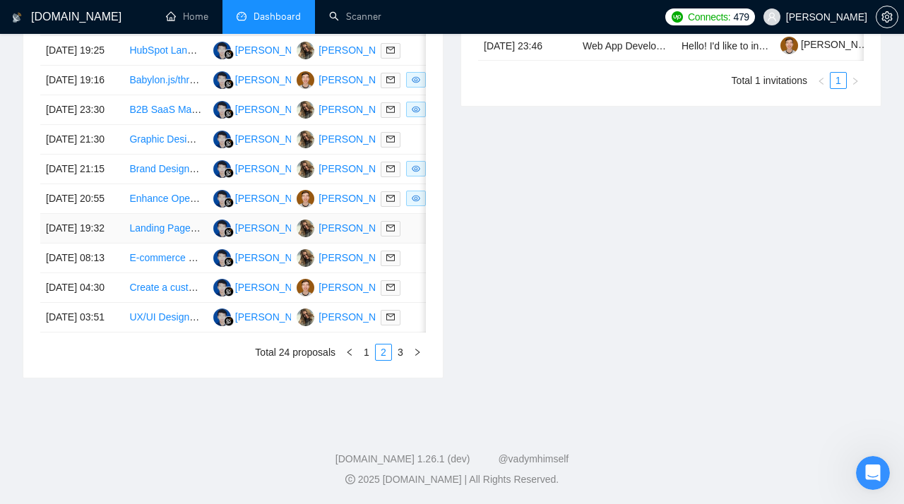
scroll to position [783, 0]
click at [371, 356] on link "1" at bounding box center [367, 353] width 16 height 16
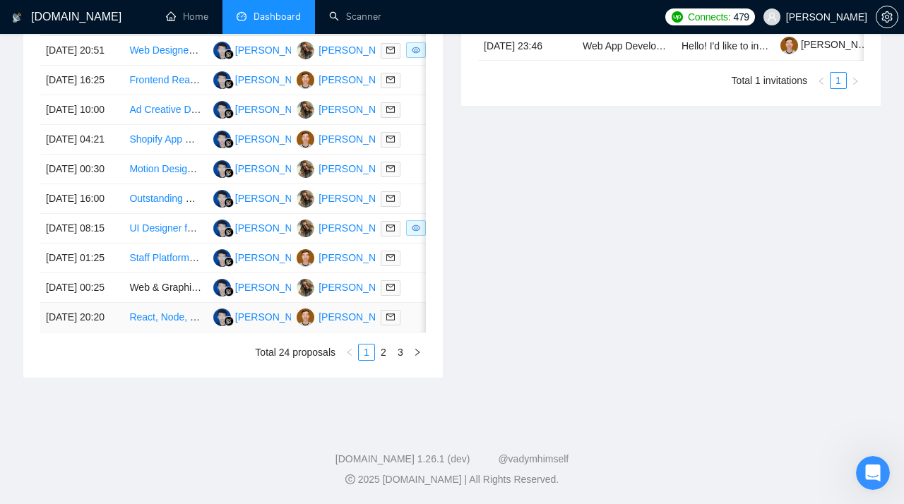
click at [149, 312] on link "React, Node, Postgress expert" at bounding box center [196, 317] width 135 height 11
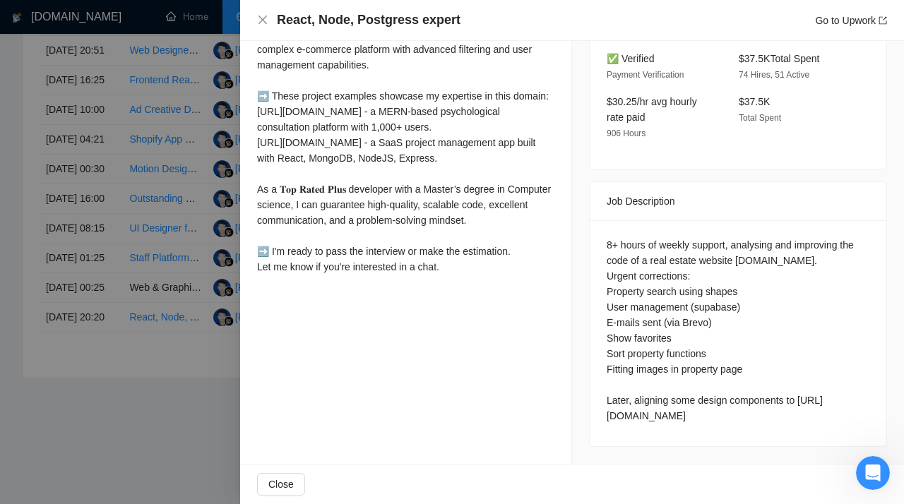
click at [148, 218] on div at bounding box center [452, 252] width 904 height 504
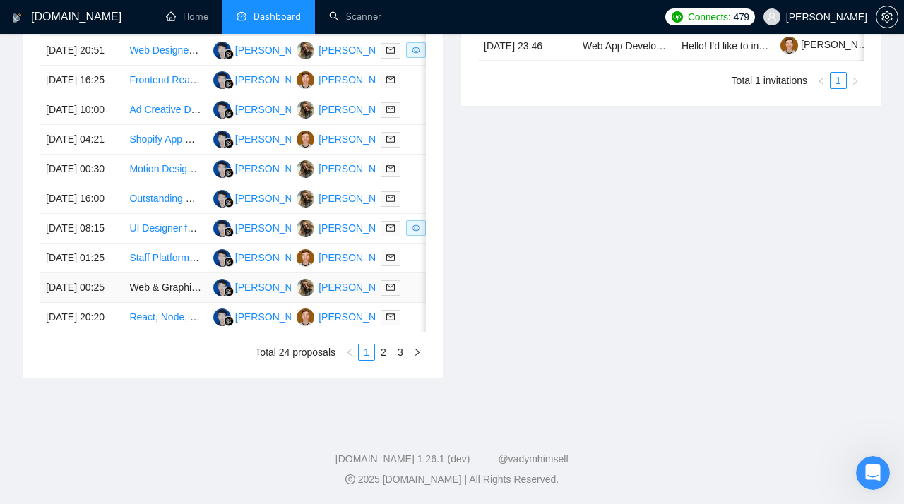
click at [155, 273] on td "Web & Graphic Designer Needed for Landing Page Icons" at bounding box center [165, 288] width 83 height 30
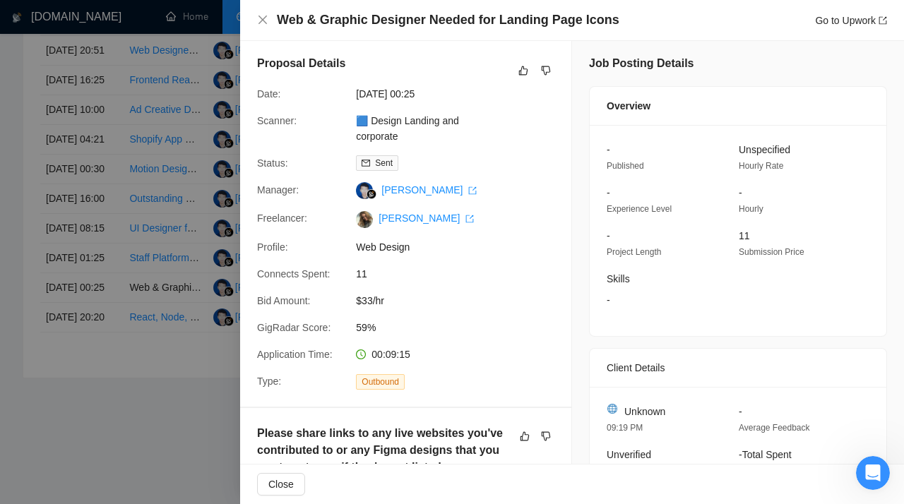
scroll to position [0, 0]
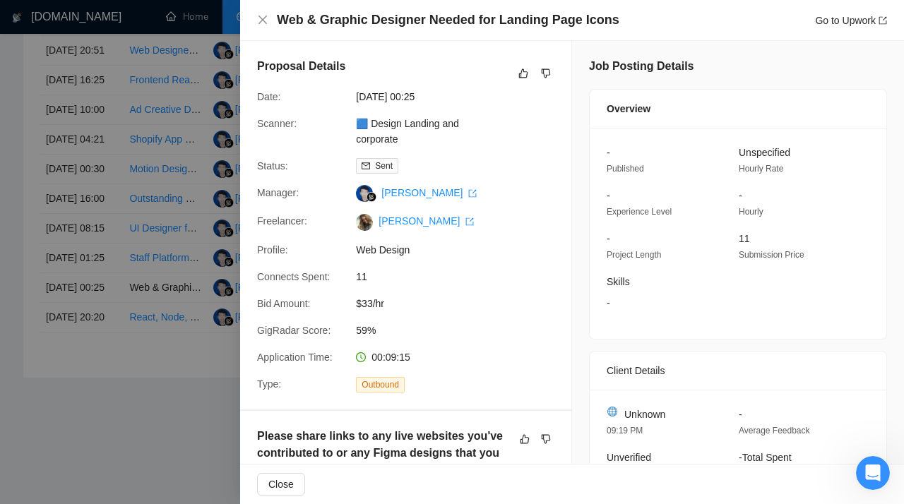
click at [162, 254] on div at bounding box center [452, 252] width 904 height 504
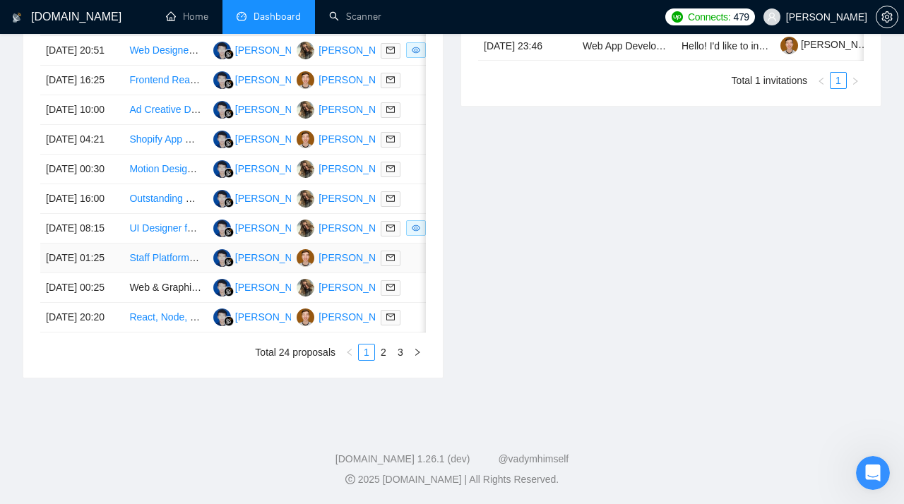
click at [166, 263] on link "Staff Platform Engineer" at bounding box center [180, 257] width 102 height 11
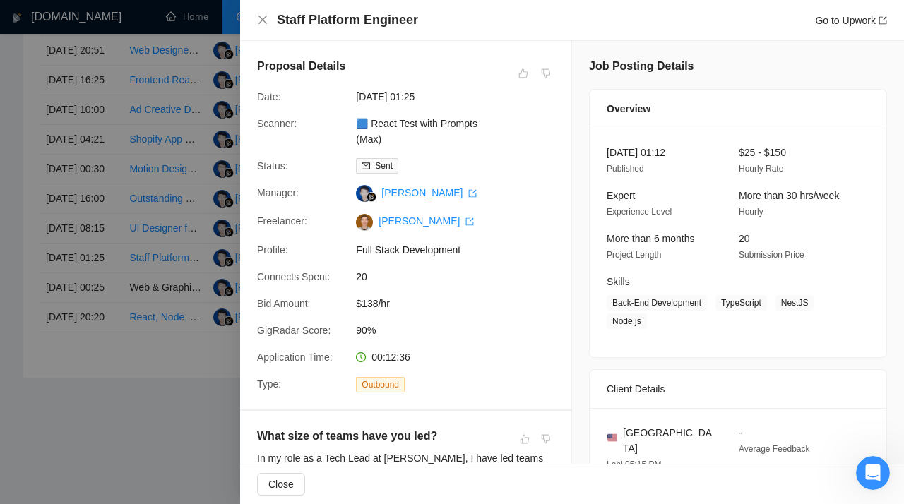
click at [179, 222] on div at bounding box center [452, 252] width 904 height 504
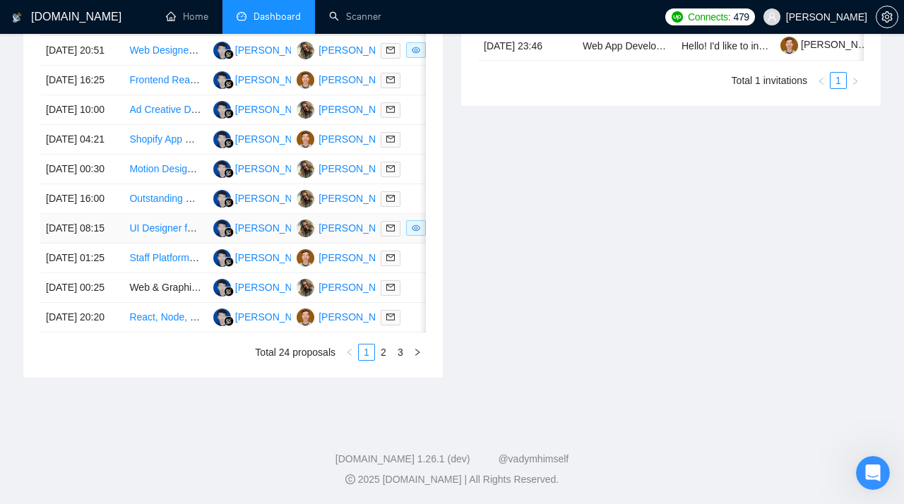
click at [154, 234] on link "UI Designer for Hair Styling App Icon" at bounding box center [209, 228] width 161 height 11
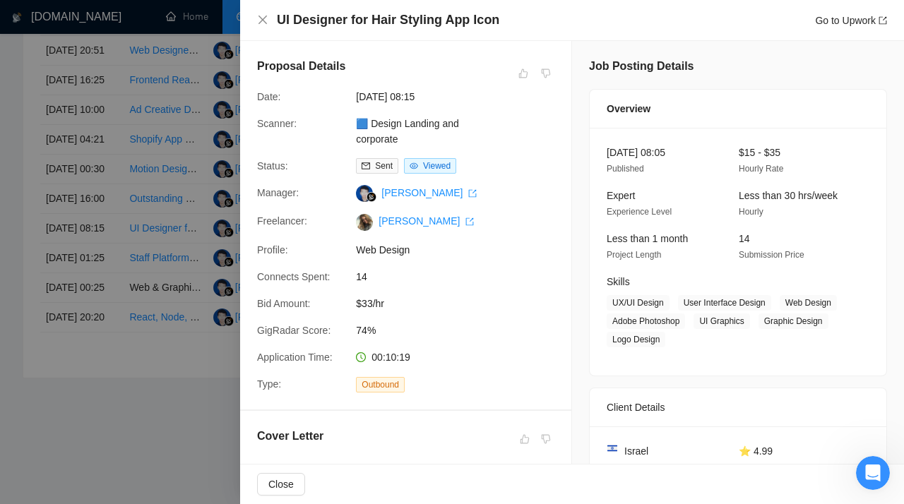
click at [145, 233] on div at bounding box center [452, 252] width 904 height 504
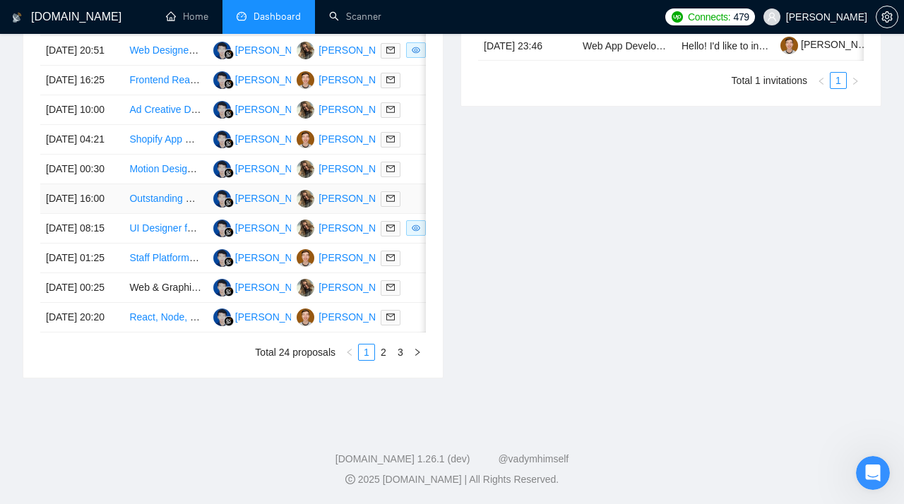
click at [150, 204] on link "Outstanding UX Designer for Marketplace Buyer-Seller Platform" at bounding box center [269, 198] width 280 height 11
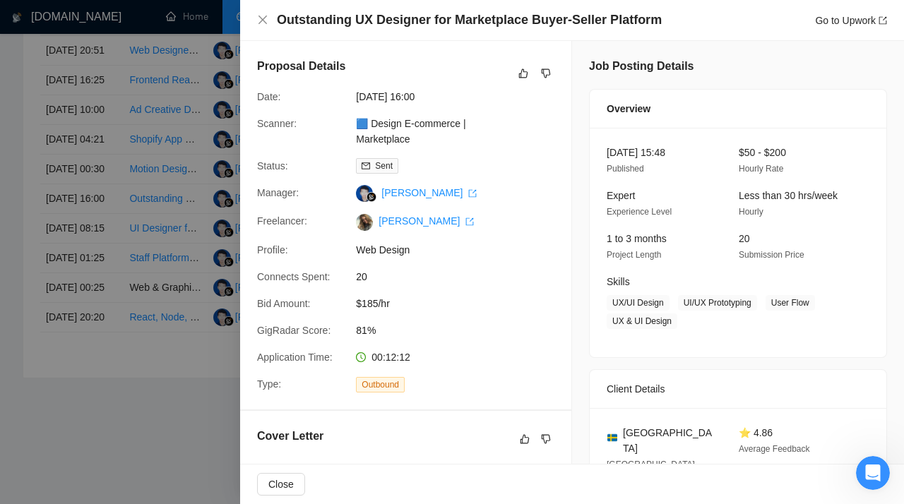
click at [150, 220] on div at bounding box center [452, 252] width 904 height 504
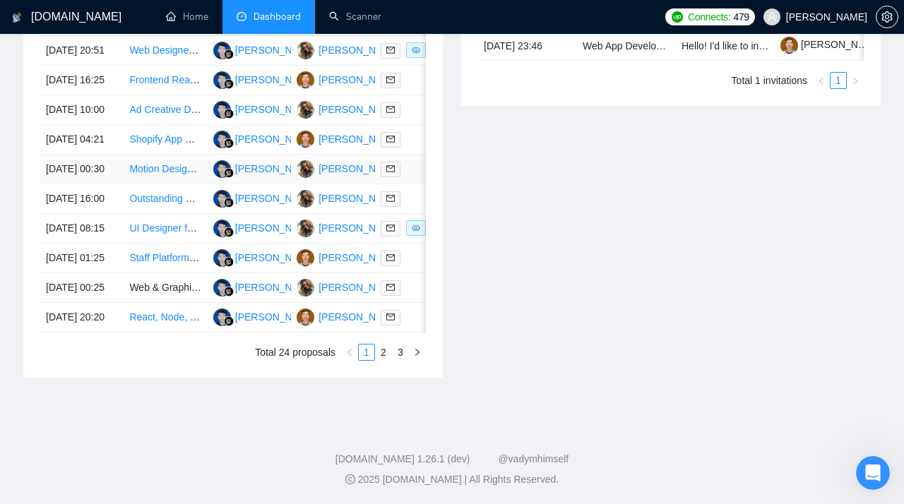
click at [153, 163] on link "Motion Designer for 2D Animation of SaaS Product Mocks" at bounding box center [256, 168] width 254 height 11
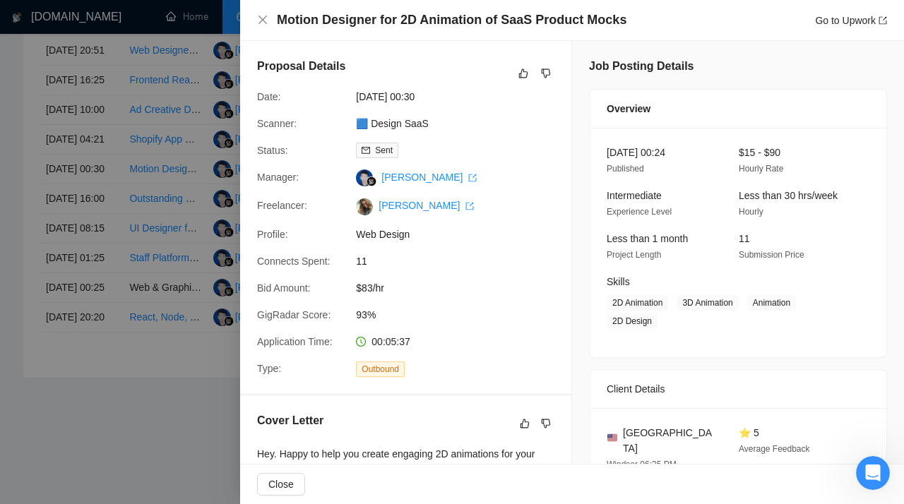
click at [133, 175] on div at bounding box center [452, 252] width 904 height 504
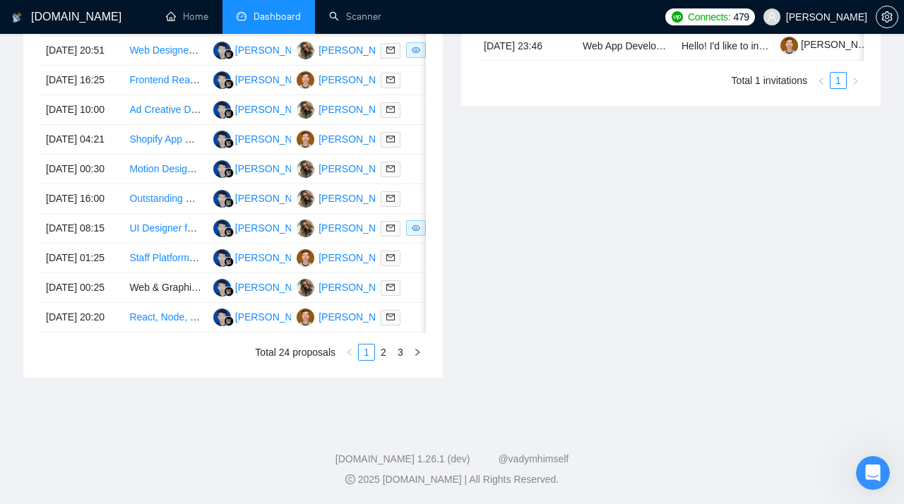
scroll to position [651, 0]
click at [138, 155] on td "Shopify App Developer Needed – TCGplayer API Order Integration" at bounding box center [165, 140] width 83 height 30
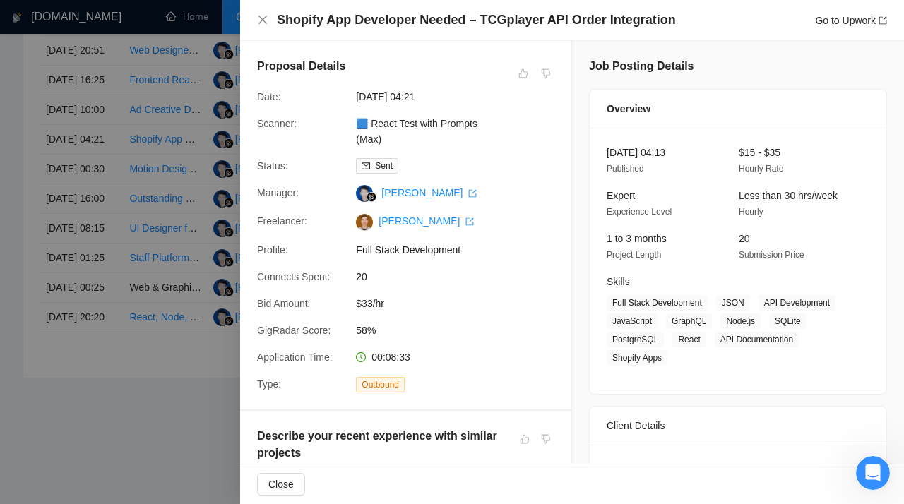
click at [148, 192] on div at bounding box center [452, 252] width 904 height 504
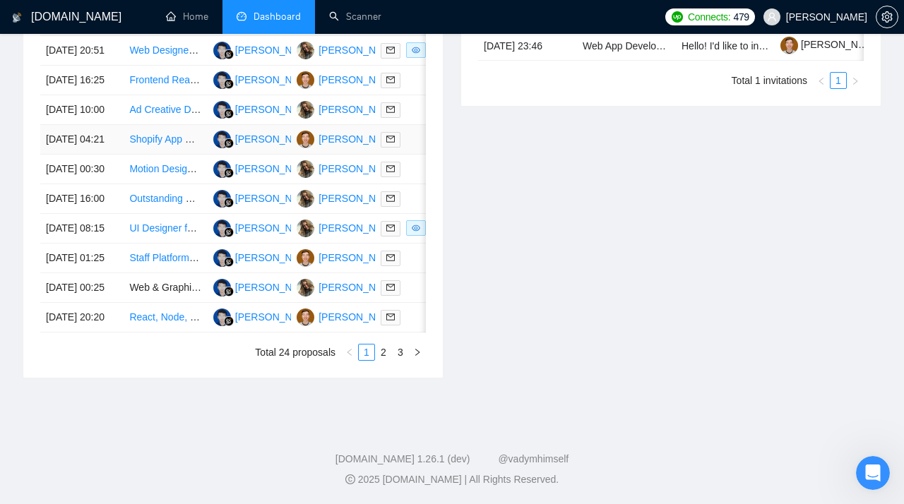
click at [150, 145] on link "Shopify App Developer Needed – TCGplayer API Order Integration" at bounding box center [275, 139] width 292 height 11
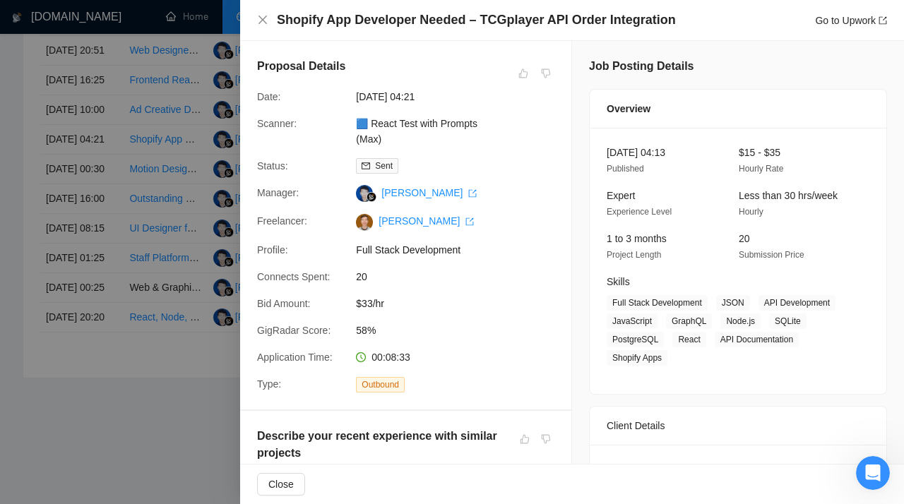
click at [129, 244] on div at bounding box center [452, 252] width 904 height 504
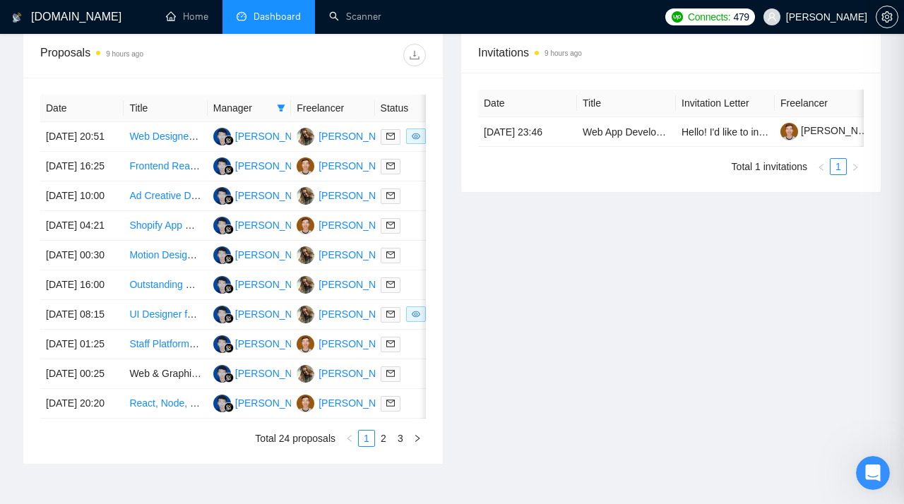
scroll to position [554, 0]
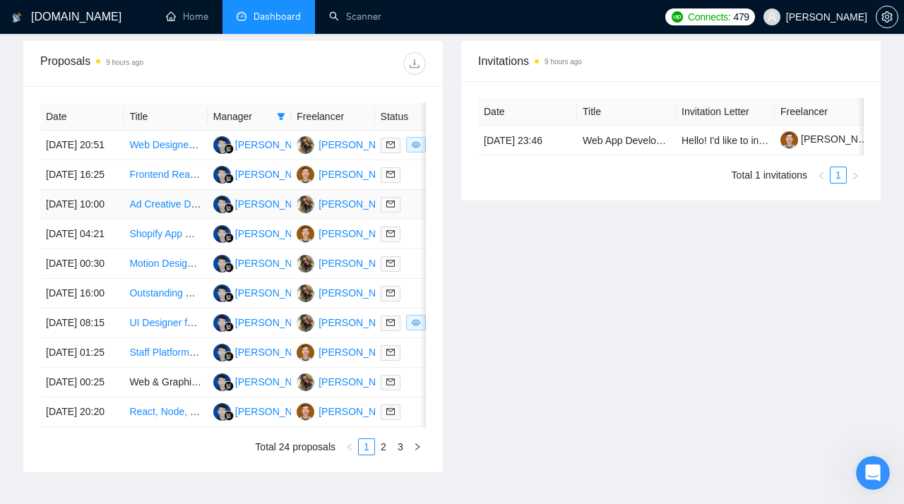
click at [147, 220] on td "Ad Creative Designer for Supplement eCommerce" at bounding box center [165, 205] width 83 height 30
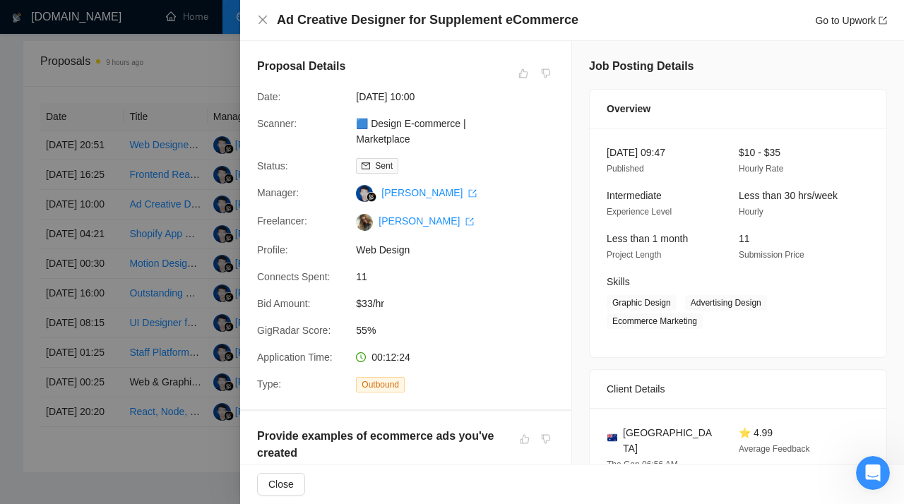
click at [147, 242] on div at bounding box center [452, 252] width 904 height 504
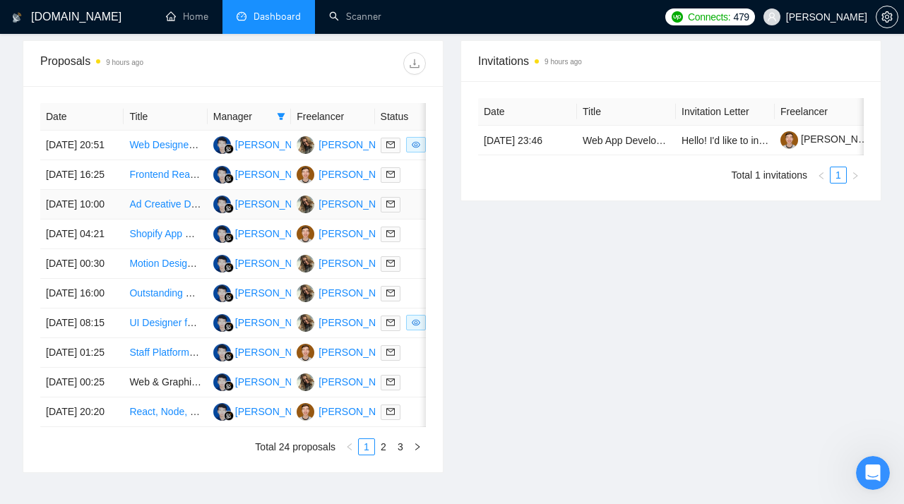
click at [143, 210] on link "Ad Creative Designer for Supplement eCommerce" at bounding box center [239, 204] width 220 height 11
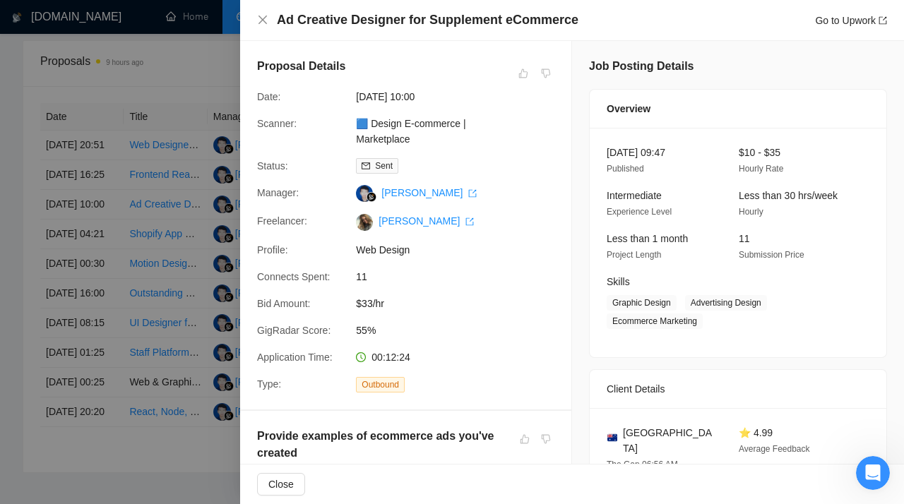
click at [156, 221] on div at bounding box center [452, 252] width 904 height 504
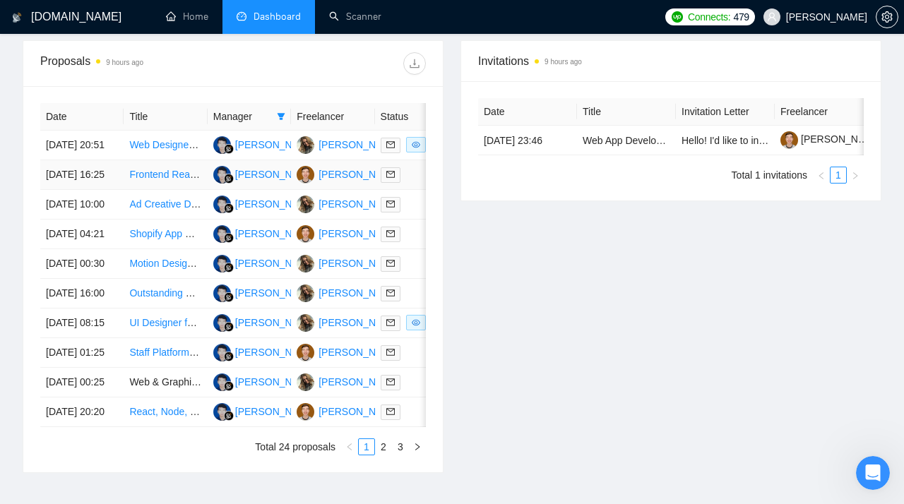
click at [165, 180] on link "Frontend React Developer for Media Platform" at bounding box center [228, 174] width 199 height 11
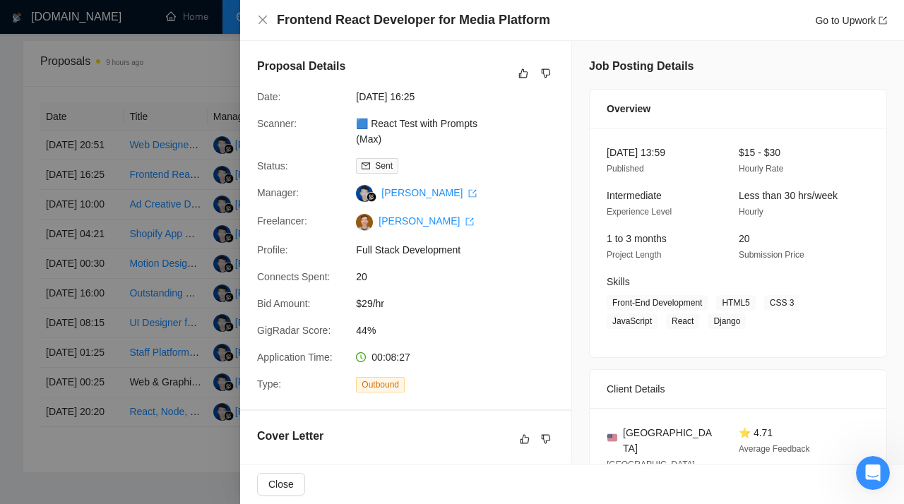
click at [135, 146] on div at bounding box center [452, 252] width 904 height 504
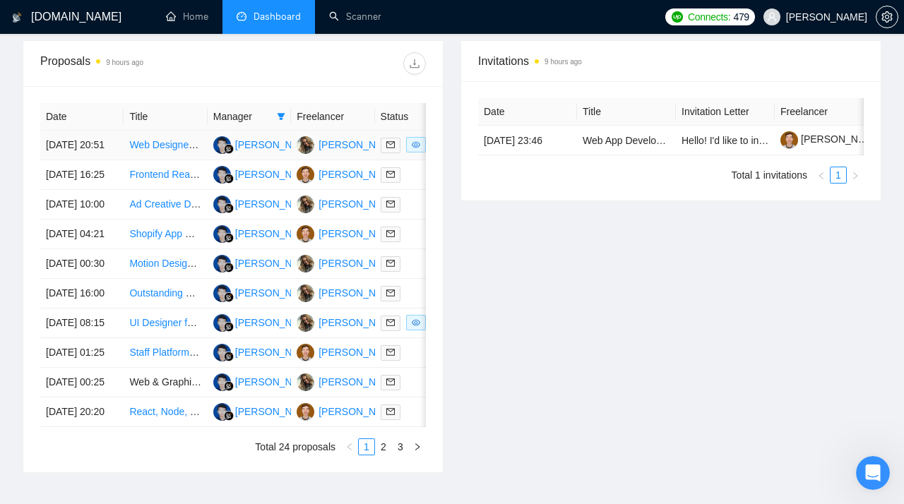
click at [146, 150] on link "Web Designer For Cinematic Landing Page" at bounding box center [224, 144] width 191 height 11
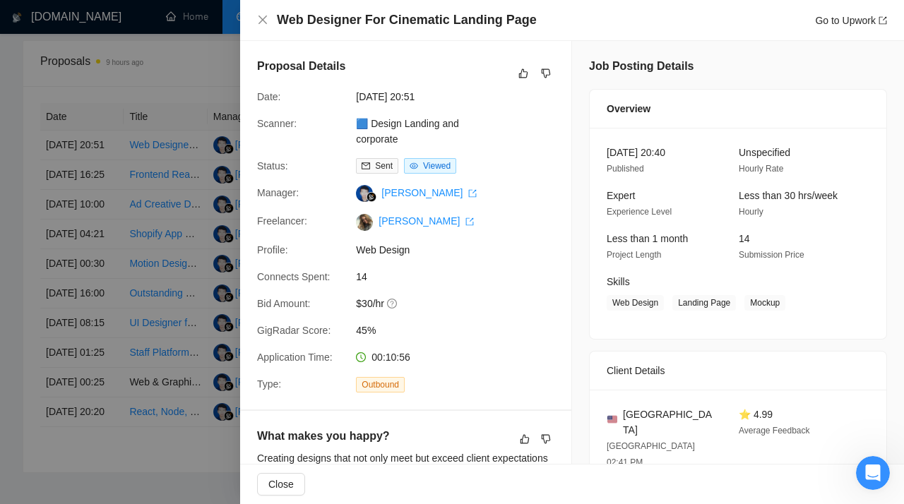
click at [135, 219] on div at bounding box center [452, 252] width 904 height 504
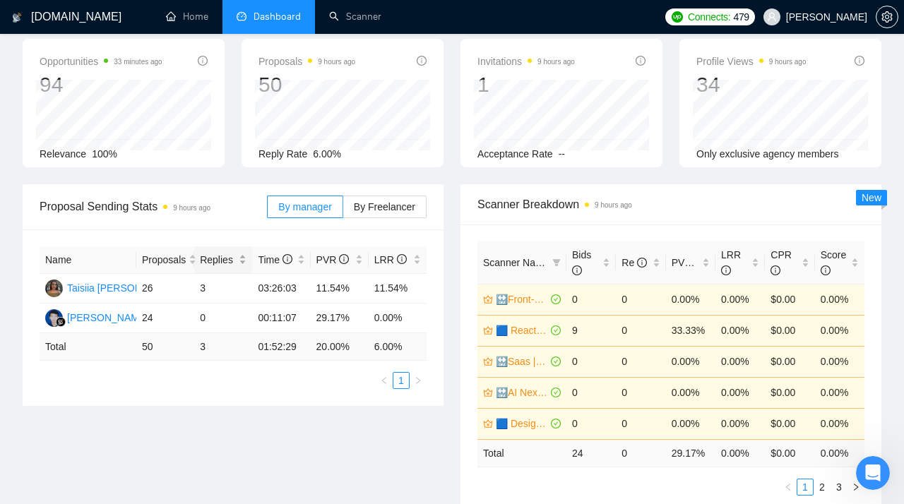
scroll to position [0, 0]
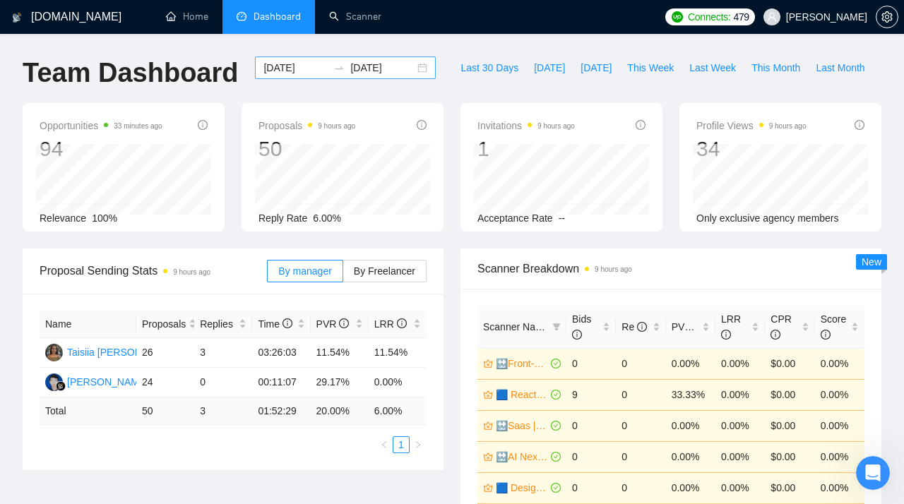
click at [413, 71] on div "[DATE] [DATE]" at bounding box center [345, 68] width 181 height 23
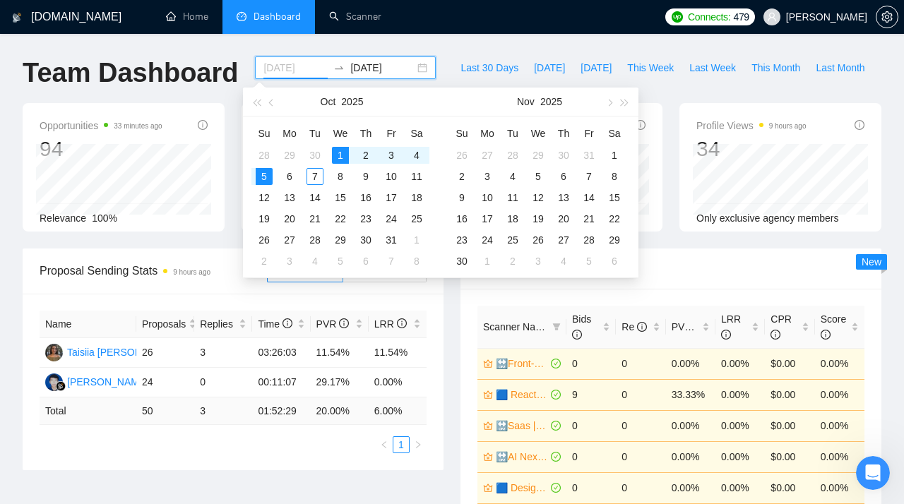
type input "[DATE]"
click at [268, 175] on div "5" at bounding box center [264, 176] width 17 height 17
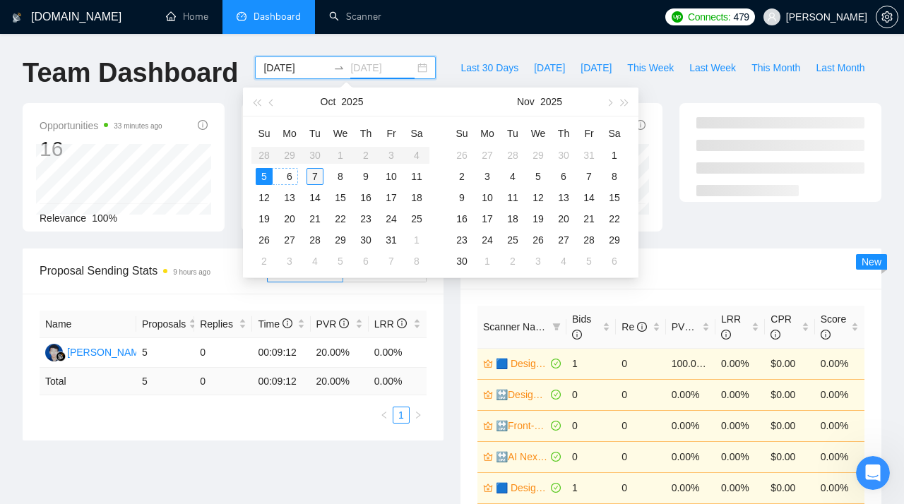
type input "[DATE]"
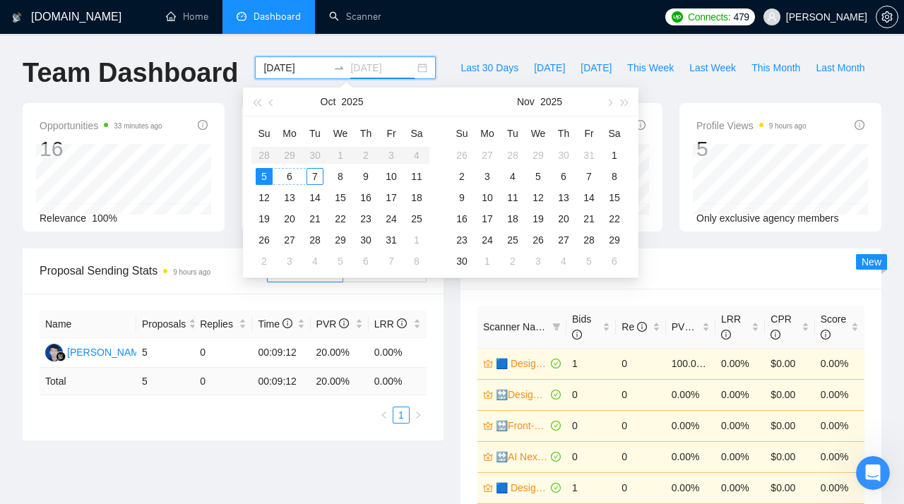
click at [310, 178] on div "7" at bounding box center [315, 176] width 17 height 17
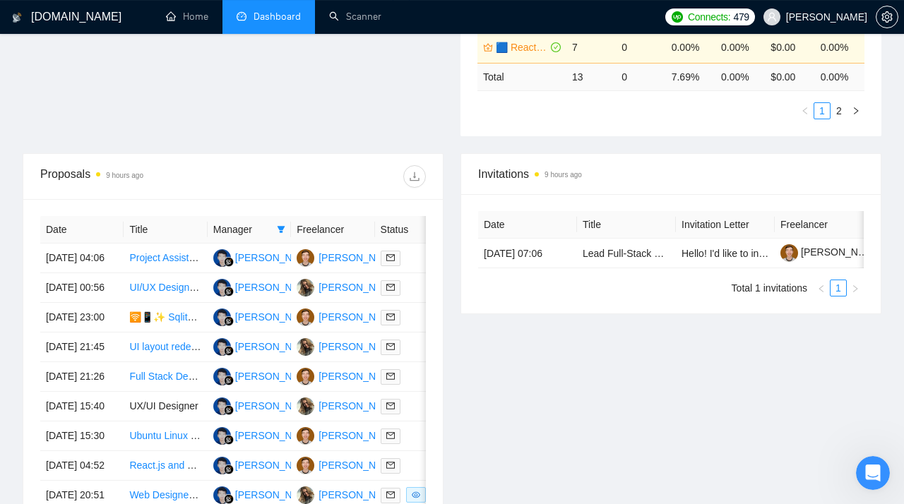
scroll to position [433, 0]
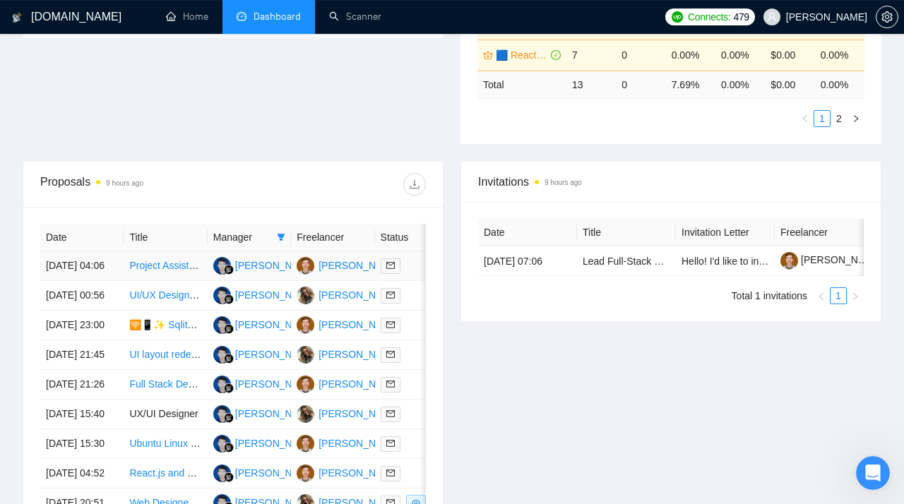
click at [169, 271] on link "Project Assistance | NextJS, Supabase, Drizzle, [PERSON_NAME]" at bounding box center [275, 265] width 293 height 11
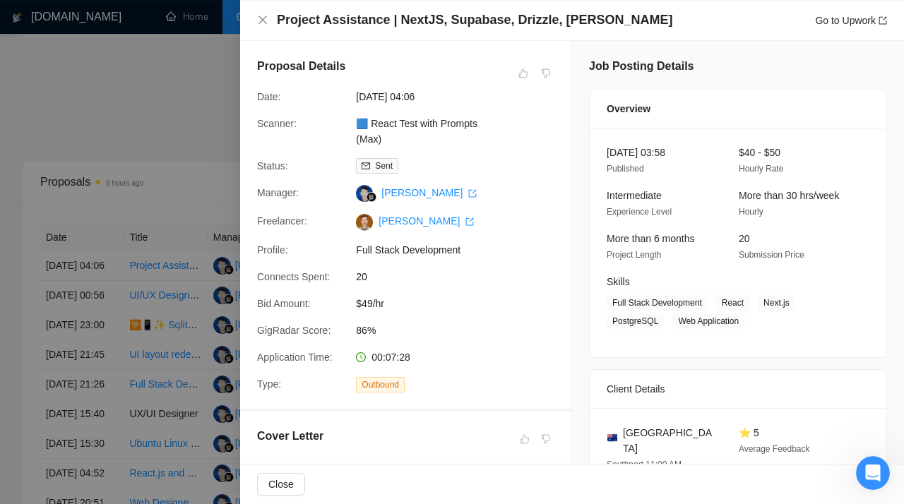
click at [141, 118] on div at bounding box center [452, 252] width 904 height 504
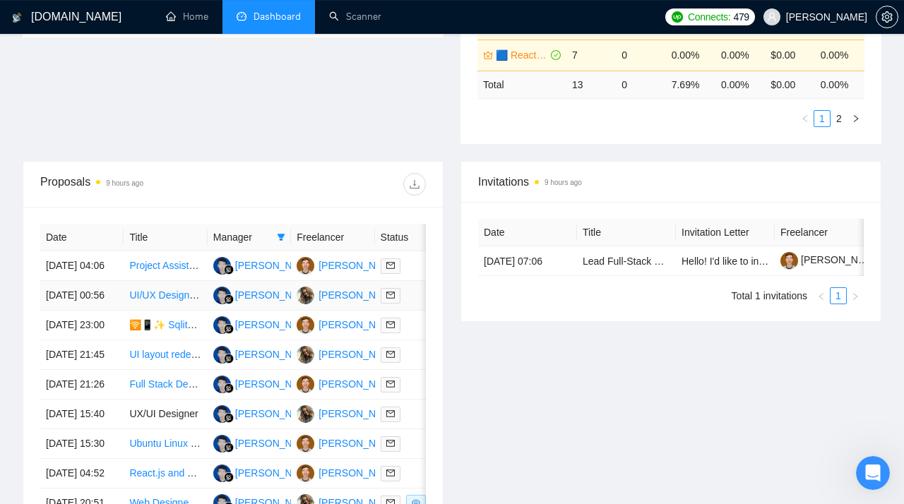
click at [155, 301] on link "UI/UX Designer for Trauma-Informed, Accessible Website (Figma + System Design)" at bounding box center [312, 295] width 367 height 11
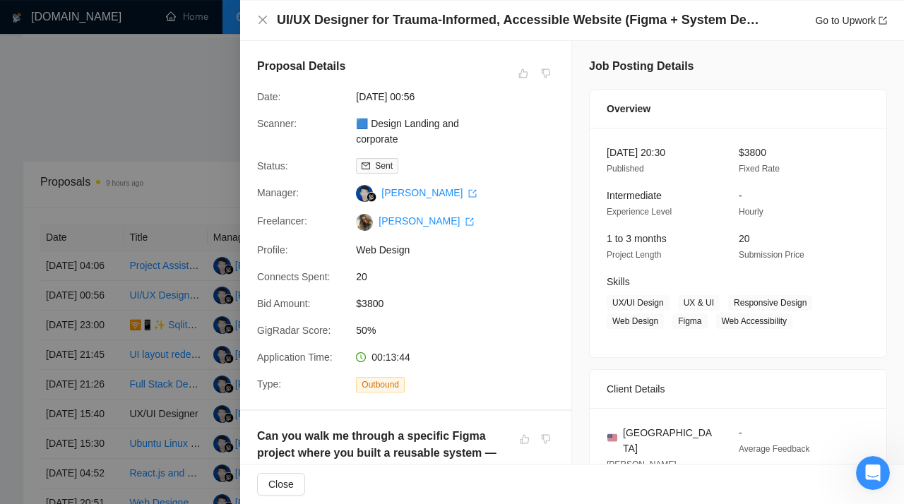
click at [167, 165] on div at bounding box center [452, 252] width 904 height 504
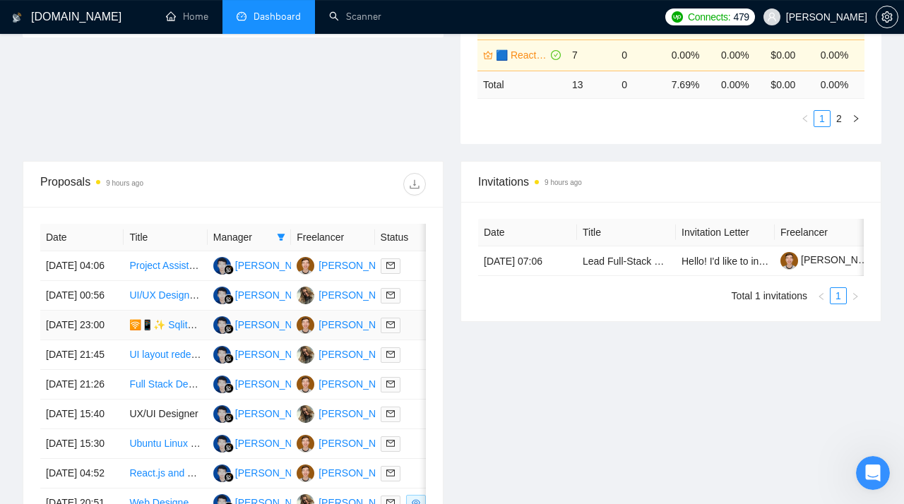
scroll to position [498, 0]
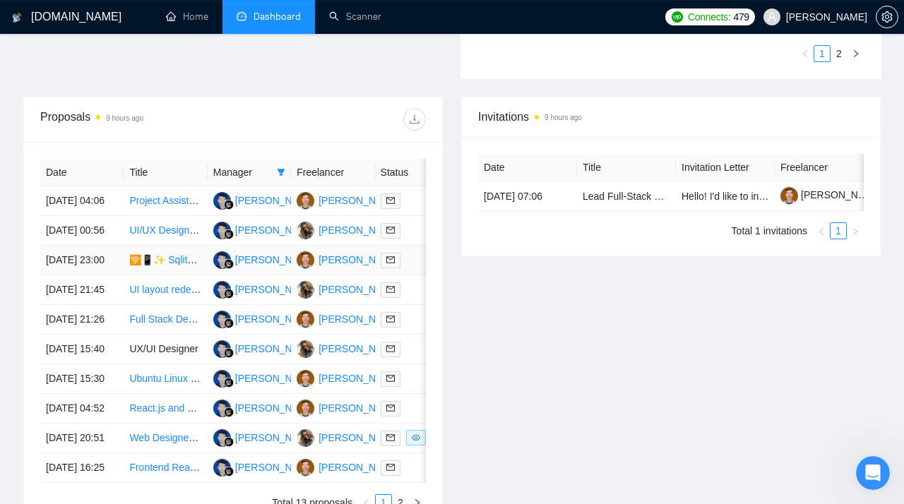
click at [162, 266] on link "🛜📱✨ Sqlite CRDT/Local-First/Sync Engine developer for personal sensemaking app" at bounding box center [320, 259] width 382 height 11
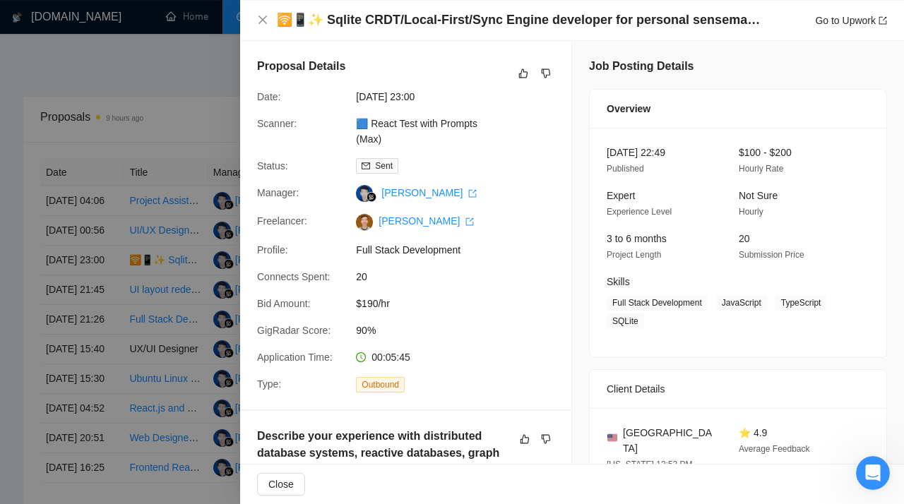
click at [123, 223] on div at bounding box center [452, 252] width 904 height 504
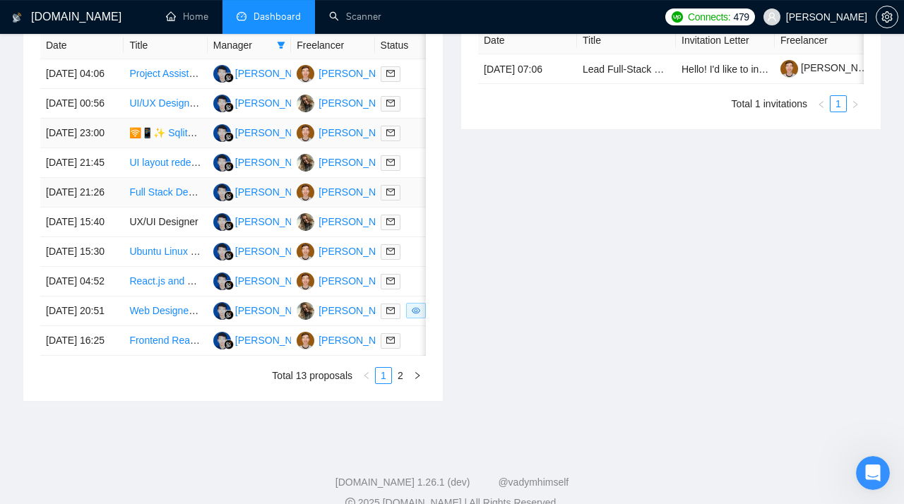
scroll to position [624, 0]
click at [160, 169] on link "UI layout redesign" at bounding box center [169, 163] width 80 height 11
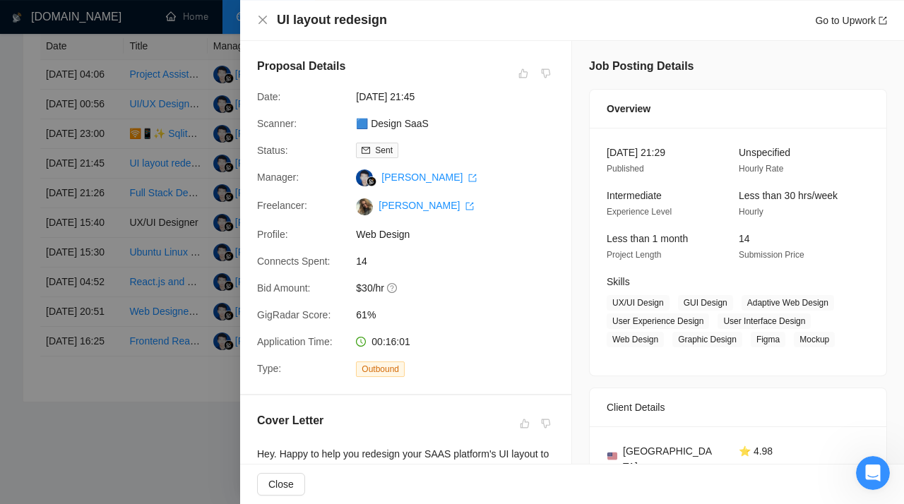
click at [136, 272] on div at bounding box center [452, 252] width 904 height 504
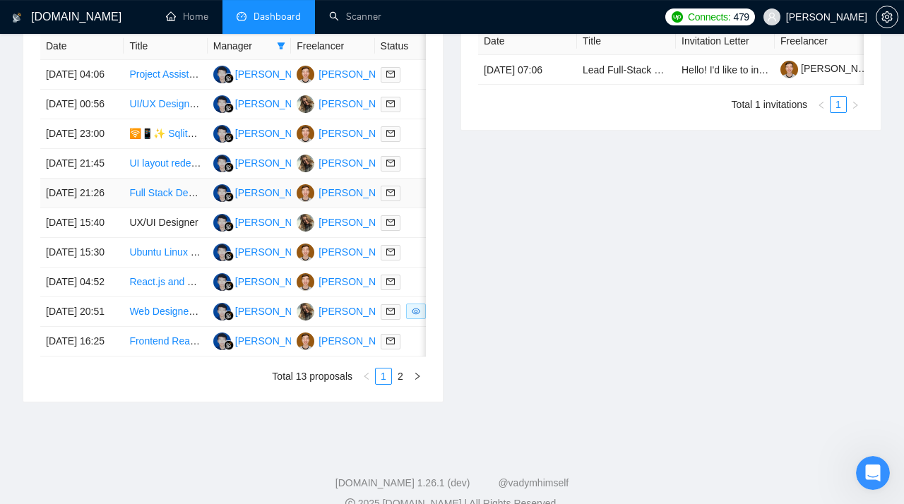
click at [151, 199] on link "Full Stack Developer for Enterprise SaaS" at bounding box center [219, 192] width 180 height 11
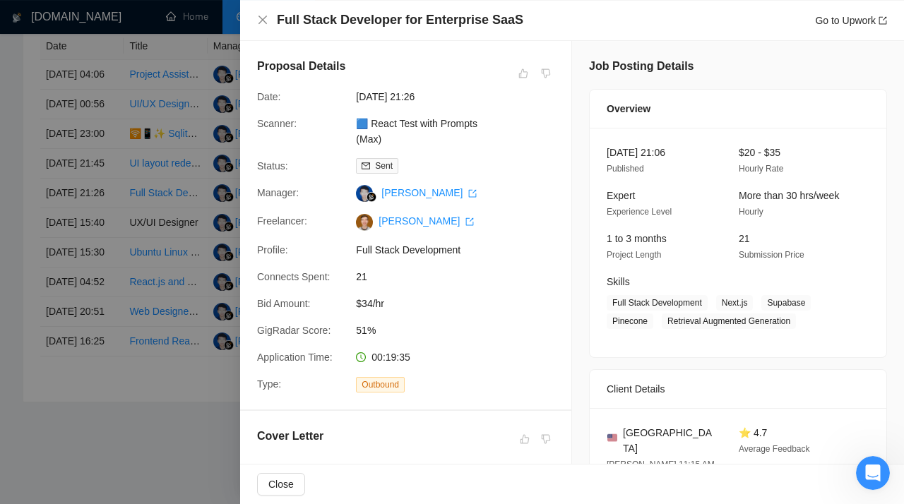
click at [163, 265] on div at bounding box center [452, 252] width 904 height 504
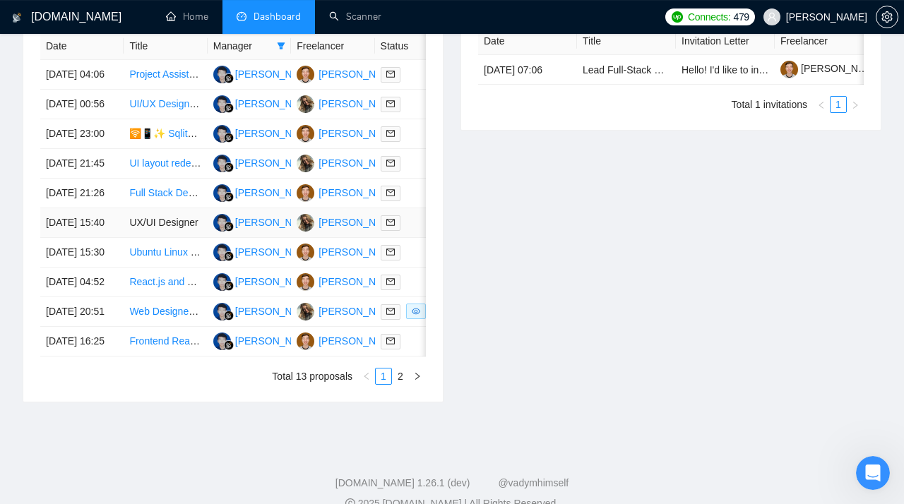
click at [164, 238] on td "UX/UI Designer" at bounding box center [165, 223] width 83 height 30
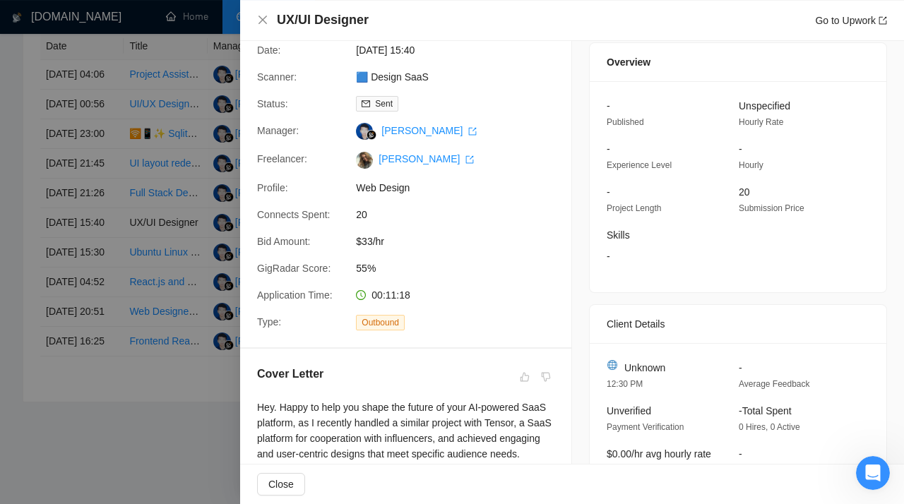
scroll to position [0, 0]
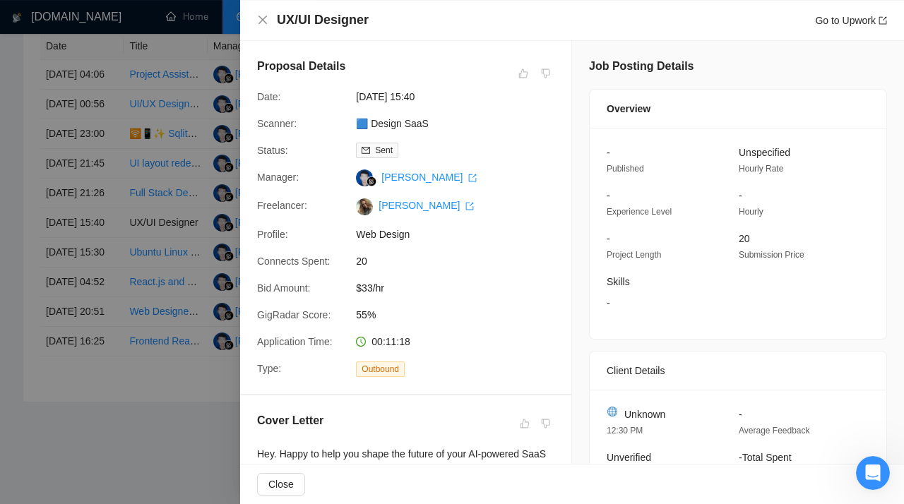
click at [140, 224] on div at bounding box center [452, 252] width 904 height 504
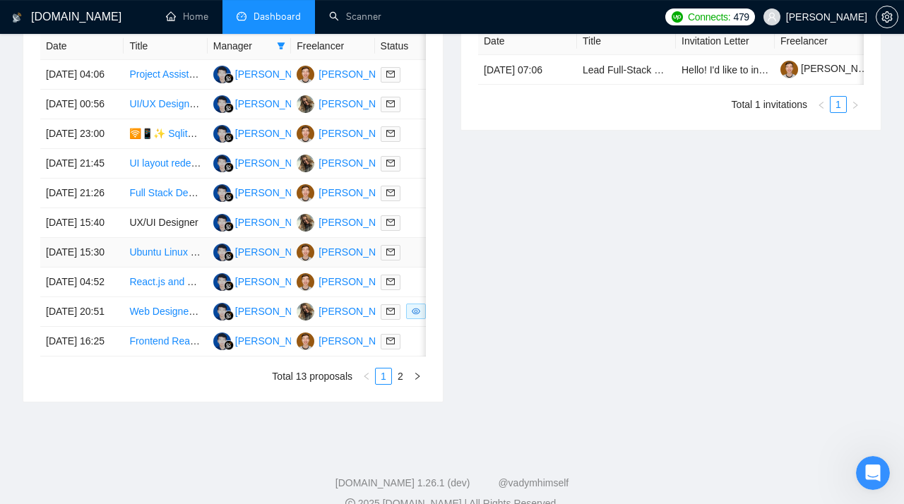
click at [155, 258] on link "Ubuntu Linux & NodeJS/JavaScript Expert Needed" at bounding box center [240, 252] width 223 height 11
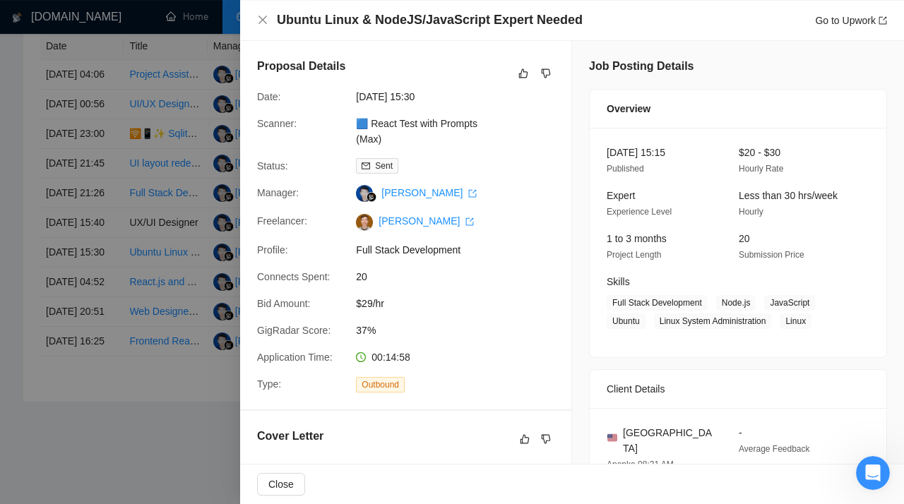
click at [136, 264] on div at bounding box center [452, 252] width 904 height 504
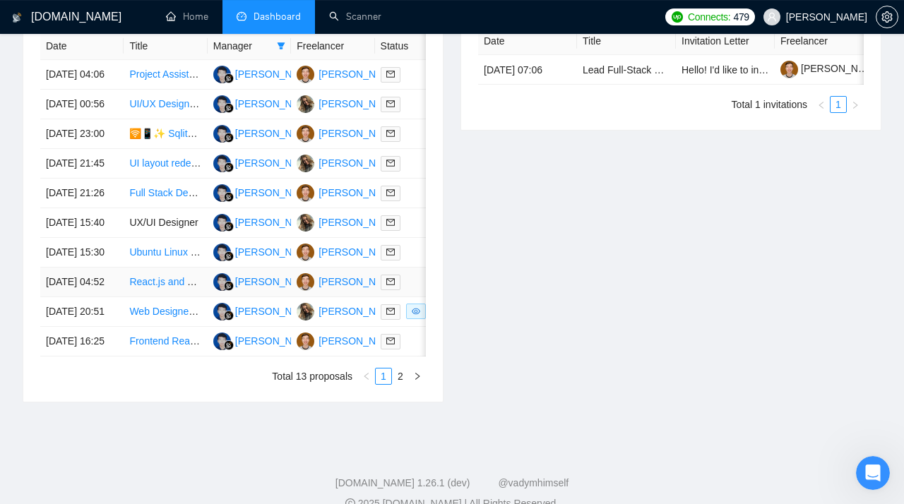
click at [143, 288] on link "React.js and Node.js Developer for Healthcare Product Phase 1" at bounding box center [269, 281] width 280 height 11
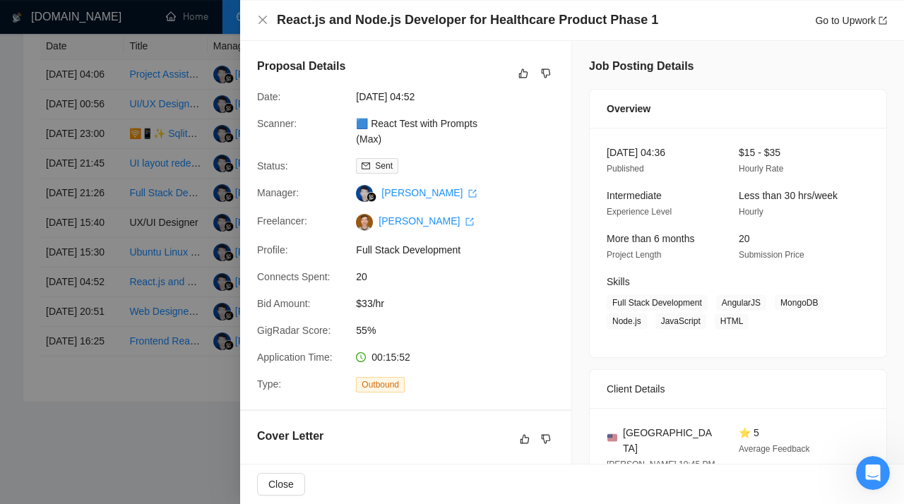
click at [170, 222] on div at bounding box center [452, 252] width 904 height 504
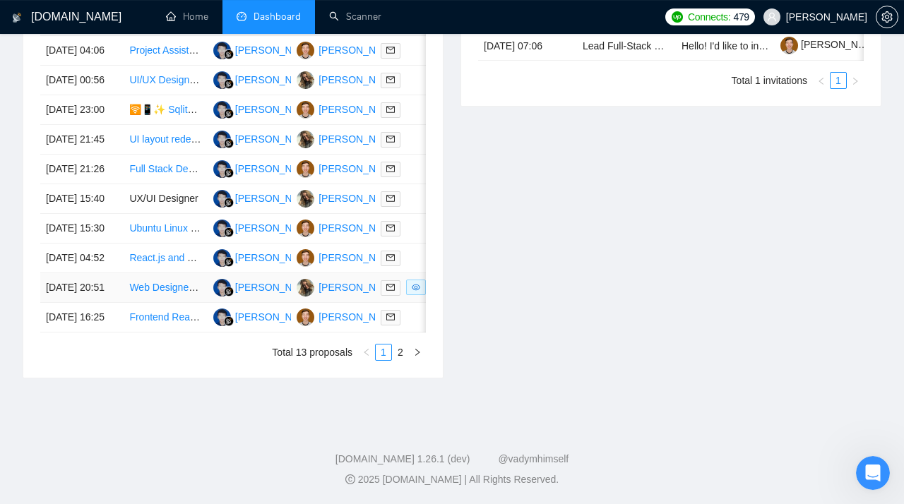
scroll to position [725, 0]
click at [162, 293] on link "Web Designer For Cinematic Landing Page" at bounding box center [224, 287] width 191 height 11
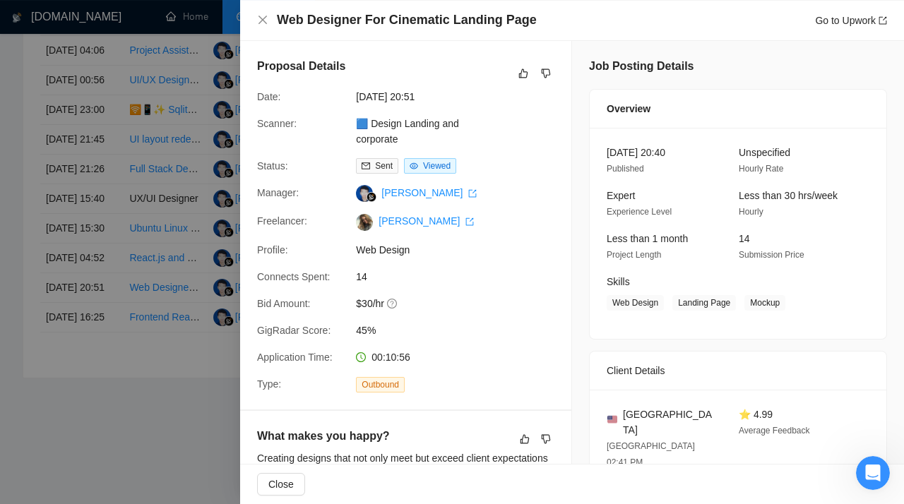
click at [169, 239] on div at bounding box center [452, 252] width 904 height 504
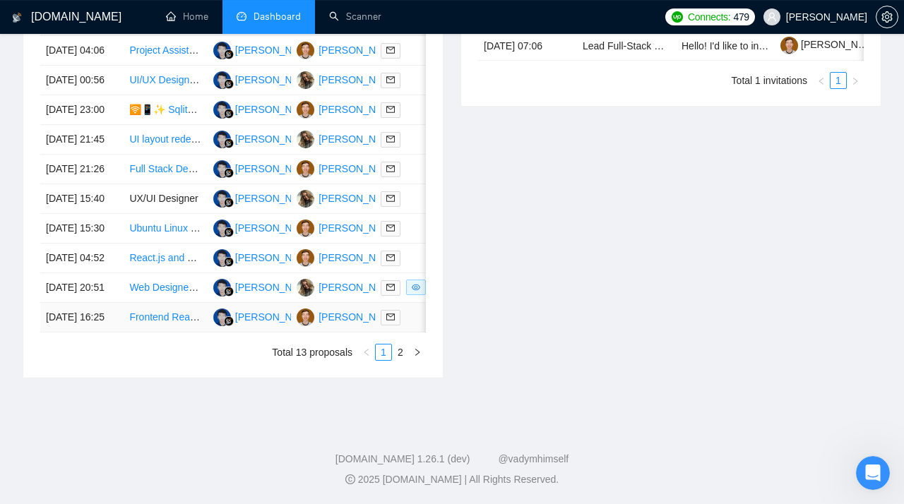
click at [150, 323] on link "Frontend React Developer for Media Platform" at bounding box center [228, 317] width 199 height 11
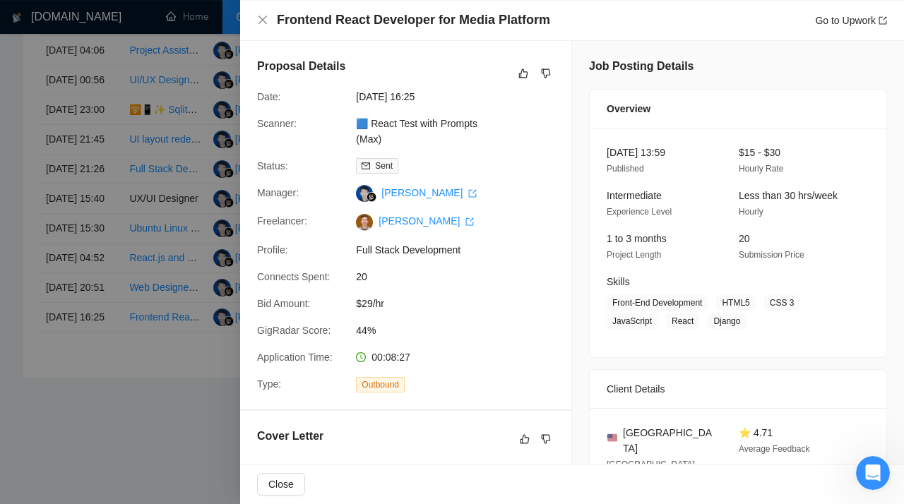
click at [161, 268] on div at bounding box center [452, 252] width 904 height 504
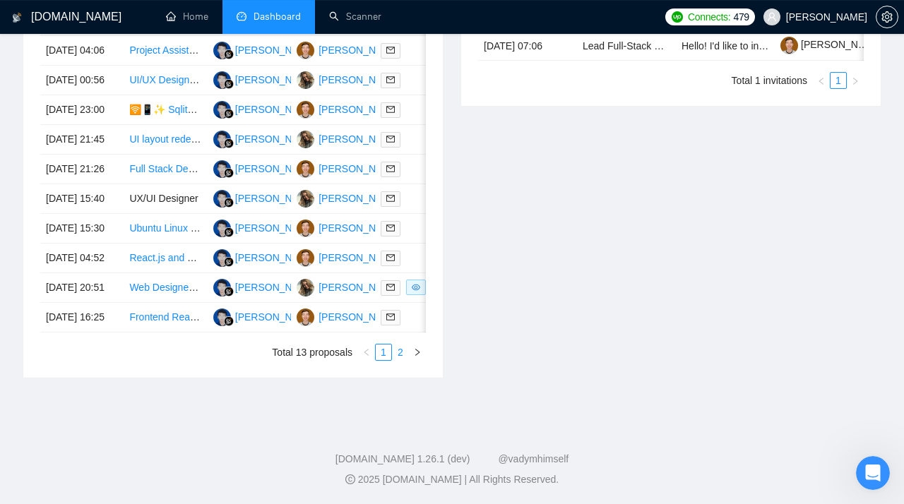
click at [400, 360] on link "2" at bounding box center [401, 353] width 16 height 16
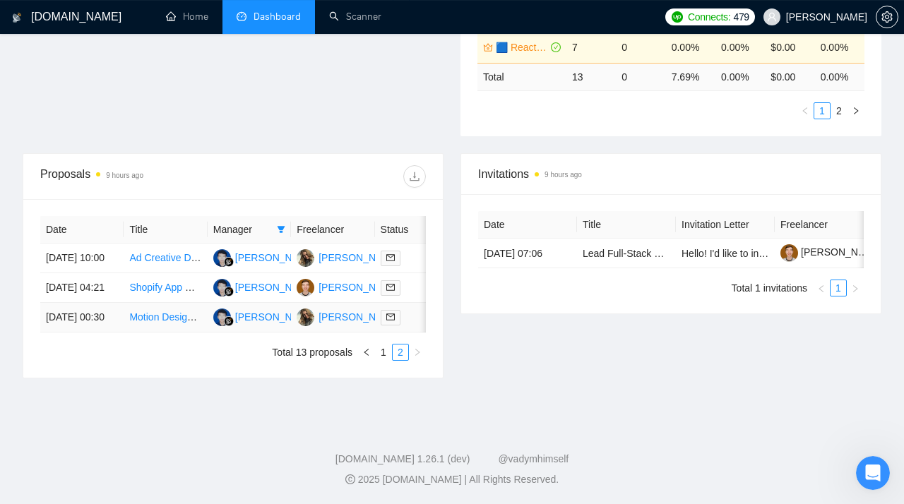
scroll to position [481, 0]
click at [153, 252] on link "Ad Creative Designer for Supplement eCommerce" at bounding box center [239, 257] width 220 height 11
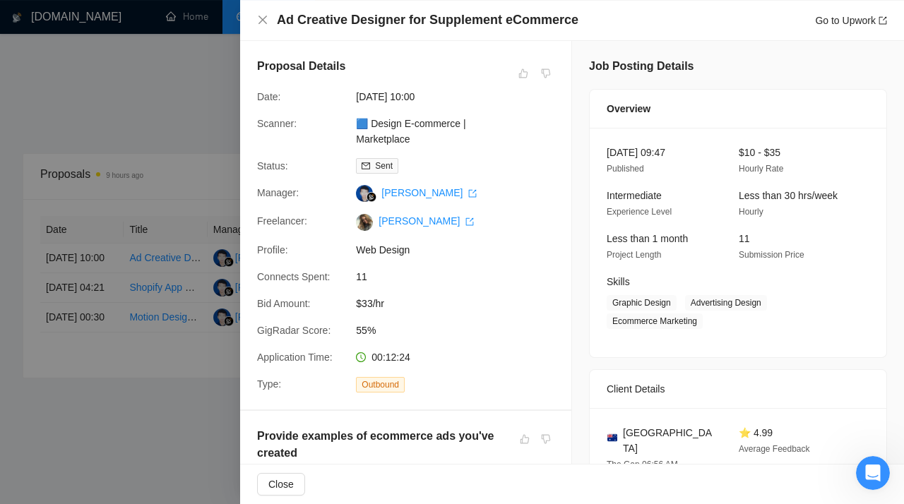
click at [113, 268] on div at bounding box center [452, 252] width 904 height 504
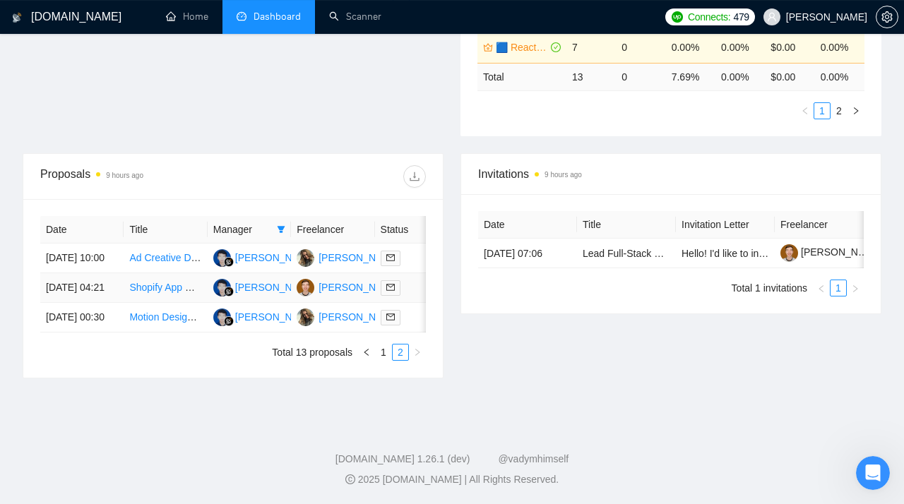
click at [161, 282] on link "Shopify App Developer Needed – TCGplayer API Order Integration" at bounding box center [275, 287] width 292 height 11
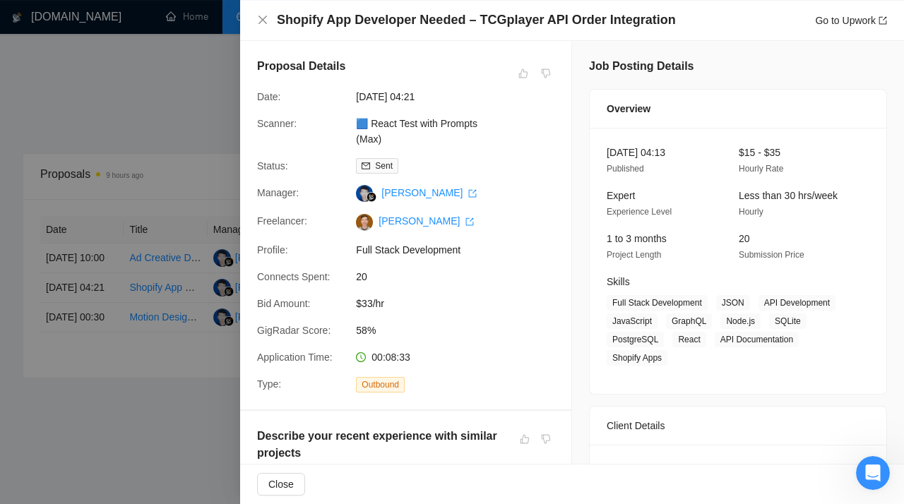
click at [139, 290] on div at bounding box center [452, 252] width 904 height 504
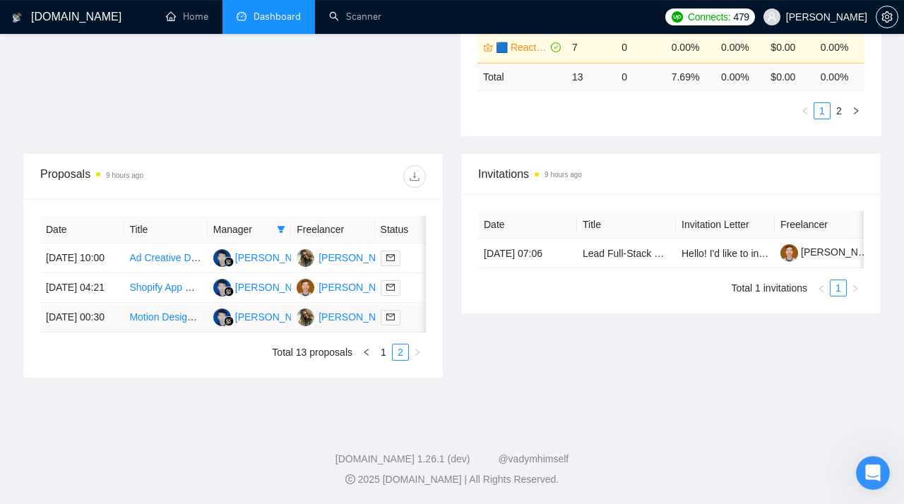
click at [150, 312] on link "Motion Designer for 2D Animation of SaaS Product Mocks" at bounding box center [256, 317] width 254 height 11
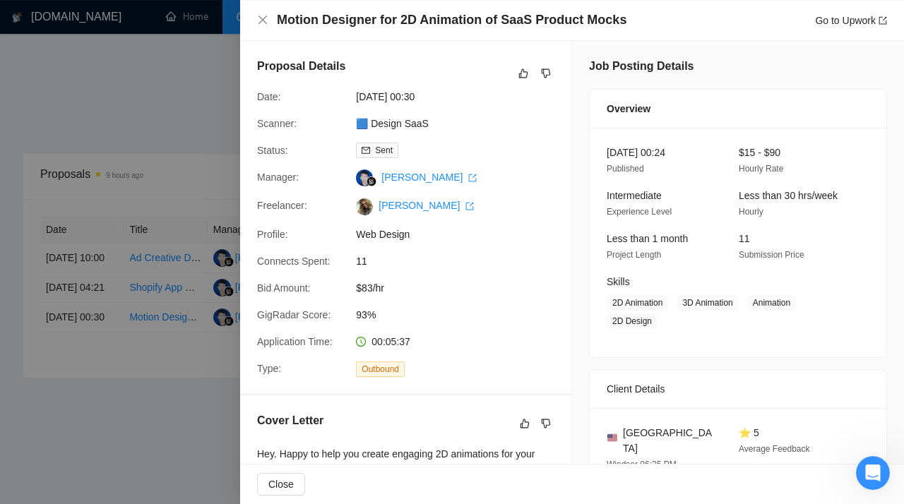
click at [102, 293] on div at bounding box center [452, 252] width 904 height 504
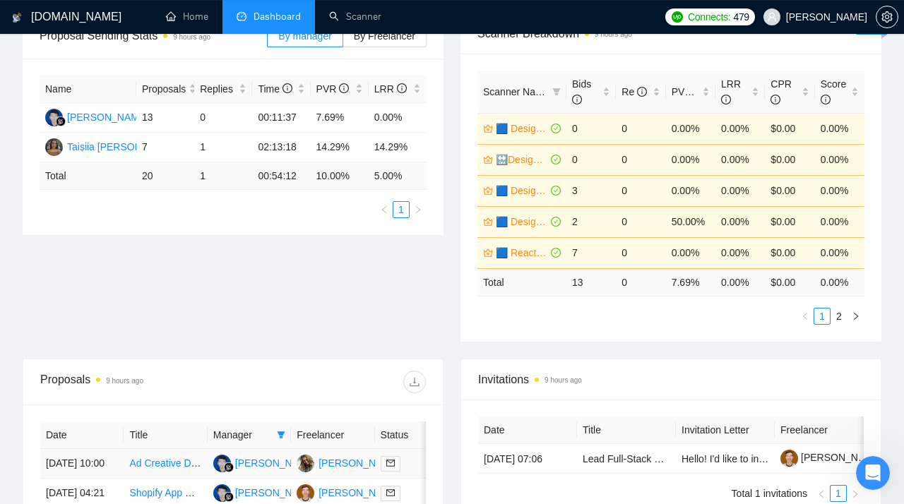
scroll to position [0, 0]
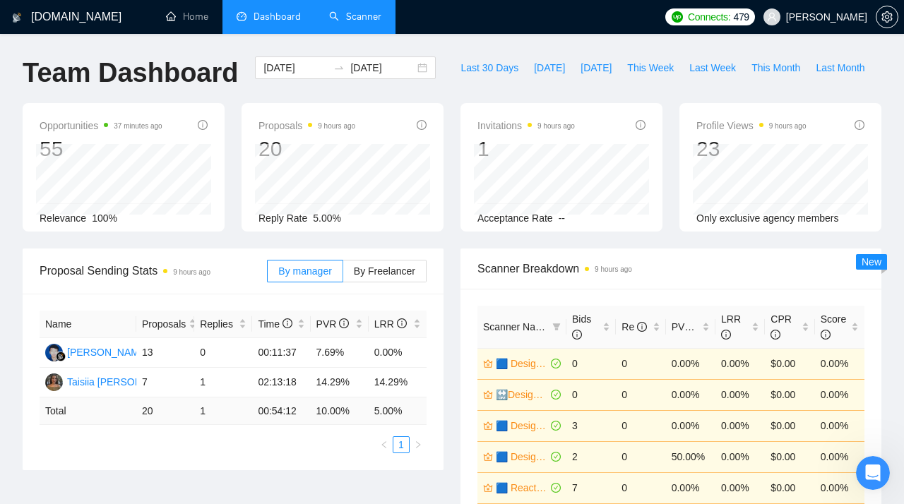
click at [360, 22] on link "Scanner" at bounding box center [355, 17] width 52 height 12
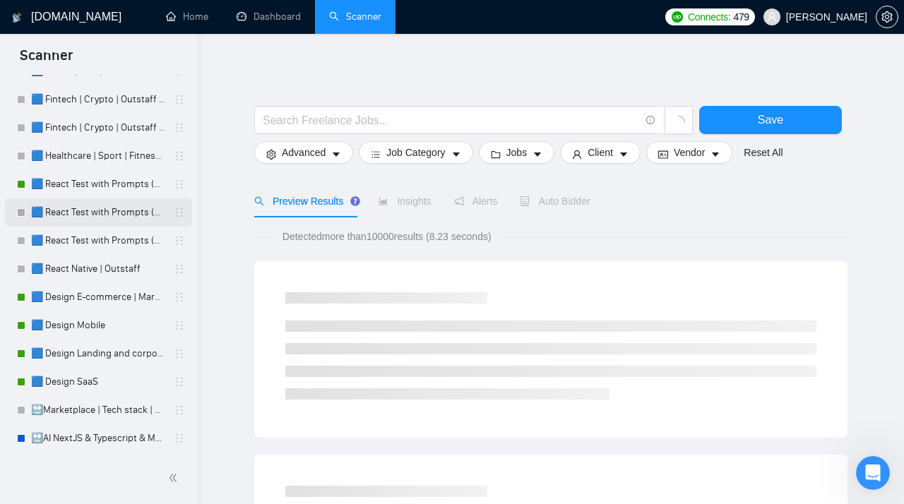
scroll to position [139, 0]
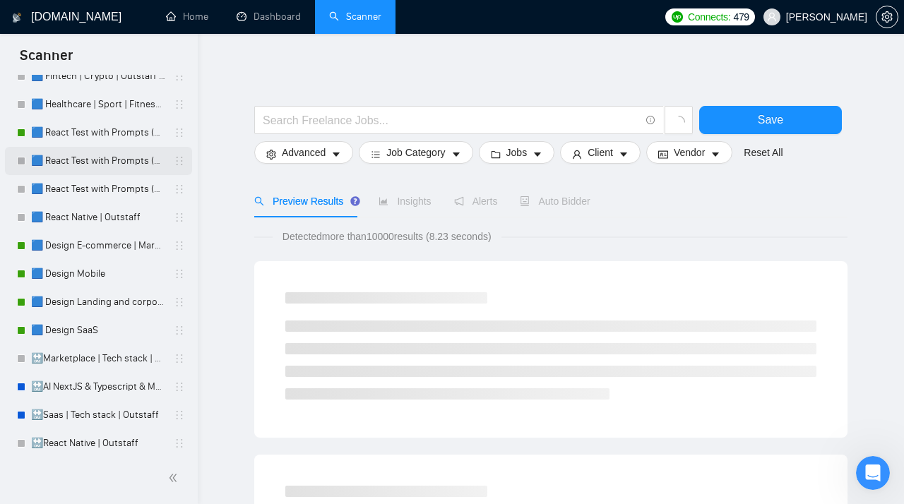
click at [95, 306] on link "🟦 Design Landing and corporate" at bounding box center [98, 302] width 134 height 28
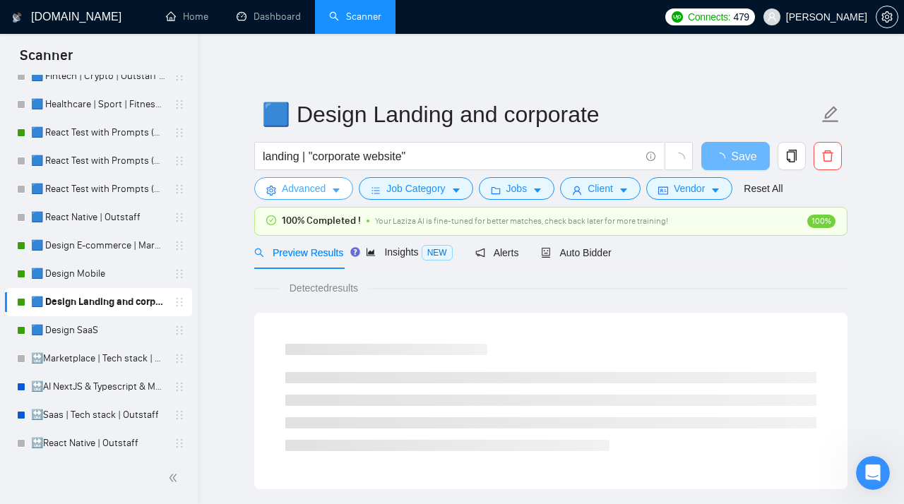
click at [326, 191] on span "Advanced" at bounding box center [304, 189] width 44 height 16
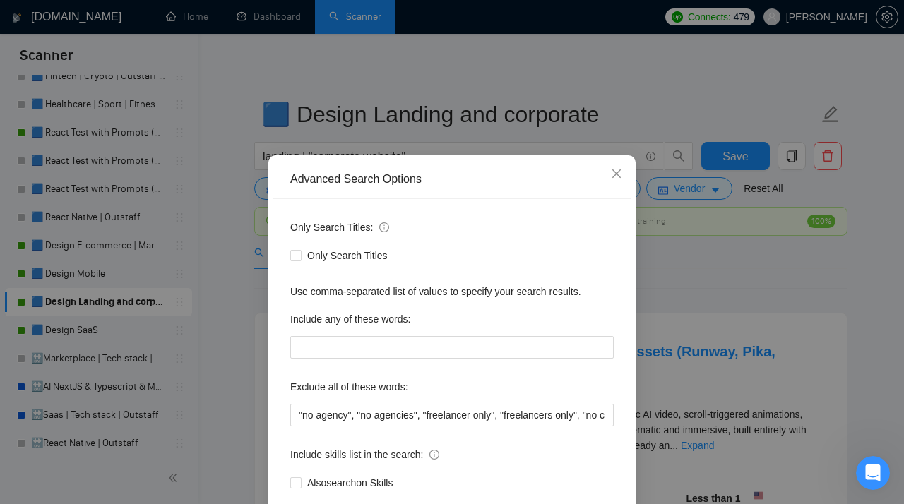
click at [238, 254] on div "Advanced Search Options Only Search Titles: Only Search Titles Use comma-separa…" at bounding box center [452, 252] width 904 height 504
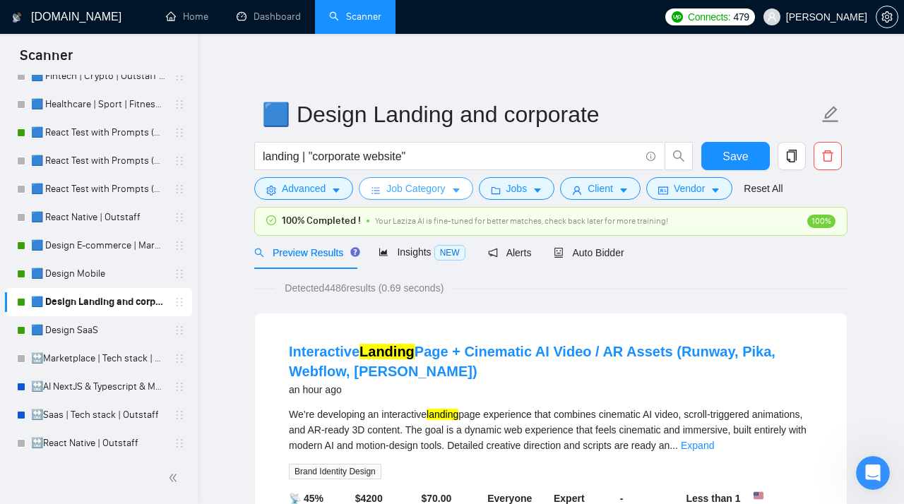
click at [432, 196] on span "Job Category" at bounding box center [415, 189] width 59 height 16
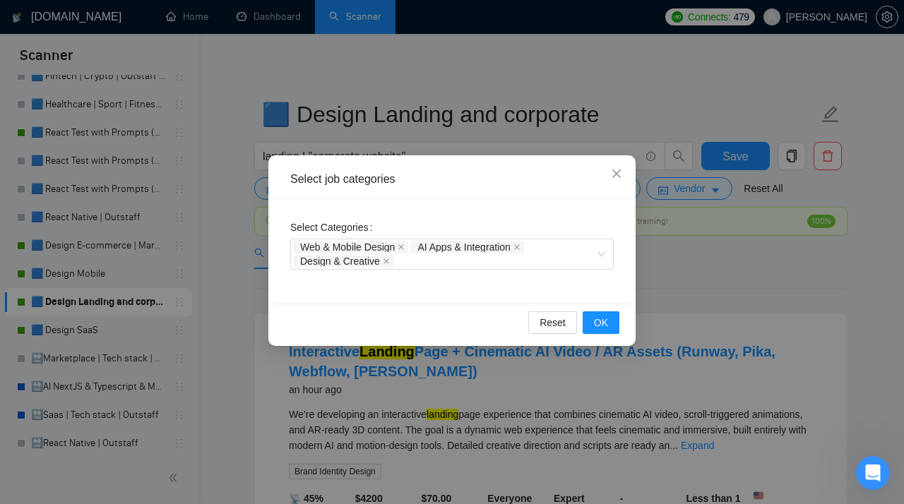
click at [232, 245] on div "Select job categories Select Categories Web & Mobile Design AI Apps & Integrati…" at bounding box center [452, 252] width 904 height 504
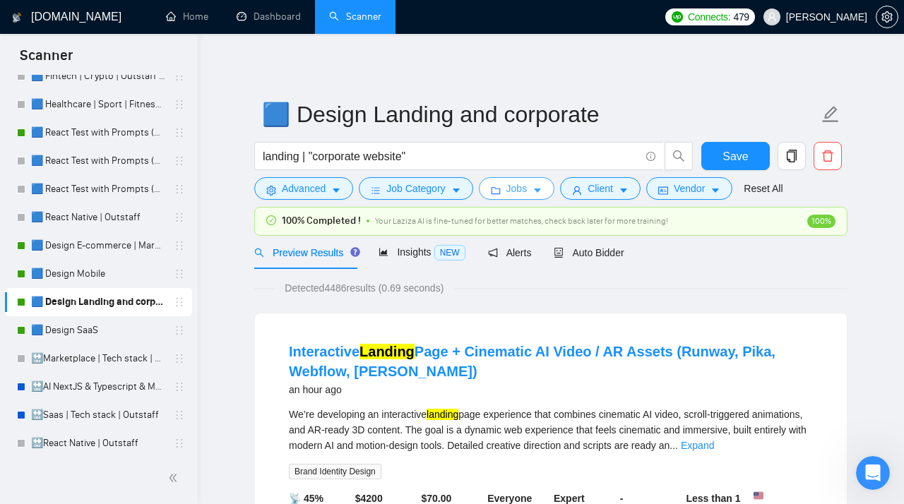
click at [526, 184] on span "Jobs" at bounding box center [516, 189] width 21 height 16
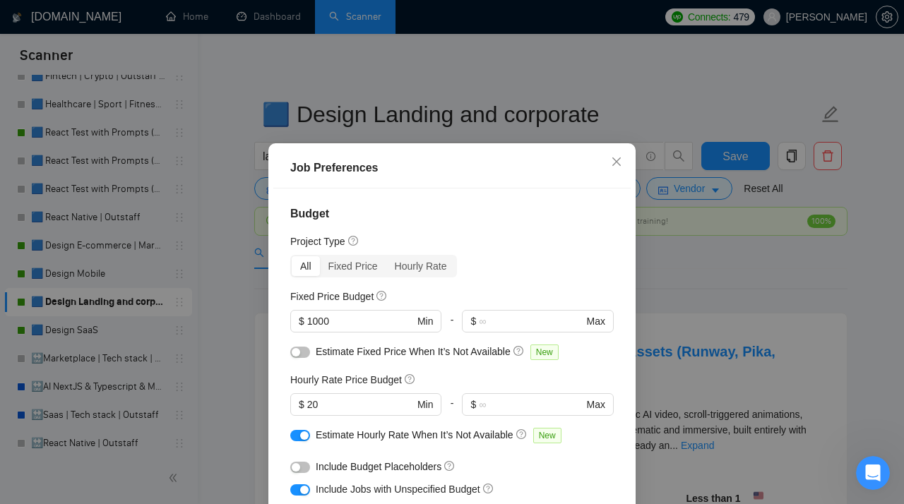
click at [227, 296] on div "Job Preferences Budget Project Type All Fixed Price Hourly Rate Fixed Price Bud…" at bounding box center [452, 252] width 904 height 504
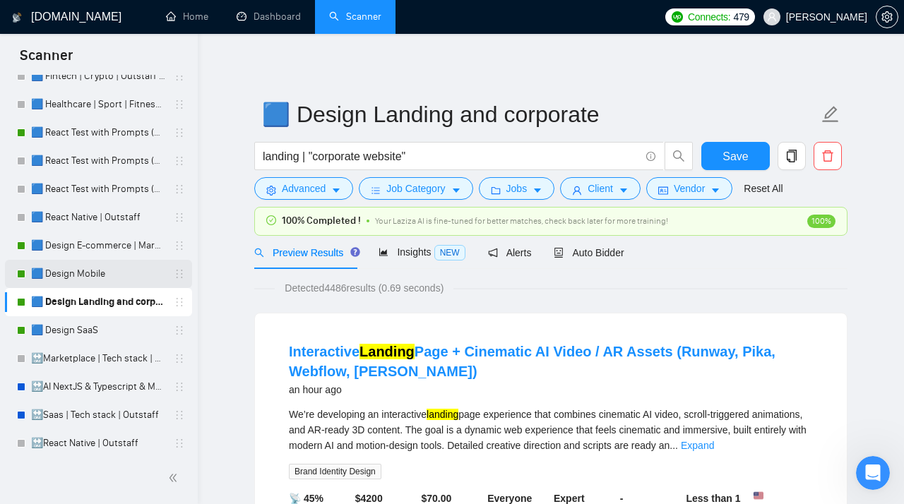
click at [96, 273] on link "🟦 Design Mobile" at bounding box center [98, 274] width 134 height 28
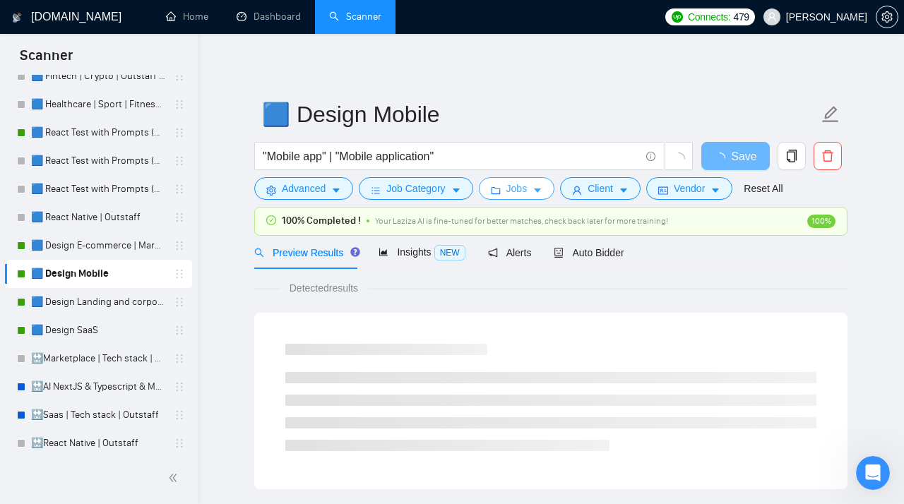
click at [501, 190] on icon "folder" at bounding box center [496, 191] width 10 height 10
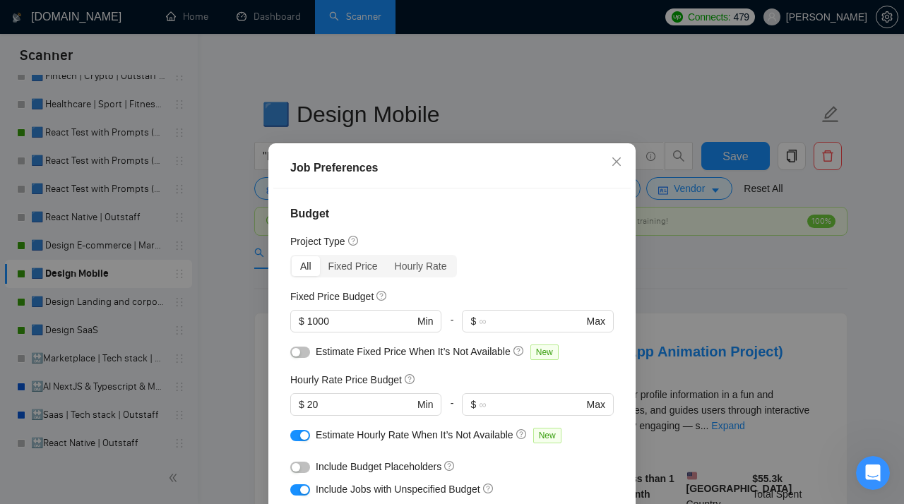
click at [131, 273] on div "Job Preferences Budget Project Type All Fixed Price Hourly Rate Fixed Price Bud…" at bounding box center [452, 252] width 904 height 504
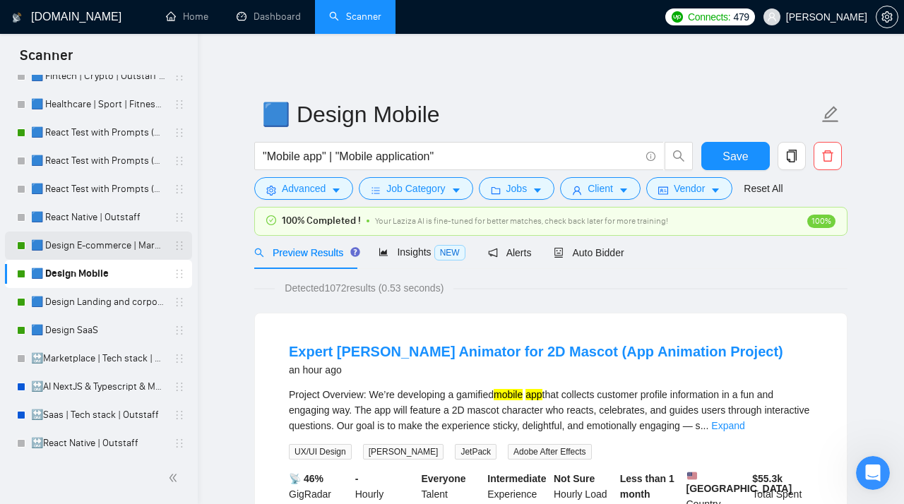
click at [111, 246] on link "🟦 Design E-commerce | Marketplace" at bounding box center [98, 246] width 134 height 28
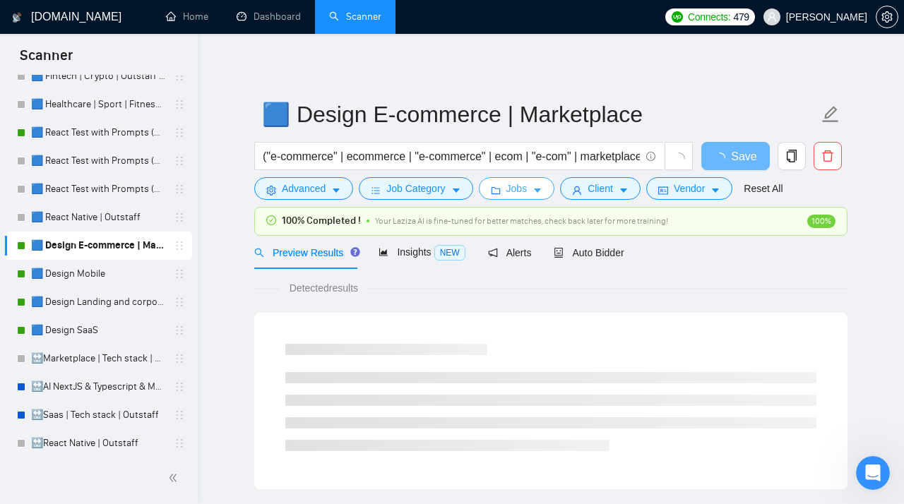
click at [523, 191] on span "Jobs" at bounding box center [516, 189] width 21 height 16
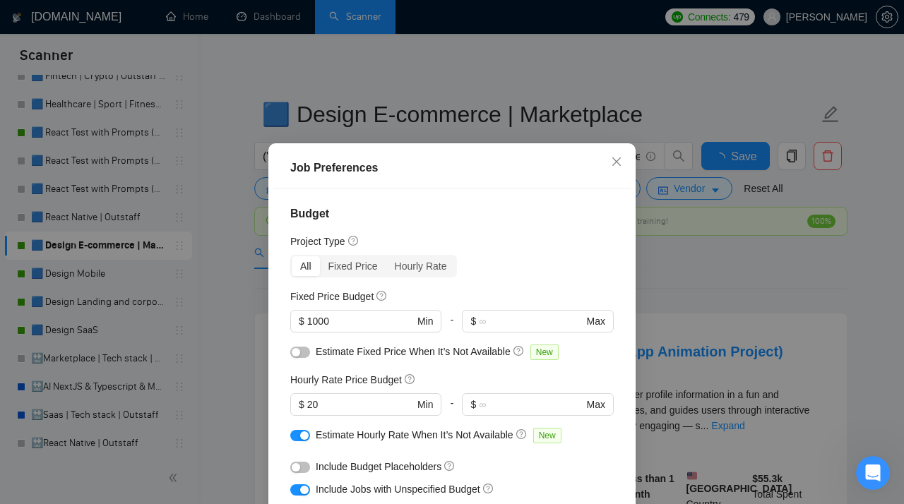
click at [192, 281] on div "Job Preferences Budget Project Type All Fixed Price Hourly Rate Fixed Price Bud…" at bounding box center [452, 252] width 904 height 504
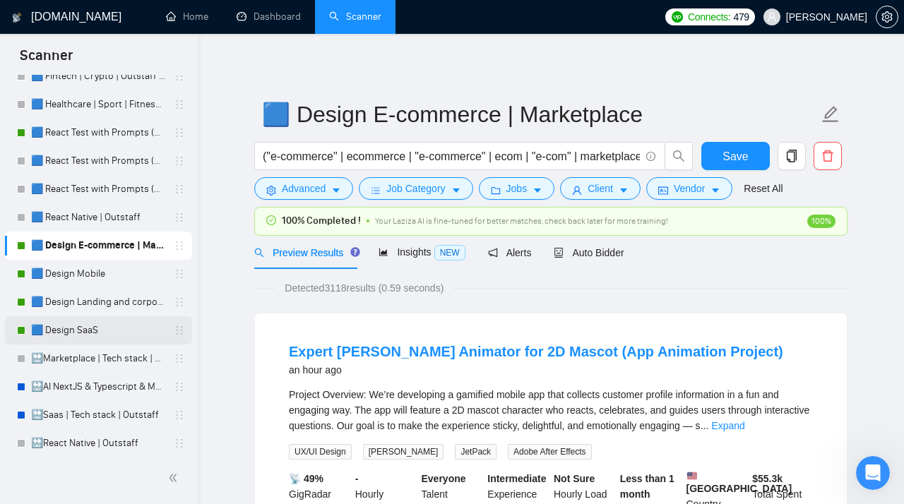
click at [94, 329] on link "🟦 Design SaaS" at bounding box center [98, 330] width 134 height 28
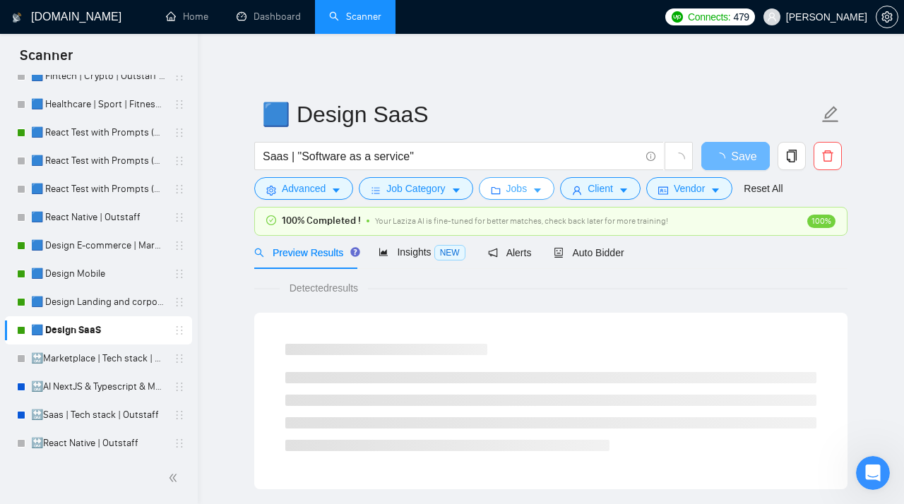
click at [528, 191] on span "Jobs" at bounding box center [516, 189] width 21 height 16
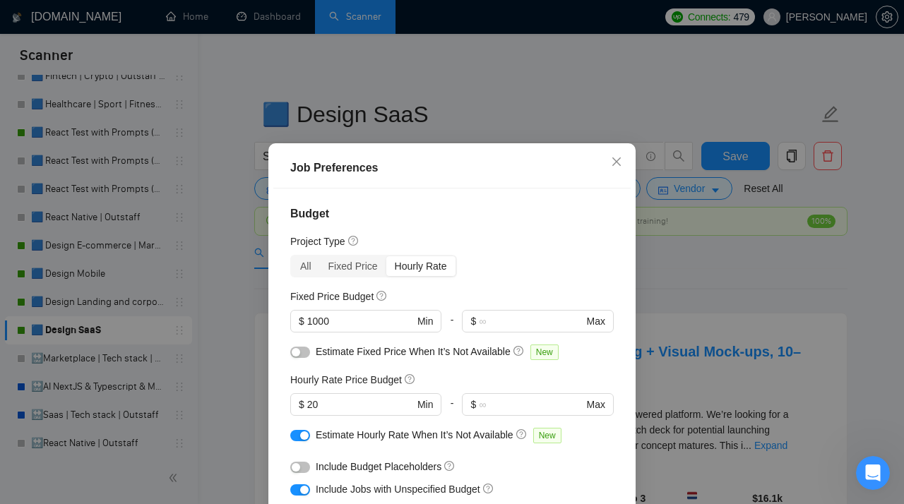
click at [249, 104] on div "Job Preferences Budget Project Type All Fixed Price Hourly Rate Fixed Price Bud…" at bounding box center [452, 252] width 904 height 504
